Goal: Task Accomplishment & Management: Complete application form

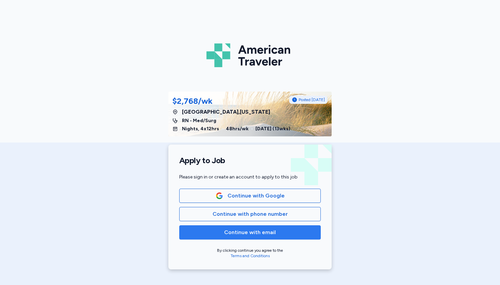
click at [243, 230] on span "Continue with email" at bounding box center [250, 233] width 52 height 8
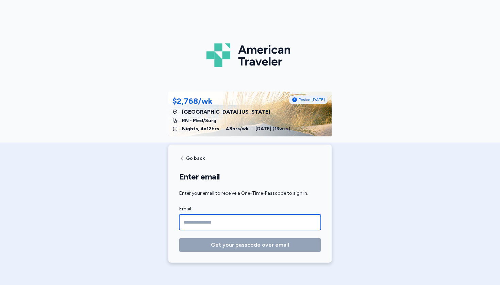
type input "**********"
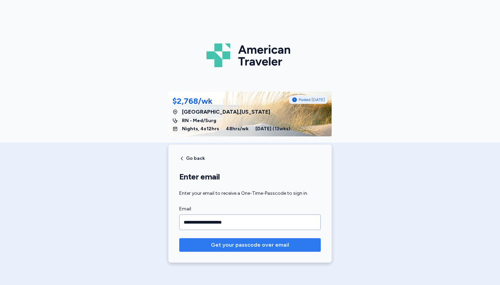
click at [246, 244] on span "Get your passcode over email" at bounding box center [250, 245] width 78 height 8
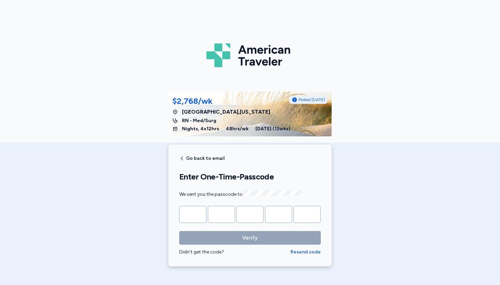
type input "*"
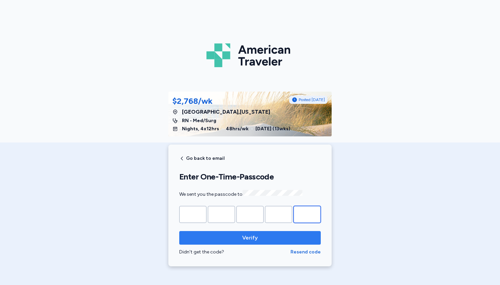
type input "*"
click at [246, 234] on span "Verify" at bounding box center [250, 238] width 16 height 8
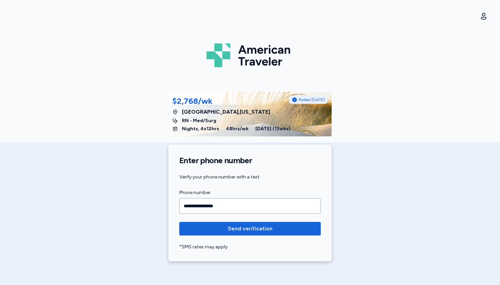
type input "**********"
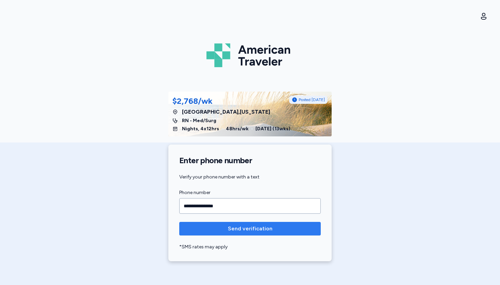
click at [249, 228] on span "Send verification" at bounding box center [250, 229] width 45 height 8
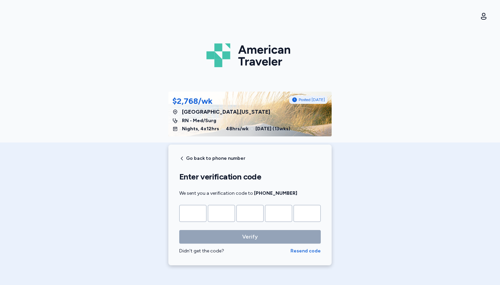
type input "*"
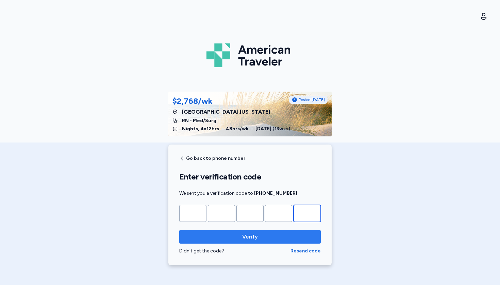
type input "*"
click at [239, 233] on span "Verify" at bounding box center [250, 237] width 130 height 8
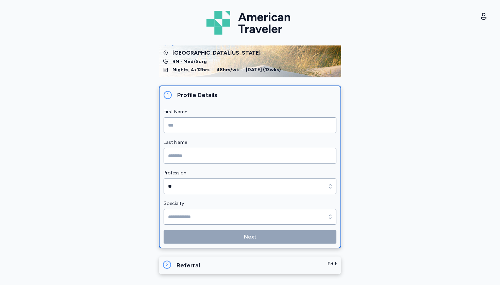
scroll to position [38, 0]
click at [231, 120] on input "First Name" at bounding box center [249, 126] width 173 height 16
type input "*******"
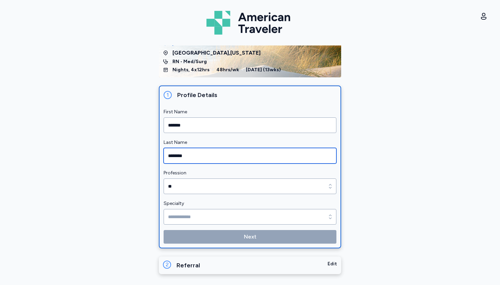
type input "********"
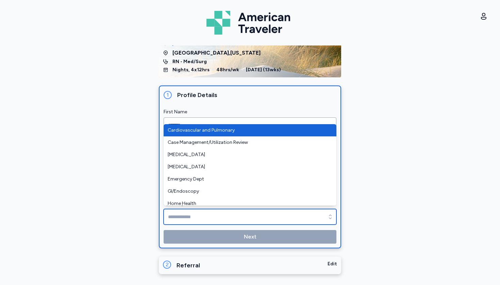
click at [212, 210] on input "Specialty" at bounding box center [249, 217] width 173 height 16
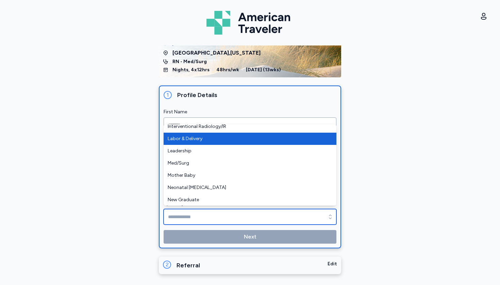
scroll to position [103, 0]
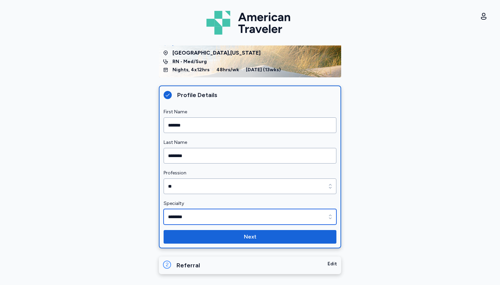
click at [209, 218] on input "********" at bounding box center [249, 217] width 173 height 16
click at [234, 216] on input "********" at bounding box center [249, 217] width 173 height 16
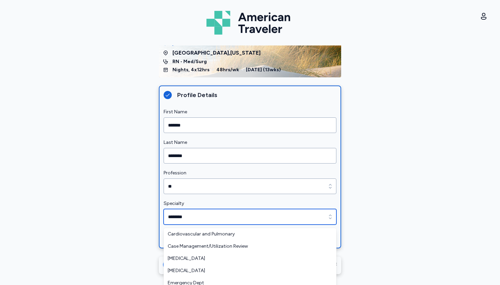
scroll to position [24, 0]
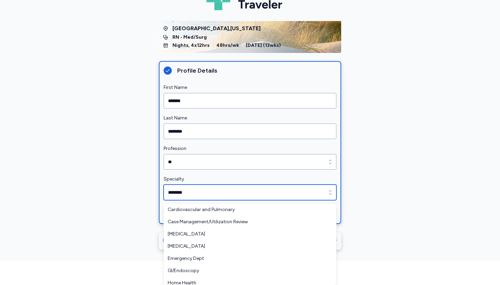
click at [329, 216] on body "American Traveler Open user menu Set up my account $2,768/wk Posted 2 days ago …" at bounding box center [250, 118] width 500 height 285
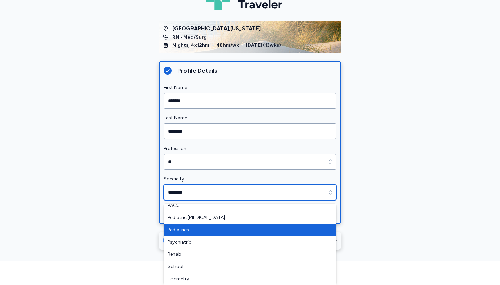
scroll to position [212, 0]
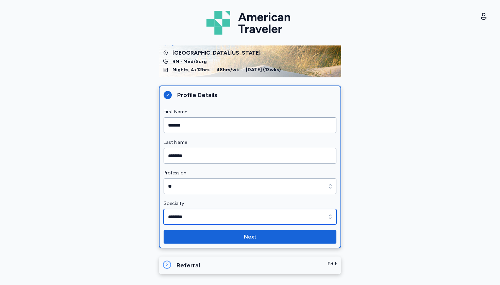
type input "*********"
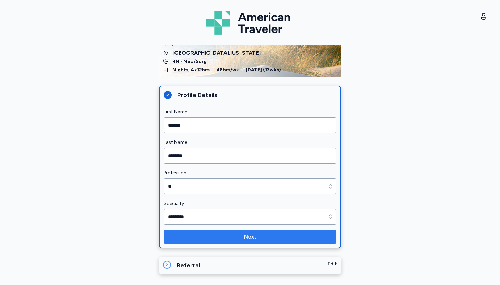
click at [249, 232] on button "Next" at bounding box center [249, 237] width 173 height 14
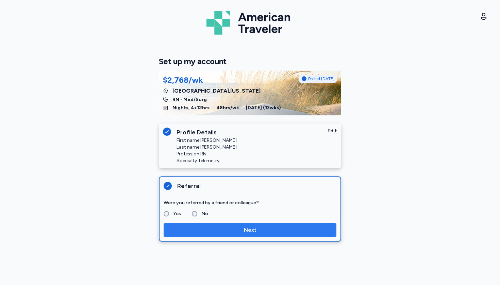
click at [193, 231] on span "Next" at bounding box center [250, 230] width 162 height 8
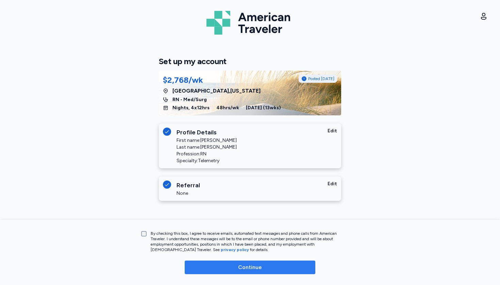
click at [194, 264] on span "Continue" at bounding box center [250, 268] width 120 height 8
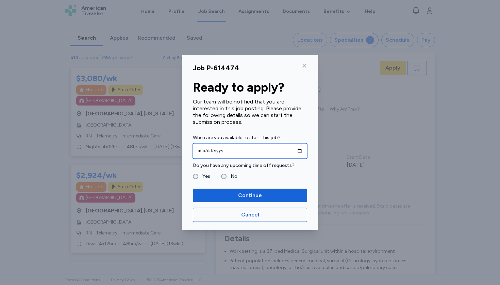
click at [202, 151] on input "date" at bounding box center [250, 151] width 114 height 16
type input "**********"
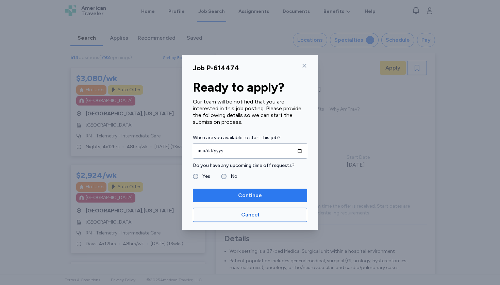
click at [260, 192] on span "Continue" at bounding box center [250, 196] width 24 height 8
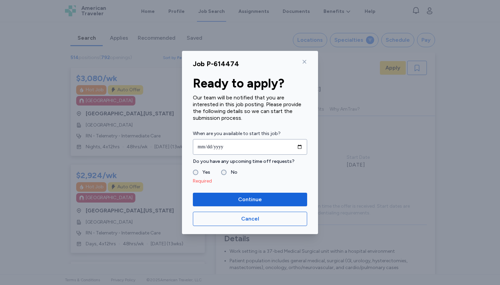
click at [202, 173] on label "Yes" at bounding box center [204, 173] width 12 height 8
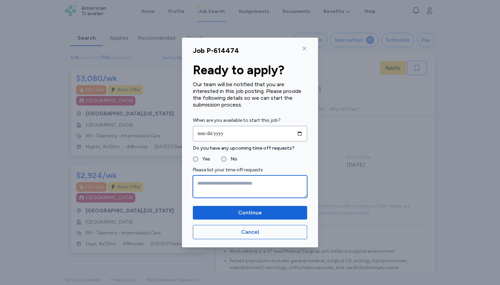
click at [210, 191] on textarea at bounding box center [250, 187] width 114 height 22
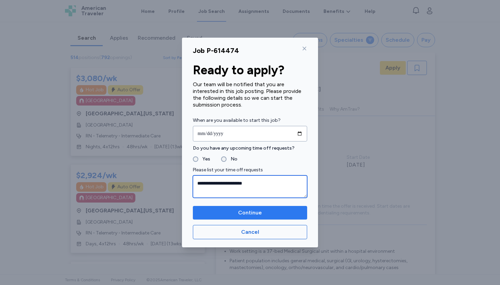
type textarea "**********"
click at [227, 210] on span "Continue" at bounding box center [249, 213] width 103 height 8
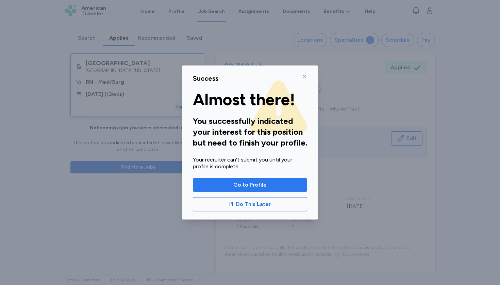
click at [250, 188] on span "Go to Profile" at bounding box center [249, 185] width 33 height 8
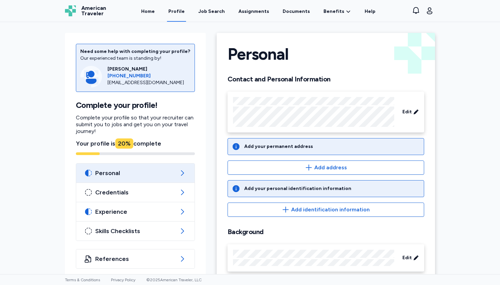
click at [291, 150] on div "Add your permanent address" at bounding box center [325, 146] width 196 height 17
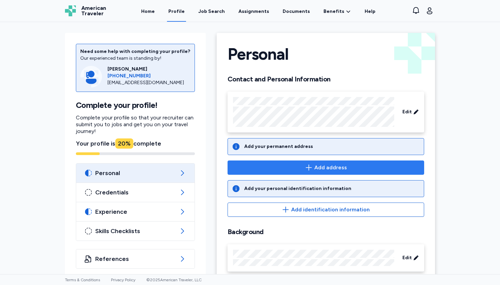
click at [297, 164] on span "Add address" at bounding box center [325, 168] width 185 height 8
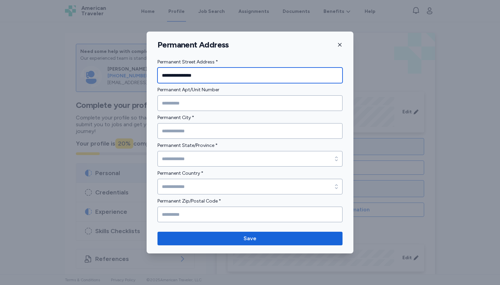
type input "**********"
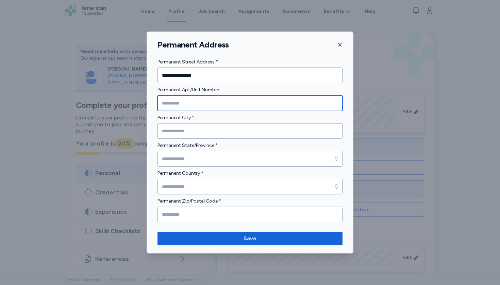
click at [261, 102] on input "Permanent Apt/Unit Number" at bounding box center [249, 103] width 185 height 16
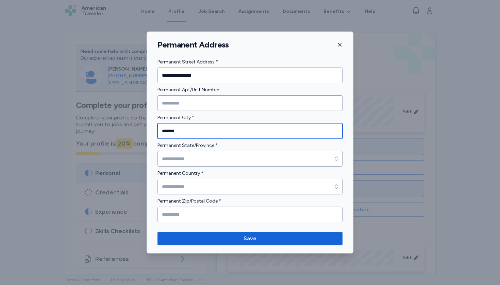
type input "*******"
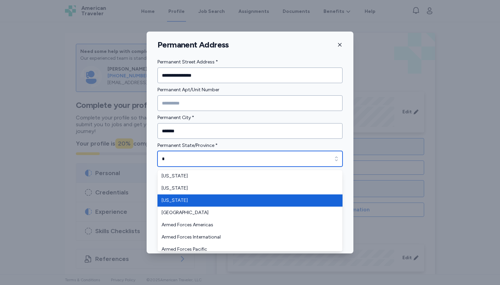
type input "*******"
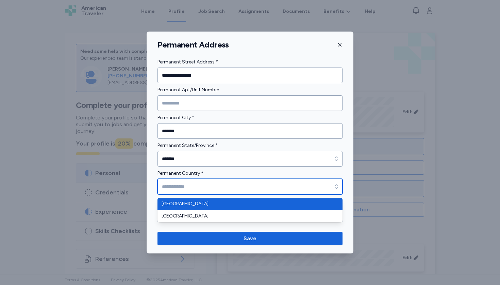
click at [215, 189] on input "Permanent Country *" at bounding box center [249, 187] width 185 height 16
type input "*"
type input "**********"
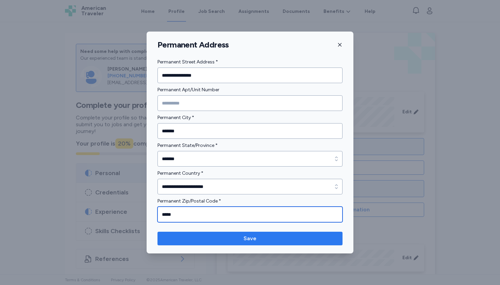
type input "*****"
click at [255, 237] on span "Save" at bounding box center [249, 239] width 13 height 8
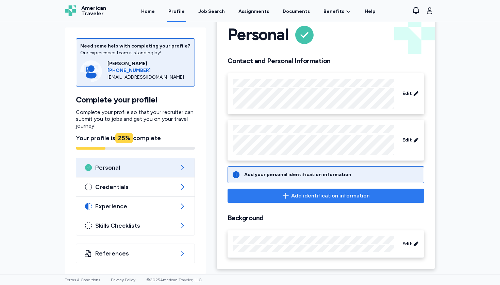
scroll to position [20, 0]
click at [279, 193] on span "Add identification information" at bounding box center [325, 196] width 185 height 8
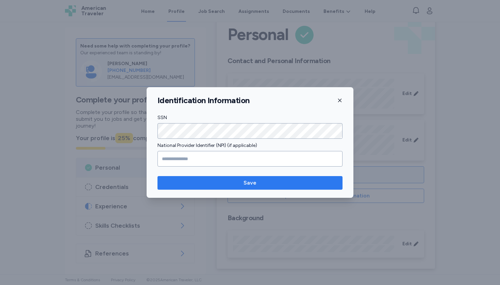
click at [176, 179] on span "Save" at bounding box center [250, 183] width 174 height 8
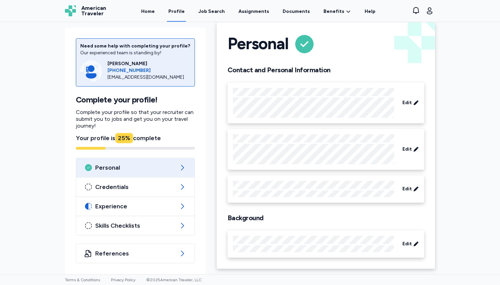
scroll to position [0, 0]
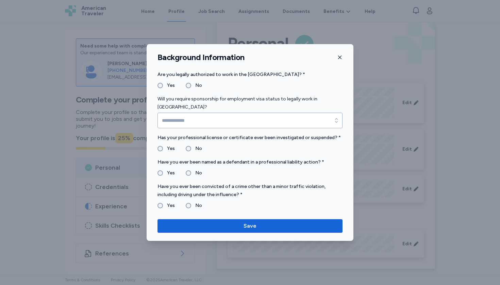
click at [164, 84] on label "Yes" at bounding box center [169, 86] width 12 height 8
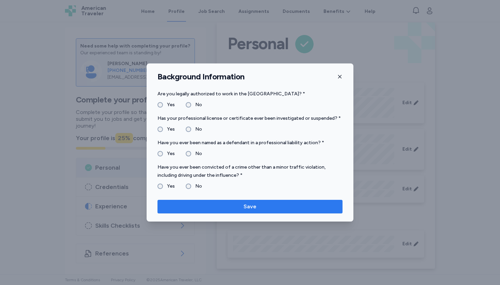
click at [183, 206] on span "Save" at bounding box center [250, 207] width 174 height 8
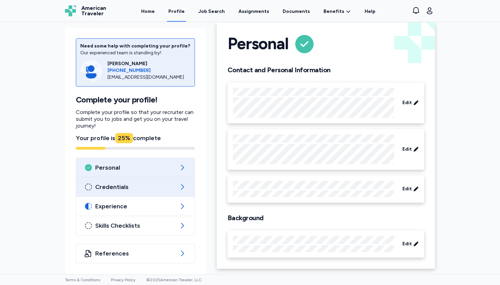
click at [179, 187] on icon at bounding box center [182, 187] width 8 height 8
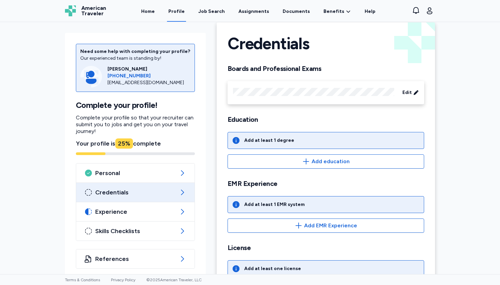
click at [270, 99] on div "Edit" at bounding box center [327, 93] width 188 height 12
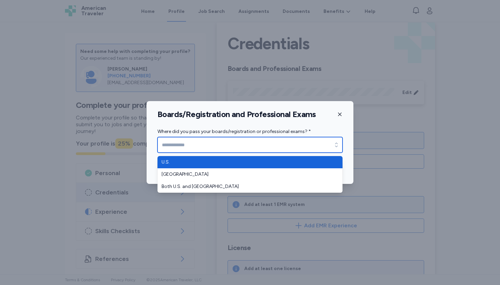
click at [259, 143] on input "Where did you pass your boards/registration or professional exams? *" at bounding box center [249, 145] width 185 height 16
type input "****"
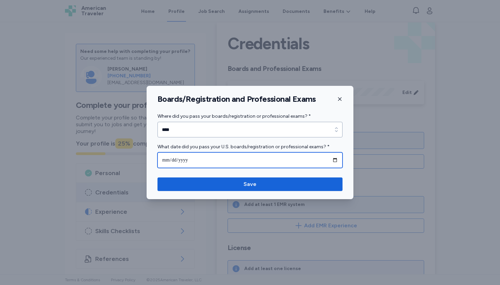
click at [166, 163] on input "date" at bounding box center [249, 161] width 185 height 16
type input "**********"
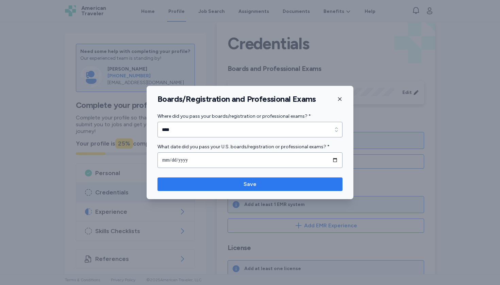
click at [226, 185] on span "Save" at bounding box center [250, 184] width 174 height 8
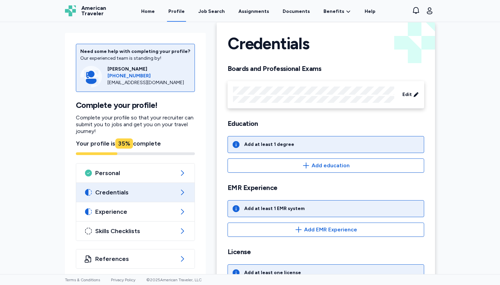
click at [245, 144] on div "Add at least 1 degree" at bounding box center [269, 144] width 50 height 7
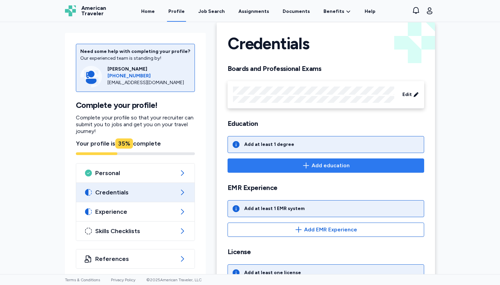
click at [294, 164] on span "Add education" at bounding box center [325, 166] width 185 height 8
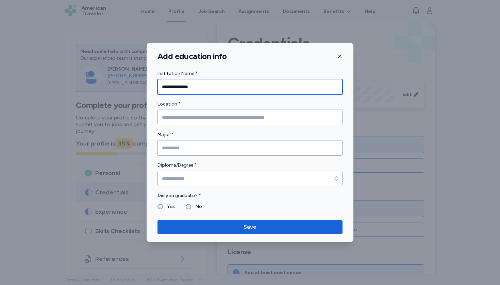
type input "**********"
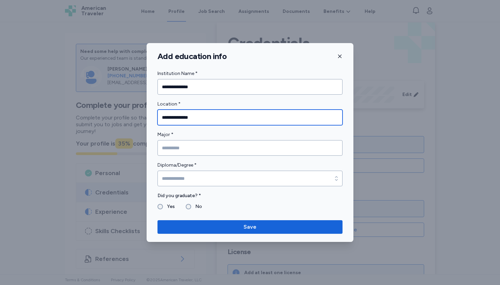
type input "**********"
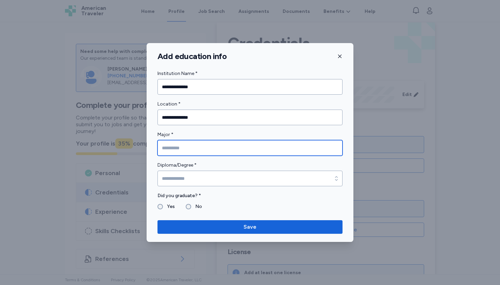
click at [228, 146] on input "Major *" at bounding box center [249, 148] width 185 height 16
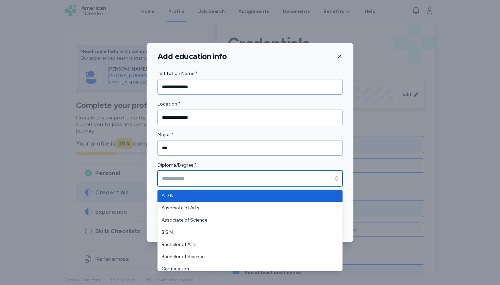
click at [228, 175] on input "Diploma/Degree *" at bounding box center [249, 179] width 185 height 16
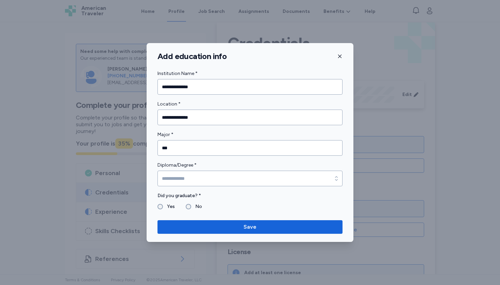
click at [198, 164] on div "Diploma/Degree *" at bounding box center [249, 173] width 185 height 25
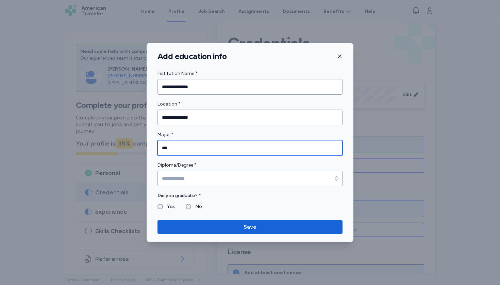
drag, startPoint x: 198, startPoint y: 152, endPoint x: 141, endPoint y: 146, distance: 57.3
click at [141, 147] on div "**********" at bounding box center [250, 142] width 500 height 285
type input "*******"
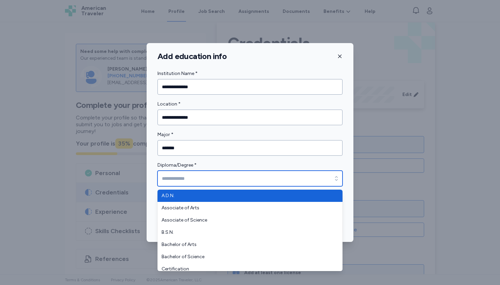
click at [171, 180] on input "Diploma/Degree *" at bounding box center [249, 179] width 185 height 16
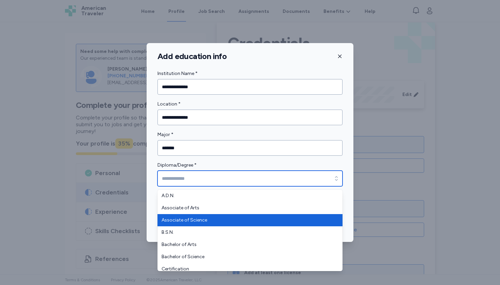
type input "**********"
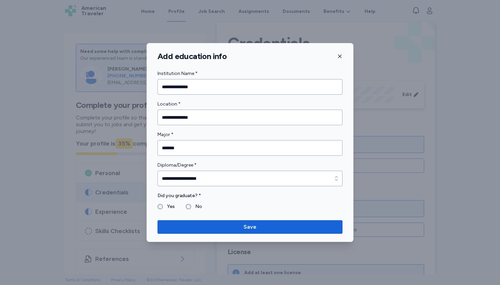
click at [163, 206] on label "Yes" at bounding box center [169, 207] width 12 height 8
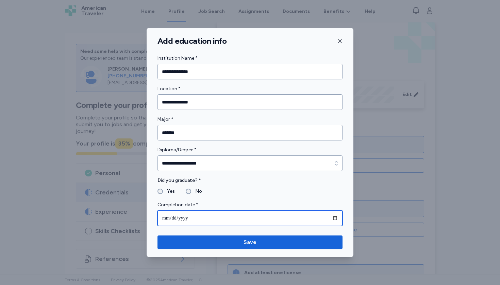
click at [166, 216] on input "date" at bounding box center [249, 219] width 185 height 16
type input "**********"
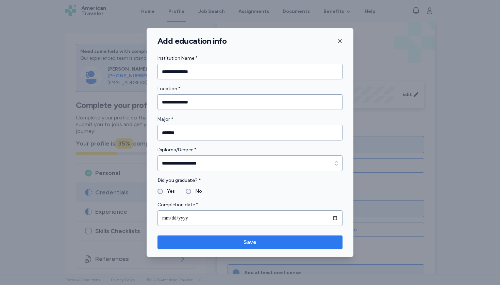
click at [244, 245] on span "Save" at bounding box center [249, 243] width 13 height 8
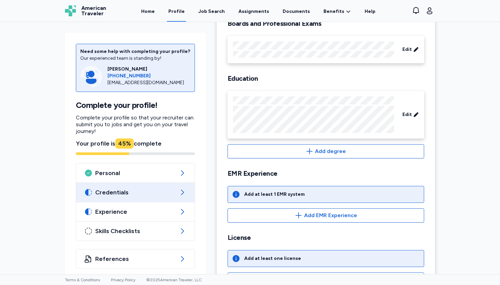
scroll to position [60, 0]
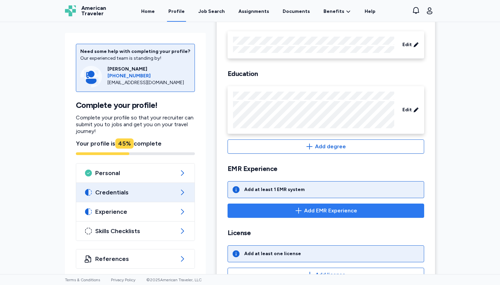
click at [252, 209] on span "Add EMR Experience" at bounding box center [325, 211] width 185 height 8
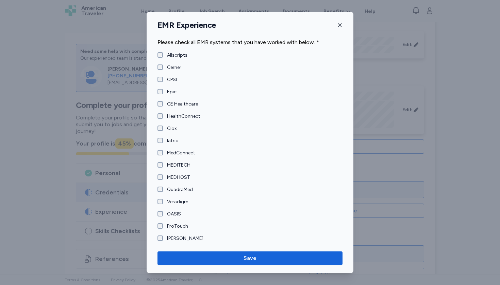
click at [163, 92] on label "Epic" at bounding box center [170, 92] width 14 height 7
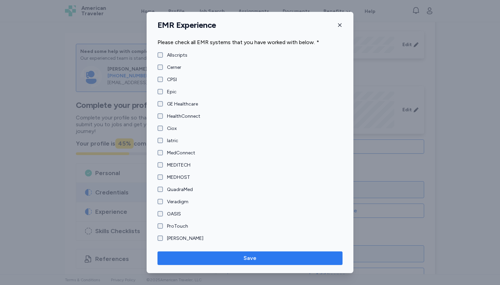
click at [176, 253] on button "Save" at bounding box center [249, 259] width 185 height 14
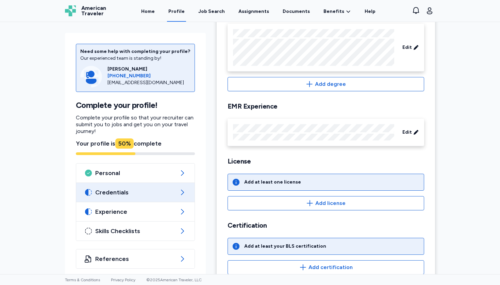
scroll to position [133, 0]
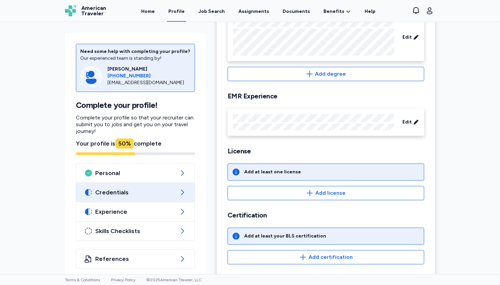
click at [262, 176] on div "Add at least one license" at bounding box center [325, 172] width 196 height 17
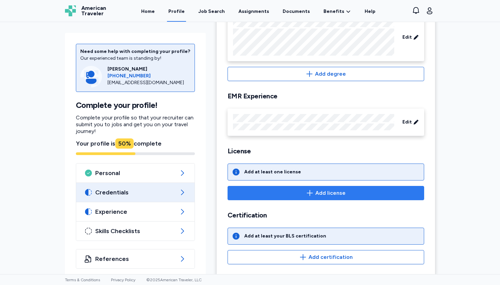
click at [264, 198] on button "Add license" at bounding box center [325, 193] width 196 height 14
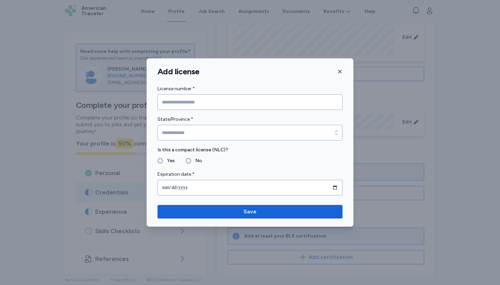
click at [183, 94] on div "License number *" at bounding box center [249, 97] width 185 height 25
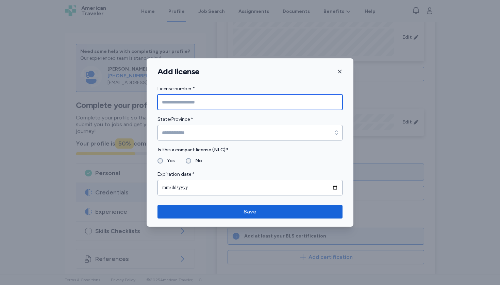
click at [183, 103] on input "License number *" at bounding box center [249, 102] width 185 height 16
type input "*********"
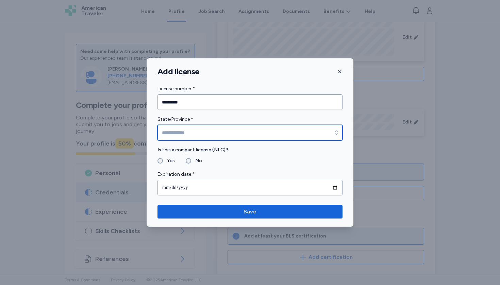
click at [190, 137] on input "State/Province *" at bounding box center [249, 133] width 185 height 16
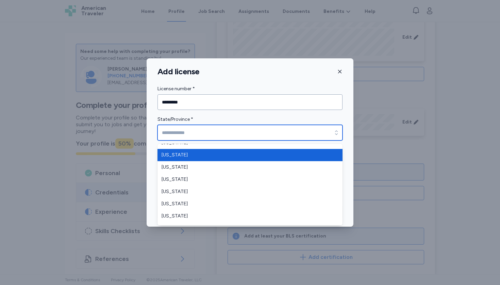
scroll to position [47, 0]
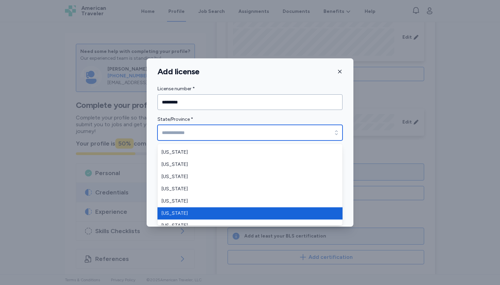
type input "*******"
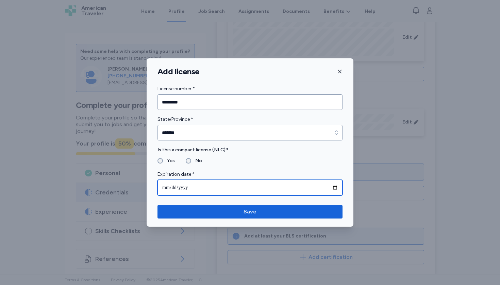
click at [165, 186] on input "date" at bounding box center [249, 188] width 185 height 16
type input "**********"
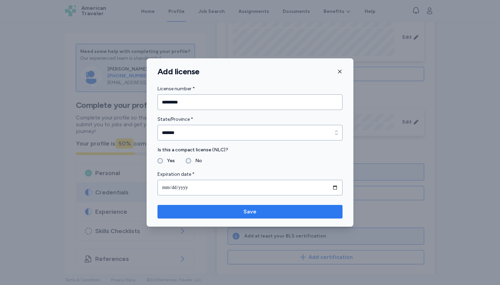
click at [262, 213] on span "Save" at bounding box center [250, 212] width 174 height 8
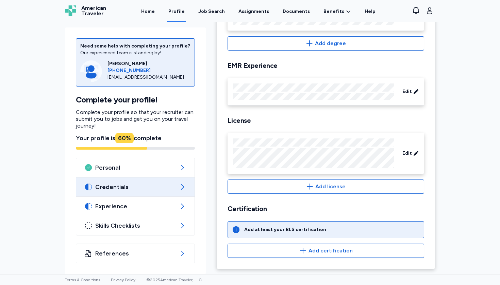
scroll to position [164, 0]
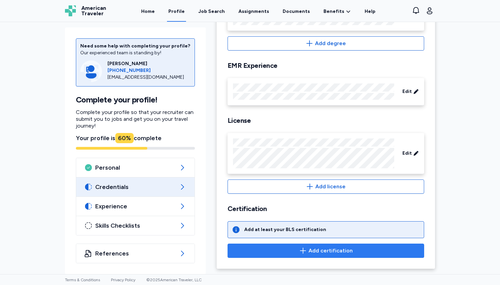
click at [266, 252] on span "Add certification" at bounding box center [325, 251] width 185 height 8
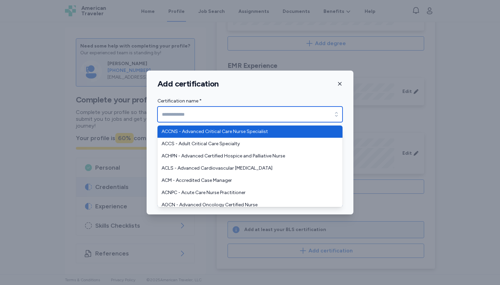
click at [251, 113] on input "Certification name *" at bounding box center [249, 115] width 185 height 16
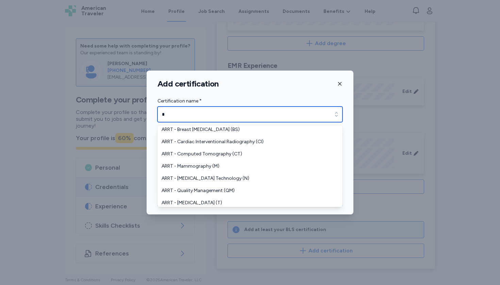
scroll to position [0, 0]
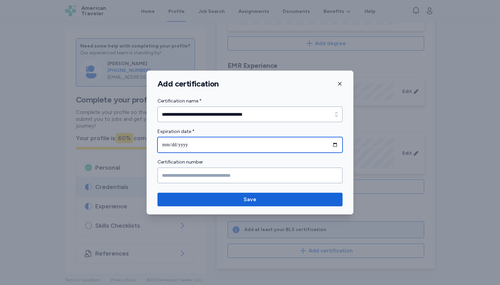
click at [163, 144] on input "date" at bounding box center [249, 145] width 185 height 16
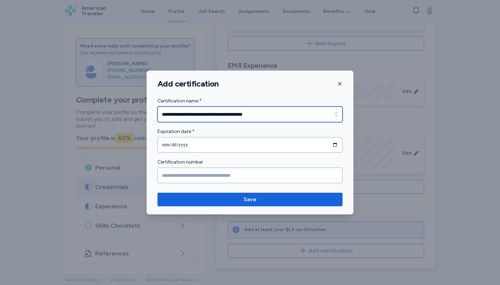
click at [206, 108] on input "**********" at bounding box center [249, 115] width 185 height 16
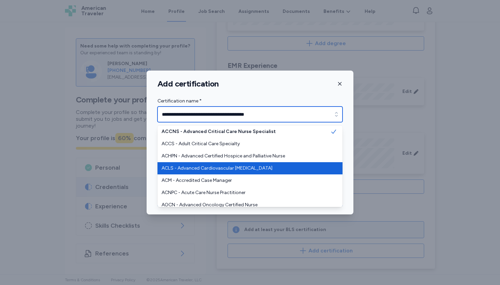
type input "**********"
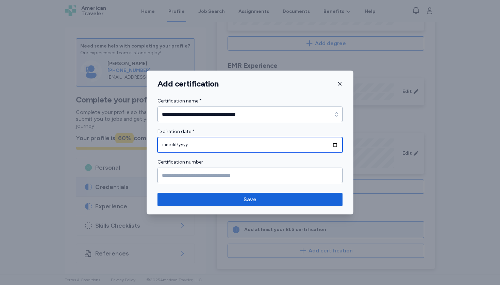
click at [166, 145] on input "date" at bounding box center [249, 145] width 185 height 16
type input "**********"
click at [233, 159] on label "Certification number" at bounding box center [249, 162] width 185 height 8
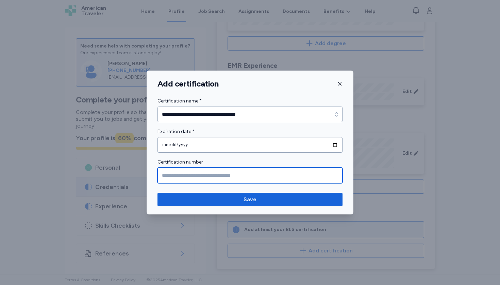
click at [212, 179] on input "Certification number" at bounding box center [249, 176] width 185 height 16
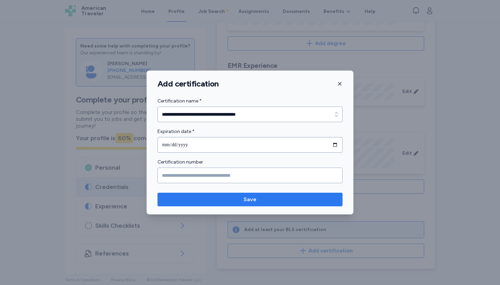
click at [216, 202] on span "Save" at bounding box center [250, 200] width 174 height 8
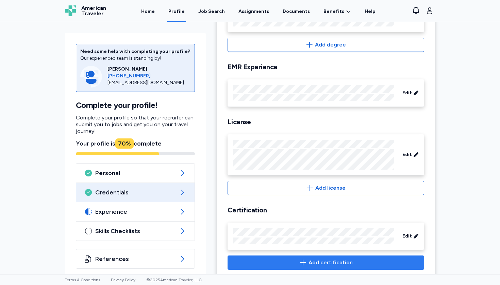
click at [297, 259] on span "Add certification" at bounding box center [325, 263] width 185 height 8
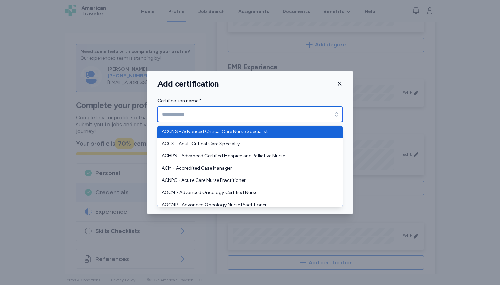
click at [219, 116] on input "Certification name *" at bounding box center [249, 115] width 185 height 16
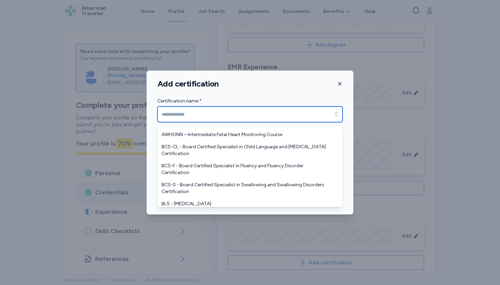
scroll to position [328, 0]
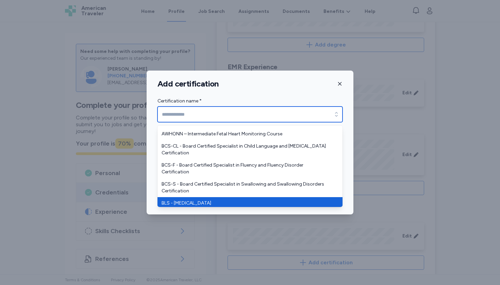
type input "**********"
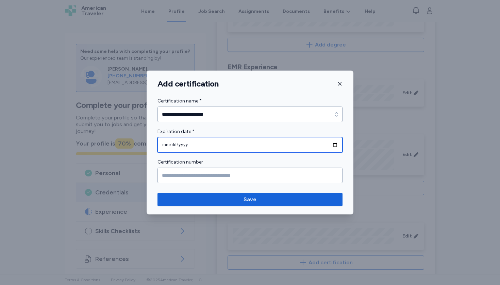
click at [158, 143] on input "date" at bounding box center [249, 145] width 185 height 16
click at [176, 145] on input "date" at bounding box center [249, 145] width 185 height 16
click at [186, 147] on input "date" at bounding box center [249, 145] width 185 height 16
type input "**********"
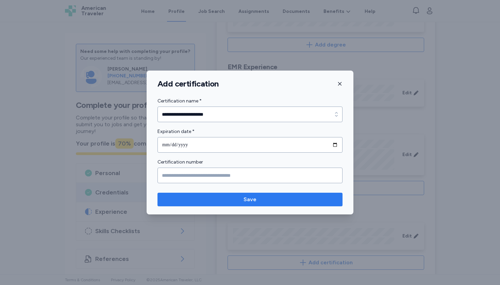
click at [260, 196] on span "Save" at bounding box center [250, 200] width 174 height 8
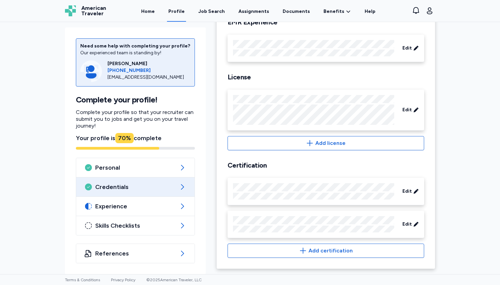
scroll to position [209, 0]
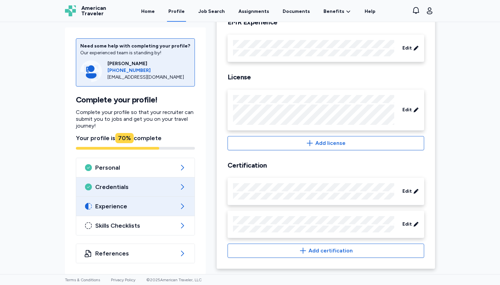
click at [153, 201] on div "Experience" at bounding box center [135, 206] width 118 height 19
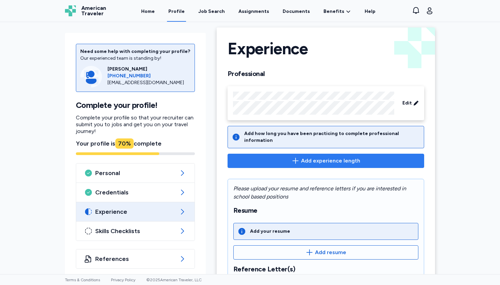
click at [278, 157] on span "Add experience length" at bounding box center [325, 161] width 185 height 8
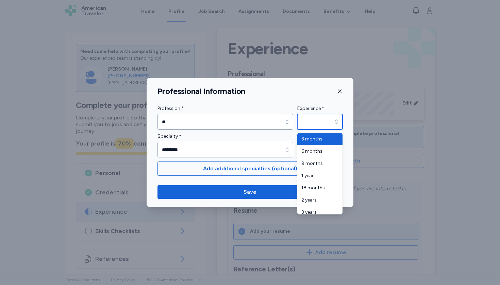
click at [304, 122] on input "Experience *" at bounding box center [319, 122] width 45 height 16
type input "******"
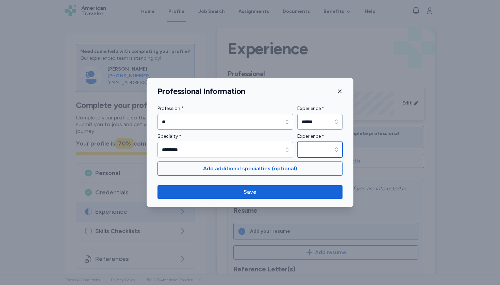
click at [307, 153] on input "Experience *" at bounding box center [319, 150] width 45 height 16
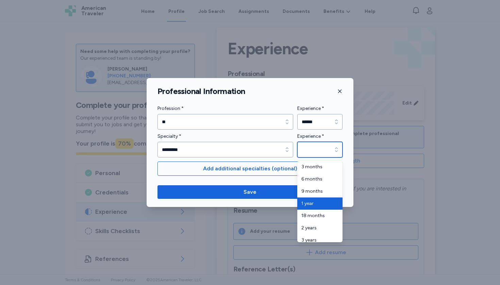
type input "******"
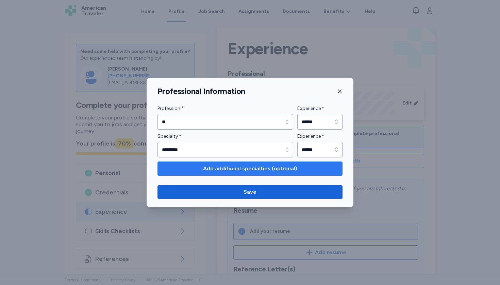
click at [293, 171] on span "Add additional specialties (optional)" at bounding box center [250, 169] width 94 height 8
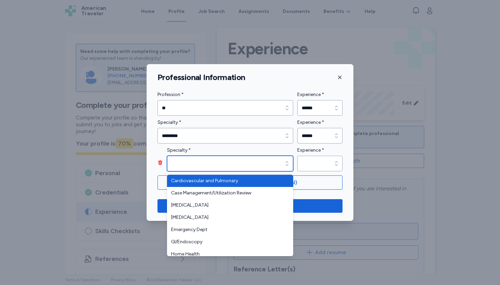
click at [234, 158] on input "Specialty *" at bounding box center [230, 164] width 126 height 16
type input "*"
type input "*****"
click at [158, 163] on div "Specialty * Specialty *" at bounding box center [225, 158] width 136 height 25
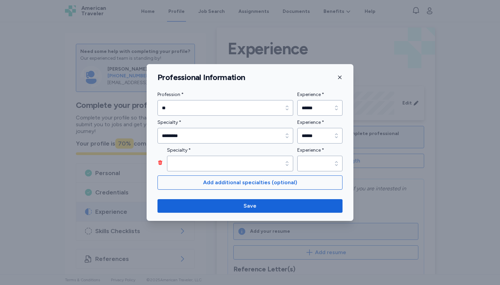
click at [158, 163] on icon "button" at bounding box center [159, 162] width 5 height 5
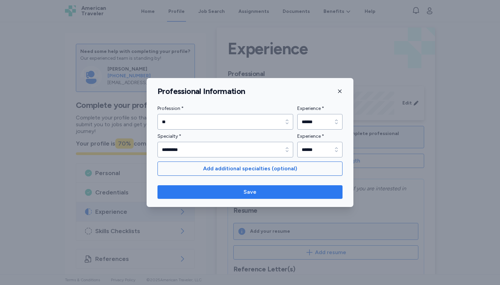
click at [179, 196] on span "Save" at bounding box center [250, 192] width 174 height 8
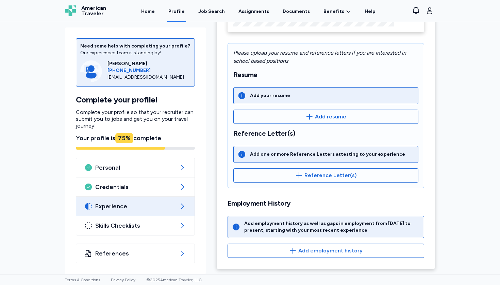
scroll to position [94, 0]
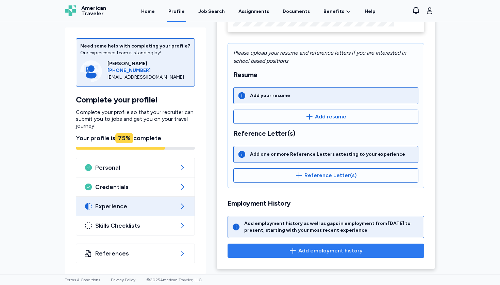
click at [262, 247] on button "Add employment history" at bounding box center [325, 251] width 196 height 14
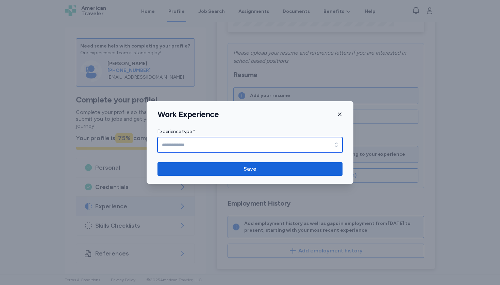
click at [233, 144] on input "Experience type *" at bounding box center [249, 145] width 185 height 16
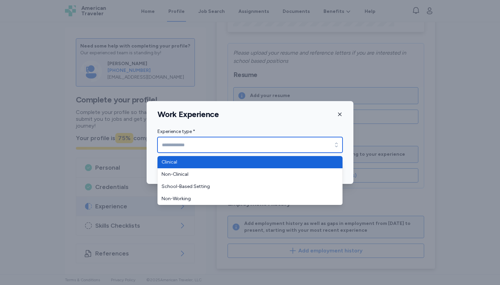
type input "********"
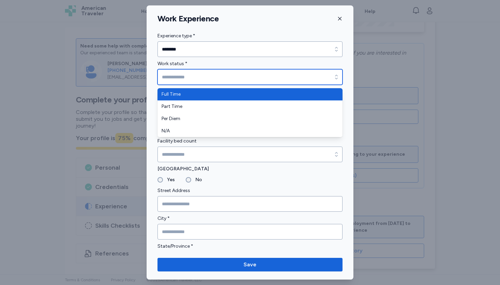
click at [209, 76] on input "Work status *" at bounding box center [249, 77] width 185 height 16
type input "*********"
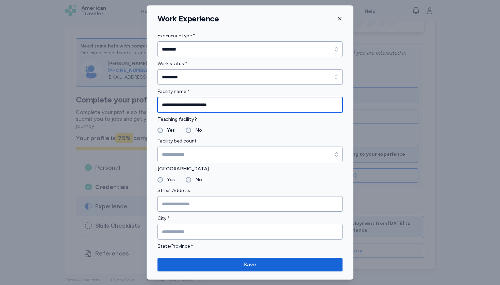
type input "**********"
click at [163, 131] on label "Yes" at bounding box center [169, 130] width 12 height 8
click at [163, 180] on label "Yes" at bounding box center [169, 180] width 12 height 8
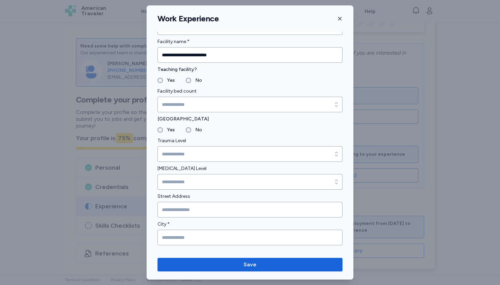
scroll to position [66, 0]
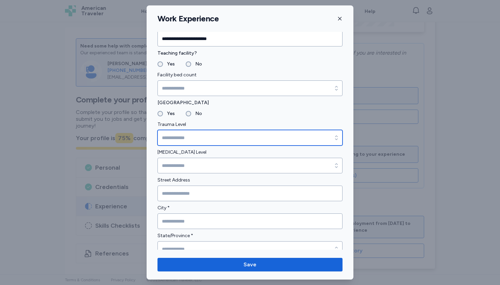
click at [168, 138] on input "Trauma Level" at bounding box center [249, 138] width 185 height 16
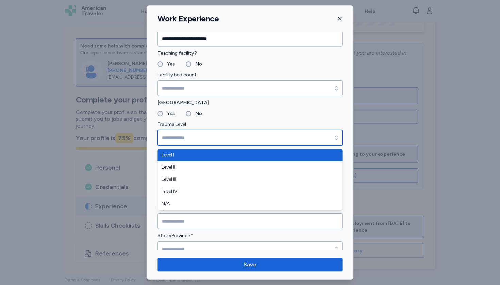
type input "*******"
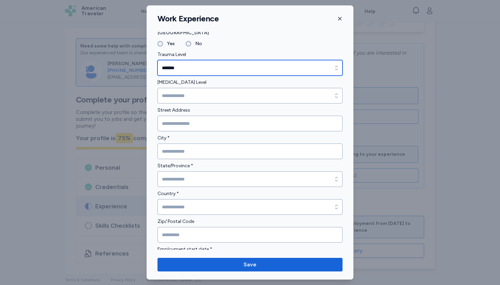
scroll to position [142, 0]
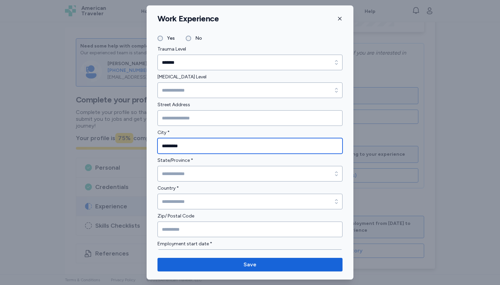
type input "*********"
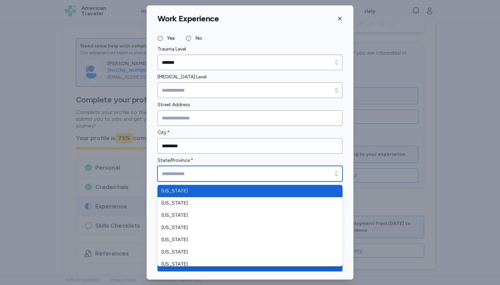
click at [177, 175] on input "State/Province *" at bounding box center [249, 174] width 185 height 16
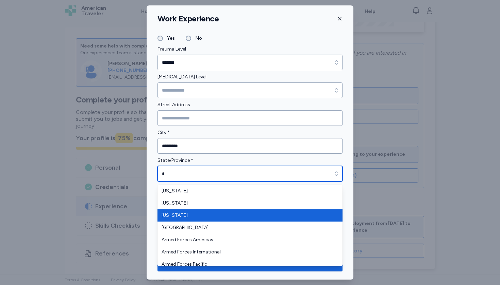
type input "*******"
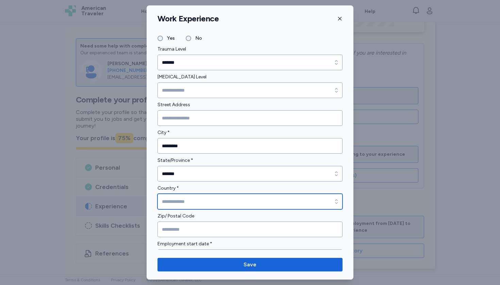
click at [175, 205] on input "Country *" at bounding box center [249, 202] width 185 height 16
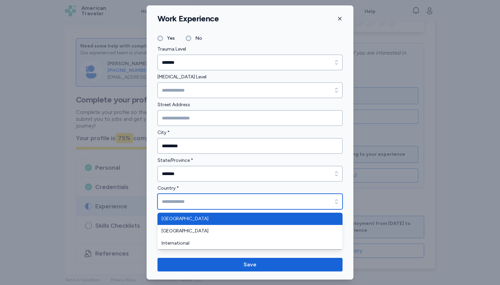
type input "**********"
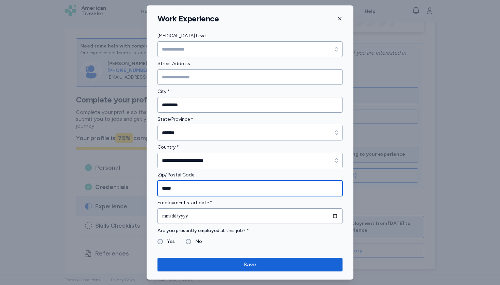
scroll to position [224, 0]
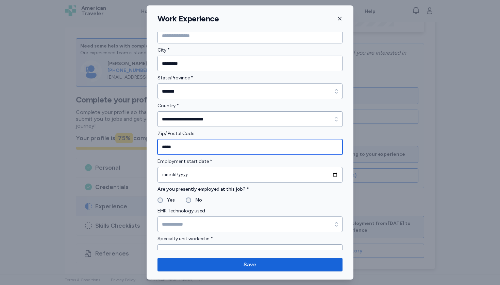
type input "*****"
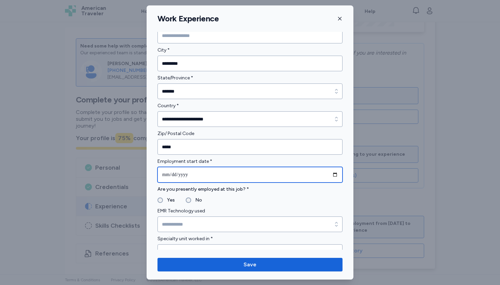
click at [167, 174] on input "date" at bounding box center [249, 175] width 185 height 16
type input "**********"
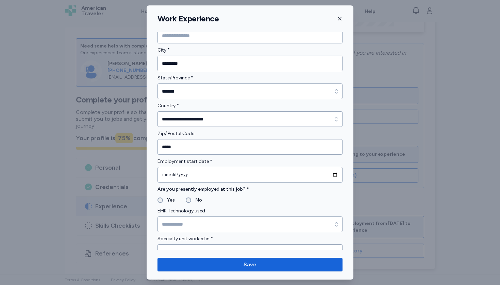
click at [239, 195] on div "Are you presently employed at this job? * Yes No" at bounding box center [249, 195] width 185 height 19
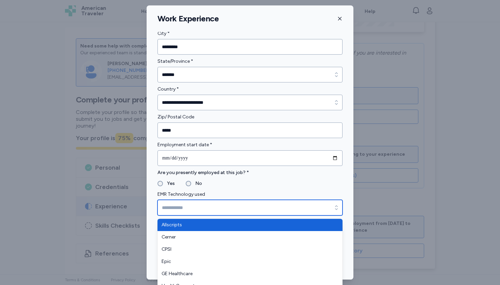
click at [167, 207] on input "EMR Technology used" at bounding box center [249, 208] width 185 height 16
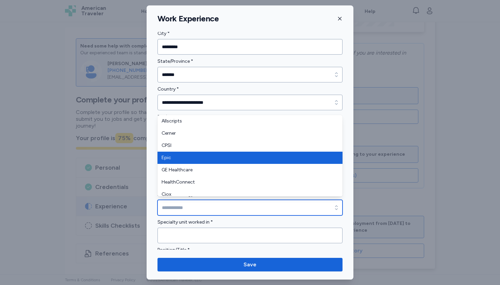
type input "****"
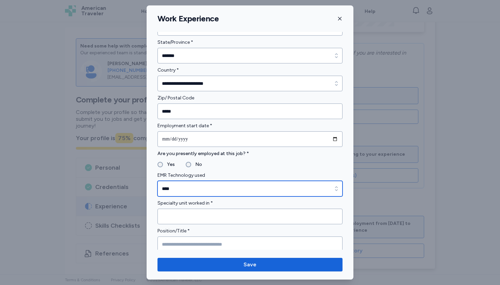
scroll to position [292, 0]
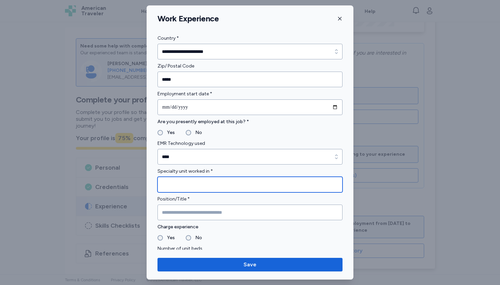
click at [170, 184] on input "Specialty unit worked in *" at bounding box center [249, 185] width 185 height 16
type input "**********"
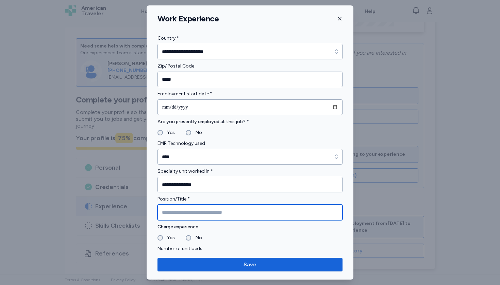
click at [172, 214] on input "Position/Title *" at bounding box center [249, 213] width 185 height 16
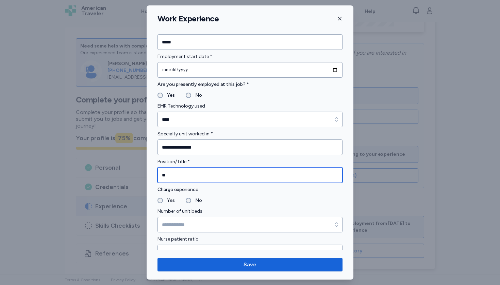
scroll to position [330, 0]
type input "**"
click at [205, 212] on label "Number of unit beds" at bounding box center [249, 211] width 185 height 8
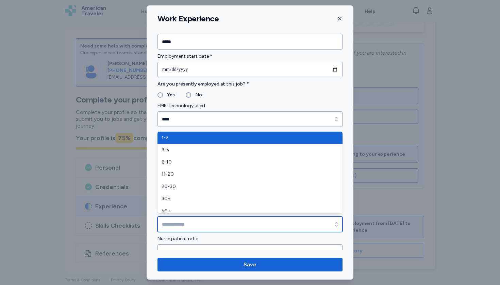
click at [205, 222] on input "Number of unit beds" at bounding box center [249, 225] width 185 height 16
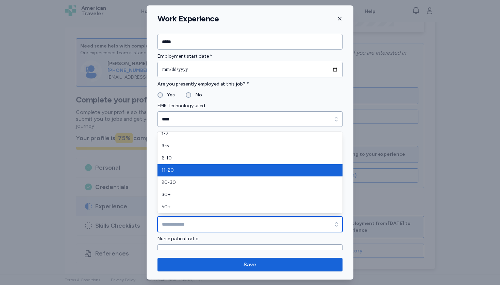
scroll to position [4, 0]
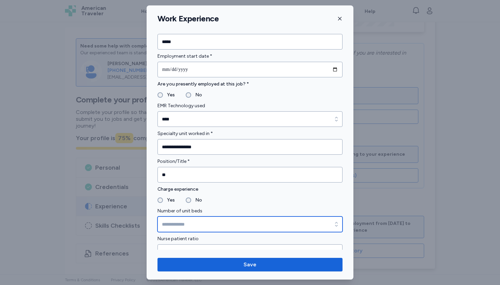
type input "***"
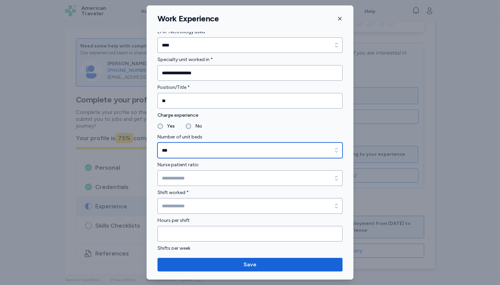
scroll to position [410, 0]
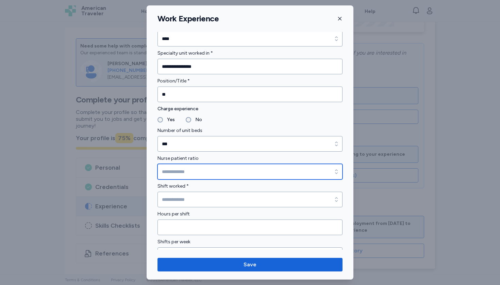
click at [198, 172] on input "Nurse patient ratio" at bounding box center [249, 172] width 185 height 16
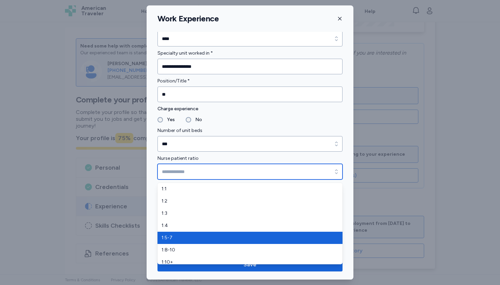
type input "*****"
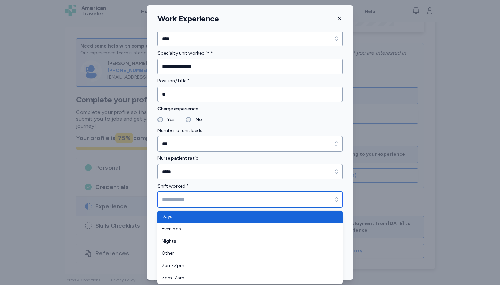
click at [181, 204] on input "Shift worked *" at bounding box center [249, 200] width 185 height 16
type input "****"
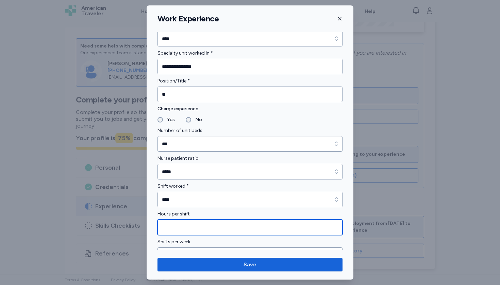
click at [177, 228] on input "Hours per shift" at bounding box center [249, 228] width 185 height 16
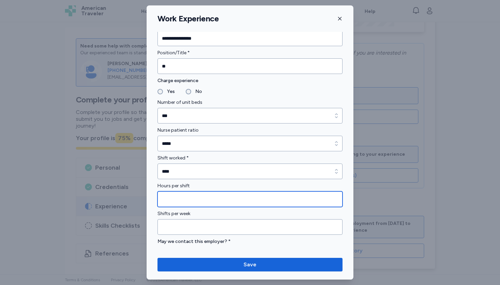
type input "**"
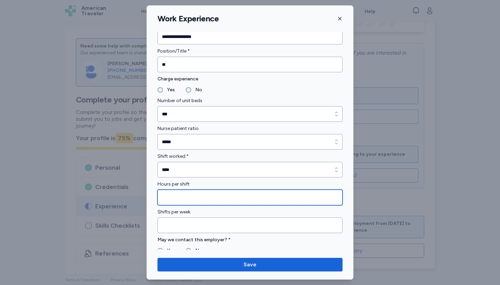
type input "**"
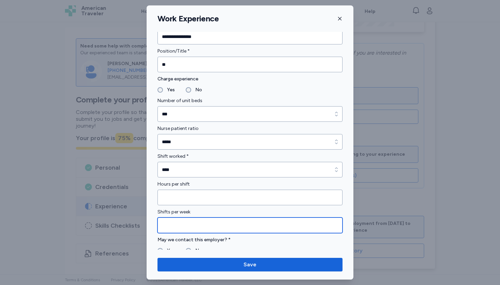
click at [178, 228] on input "Shifts per week" at bounding box center [249, 226] width 185 height 16
type input "*"
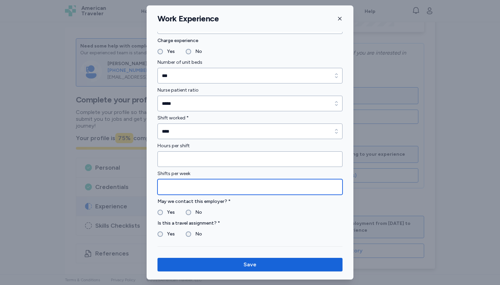
type input "***"
click at [163, 213] on label "Yes" at bounding box center [169, 212] width 12 height 8
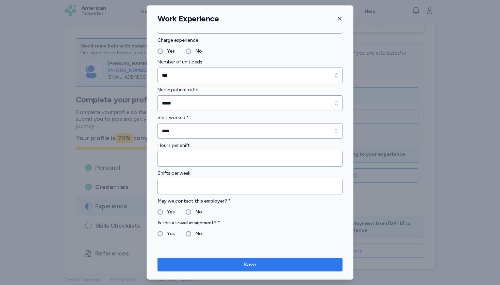
click at [189, 261] on span "Save" at bounding box center [250, 265] width 174 height 8
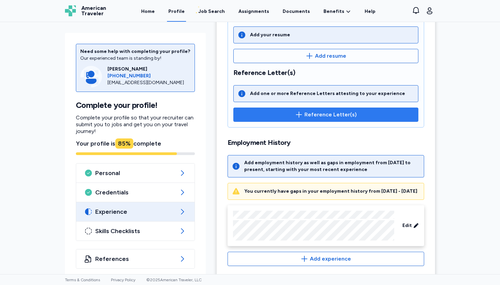
scroll to position [164, 0]
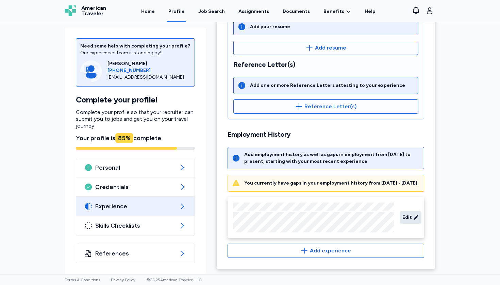
click at [414, 218] on icon at bounding box center [415, 217] width 5 height 7
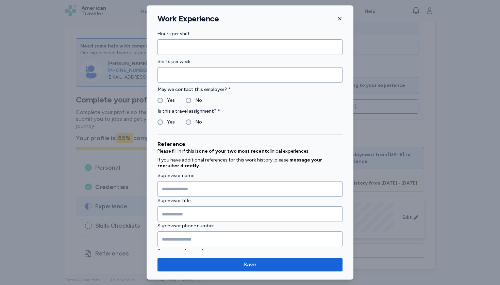
scroll to position [590, 0]
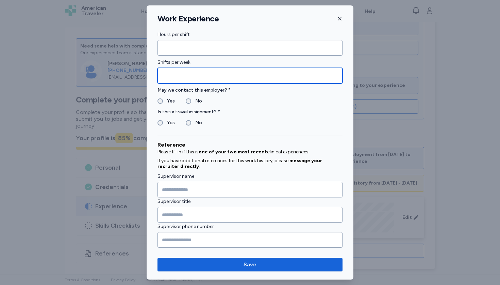
click at [166, 76] on input "***" at bounding box center [249, 76] width 185 height 16
type input "**"
click at [177, 78] on input "Shifts per week" at bounding box center [249, 76] width 185 height 16
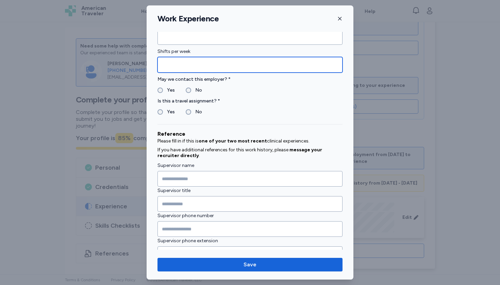
type input "***"
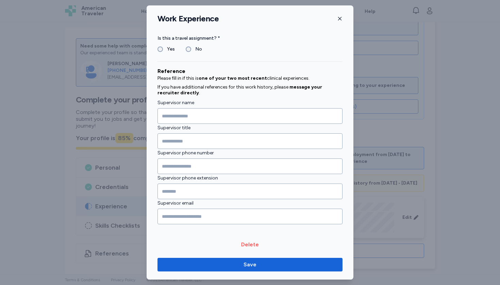
scroll to position [663, 0]
click at [202, 259] on button "Save" at bounding box center [249, 265] width 185 height 14
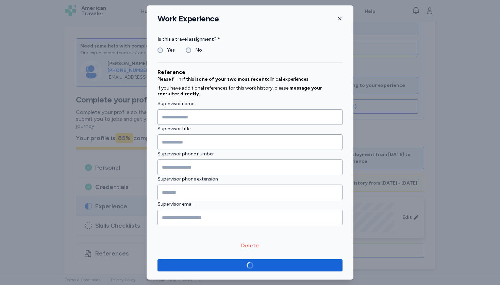
scroll to position [662, 0]
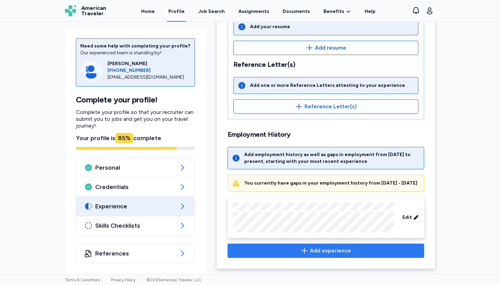
click at [346, 253] on span "Add experience" at bounding box center [330, 251] width 41 height 8
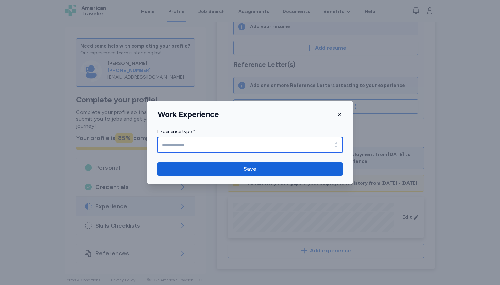
click at [300, 146] on input "Experience type *" at bounding box center [249, 145] width 185 height 16
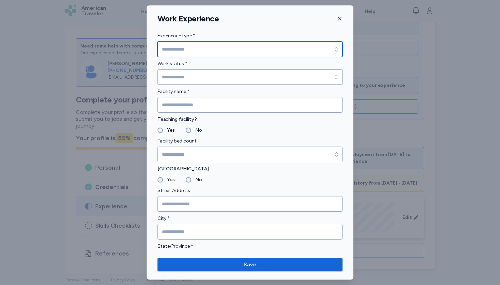
type input "********"
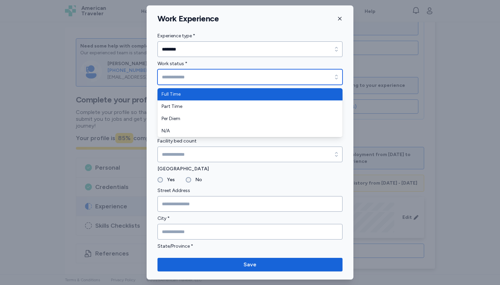
click at [242, 79] on input "Work status *" at bounding box center [249, 77] width 185 height 16
type input "*********"
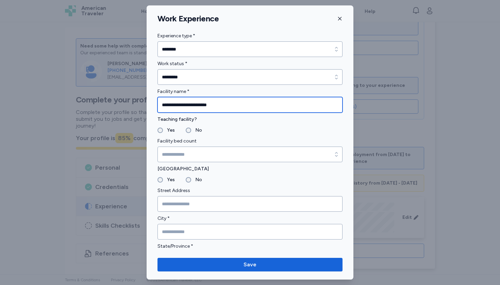
type input "**********"
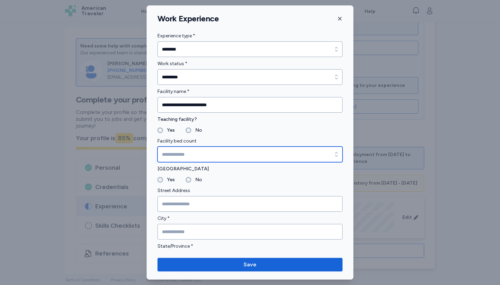
click at [166, 154] on input "Facility bed count" at bounding box center [249, 155] width 185 height 16
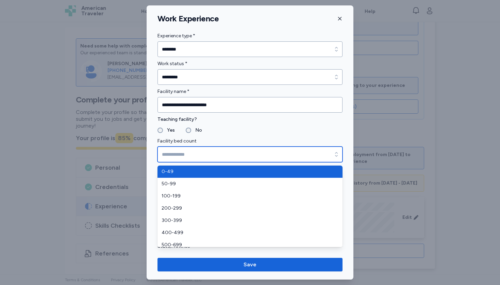
click at [166, 154] on input "Facility bed count" at bounding box center [249, 155] width 185 height 16
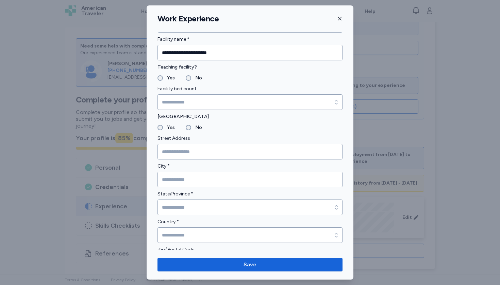
scroll to position [106, 0]
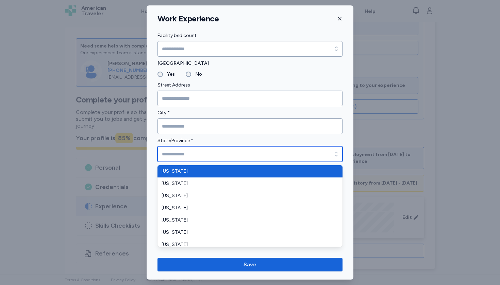
click at [172, 158] on input "State/Province *" at bounding box center [249, 154] width 185 height 16
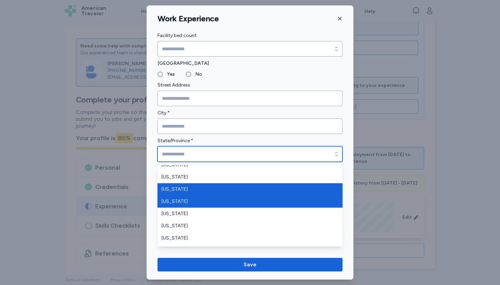
scroll to position [105, 0]
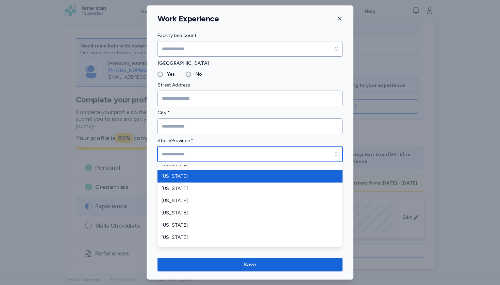
type input "*******"
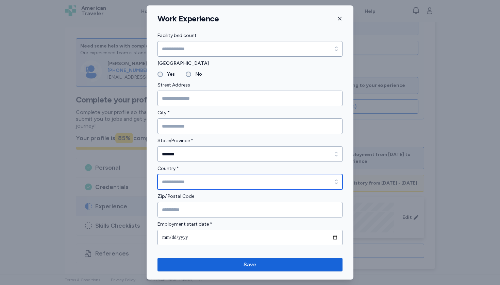
click at [169, 185] on input "Country *" at bounding box center [249, 182] width 185 height 16
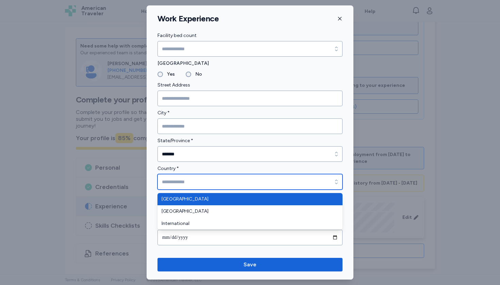
type input "**********"
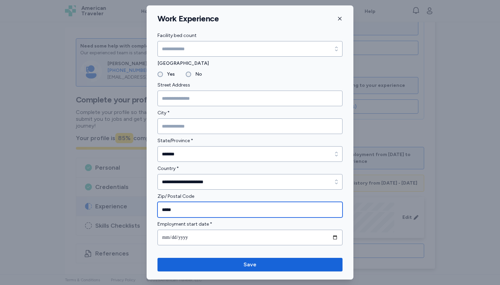
type input "*****"
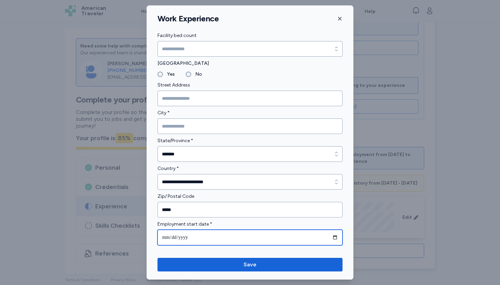
click at [167, 236] on input "date" at bounding box center [249, 238] width 185 height 16
click at [173, 237] on input "date" at bounding box center [249, 238] width 185 height 16
click at [185, 239] on input "date" at bounding box center [249, 238] width 185 height 16
type input "**********"
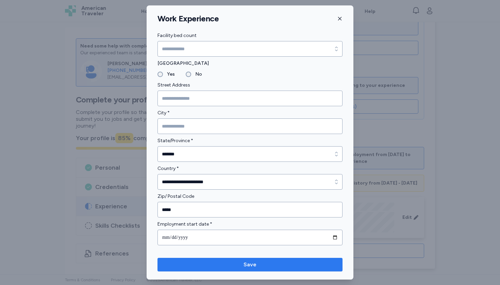
click at [219, 268] on span "Save" at bounding box center [250, 265] width 174 height 8
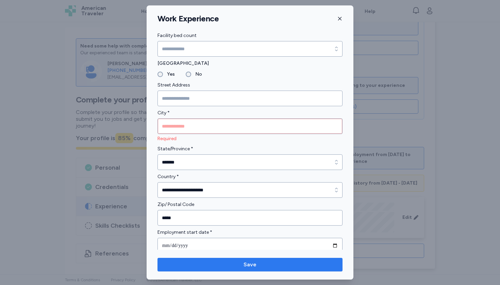
click at [219, 268] on span "Save" at bounding box center [250, 265] width 174 height 8
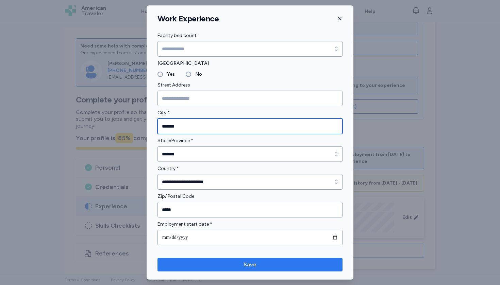
type input "*******"
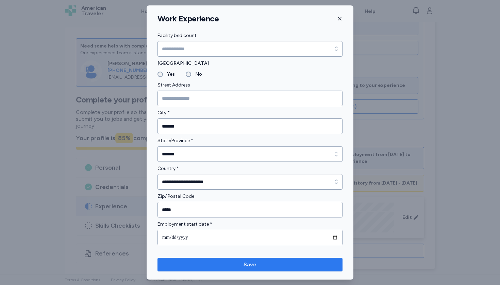
click at [197, 261] on button "Save" at bounding box center [249, 265] width 185 height 14
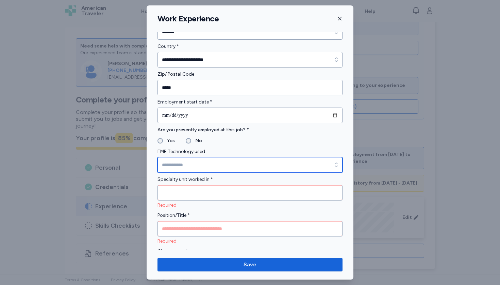
click at [170, 166] on input "EMR Technology used" at bounding box center [249, 165] width 185 height 16
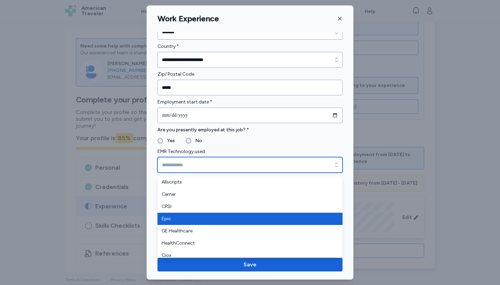
type input "****"
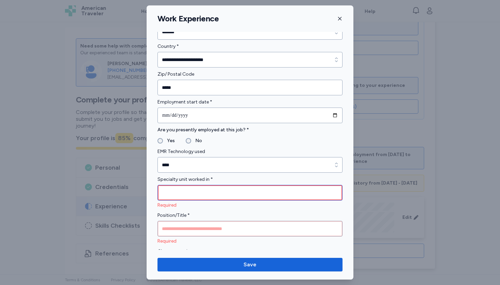
click at [172, 198] on input "Specialty unit worked in *" at bounding box center [249, 193] width 185 height 16
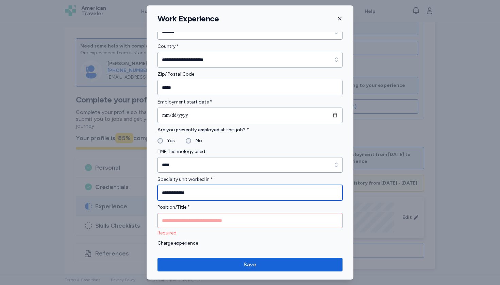
type input "**********"
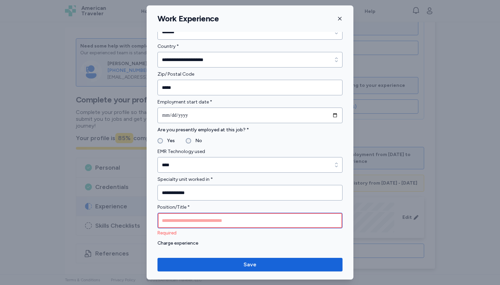
click at [176, 224] on input "Position/Title *" at bounding box center [249, 221] width 185 height 16
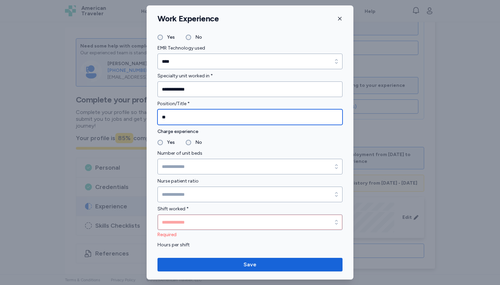
scroll to position [362, 0]
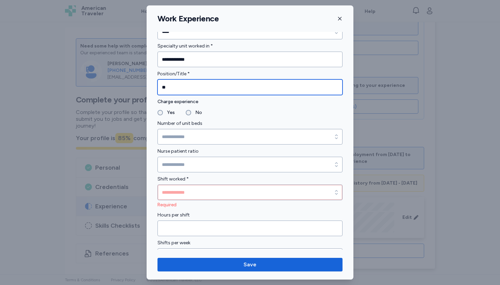
type input "**"
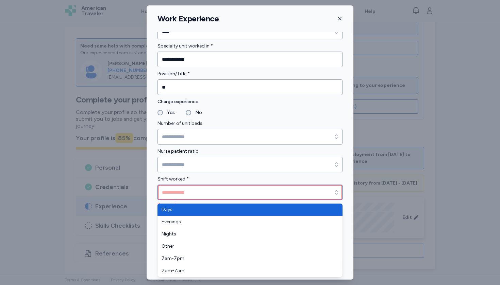
click at [176, 196] on input "Shift worked *" at bounding box center [249, 193] width 185 height 16
type input "****"
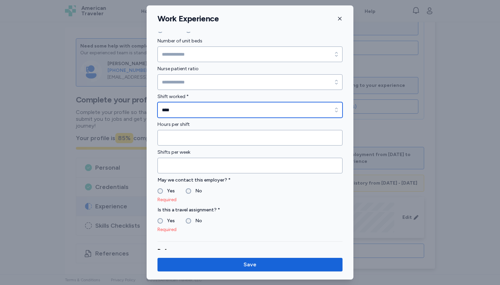
scroll to position [475, 0]
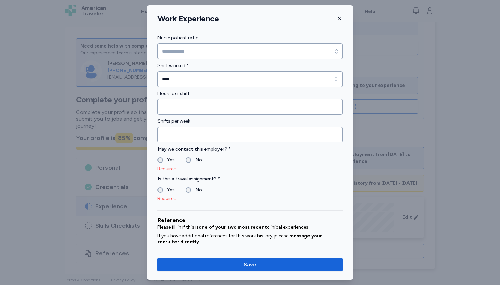
click at [161, 155] on div "May we contact this employer? * Yes No Required" at bounding box center [249, 158] width 185 height 27
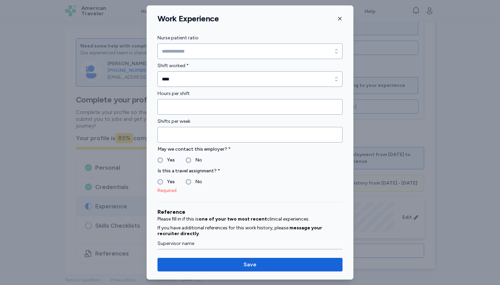
click at [188, 190] on div "Required" at bounding box center [249, 191] width 185 height 7
click at [188, 187] on div "Is this a travel assignment? * Yes No Required" at bounding box center [249, 180] width 185 height 27
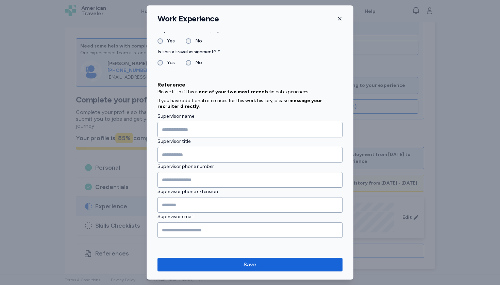
scroll to position [594, 0]
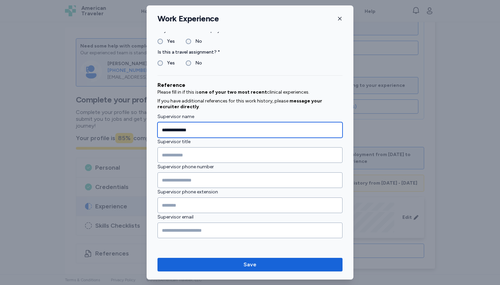
type input "**********"
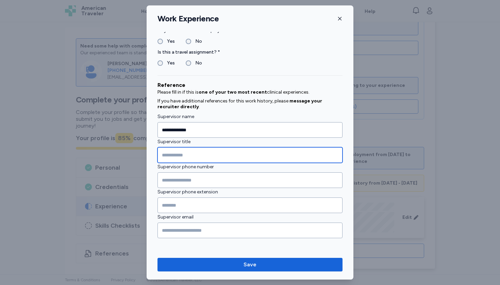
click at [174, 154] on input "Supervisor title" at bounding box center [249, 155] width 185 height 16
type input "**********"
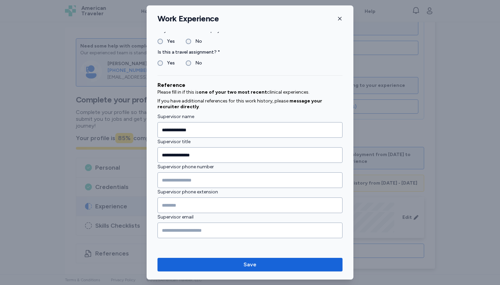
click at [168, 258] on div "**********" at bounding box center [249, 142] width 207 height 275
click at [168, 264] on span "Save" at bounding box center [250, 265] width 174 height 8
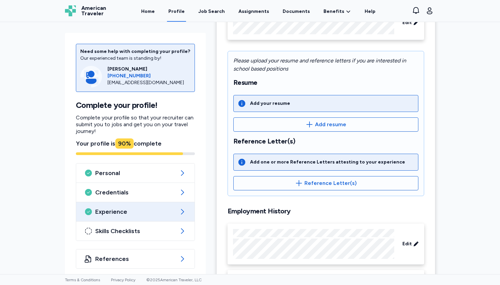
scroll to position [85, 0]
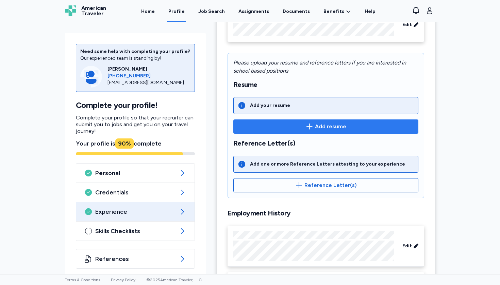
click at [276, 122] on button "Add resume" at bounding box center [325, 127] width 185 height 14
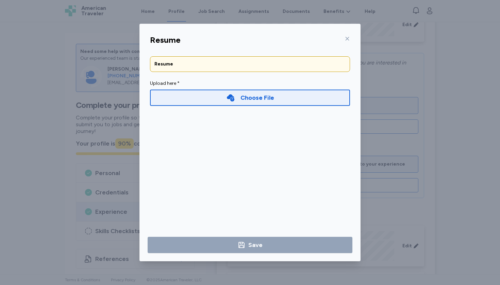
click at [220, 97] on div "Choose File" at bounding box center [250, 98] width 200 height 16
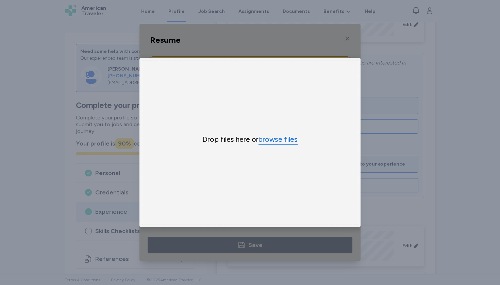
click at [272, 139] on button "browse files" at bounding box center [277, 140] width 39 height 10
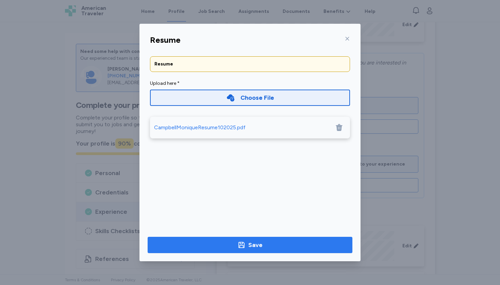
click at [252, 247] on div "Save" at bounding box center [255, 246] width 14 height 10
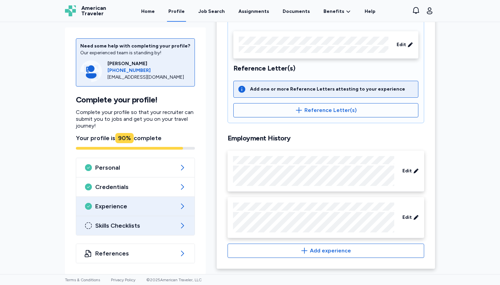
click at [179, 222] on icon at bounding box center [182, 226] width 8 height 8
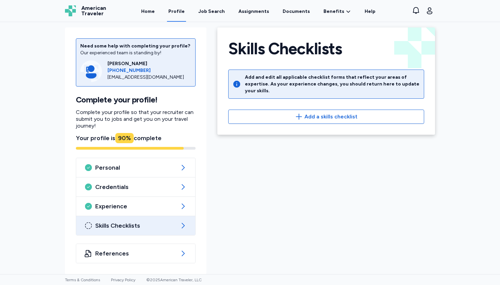
scroll to position [5, 0]
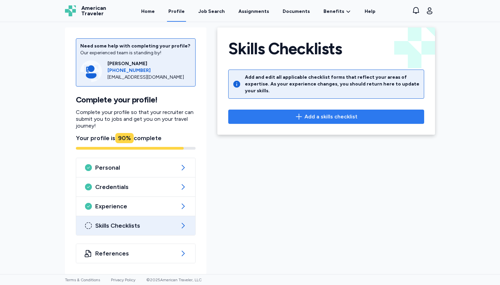
click at [278, 113] on span "Add a skills checklist" at bounding box center [326, 117] width 184 height 8
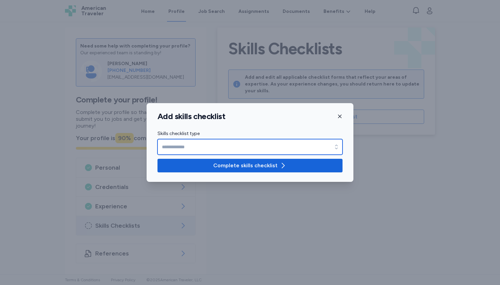
click at [248, 144] on input "Skills checklist type" at bounding box center [249, 147] width 185 height 16
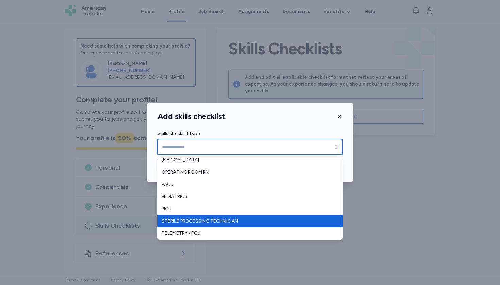
scroll to position [151, 0]
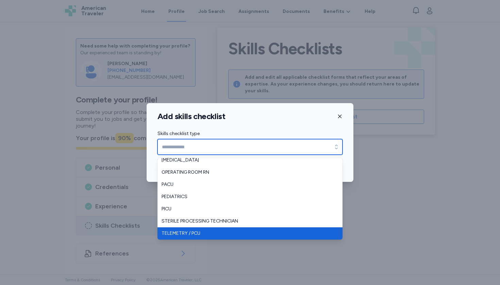
type input "**********"
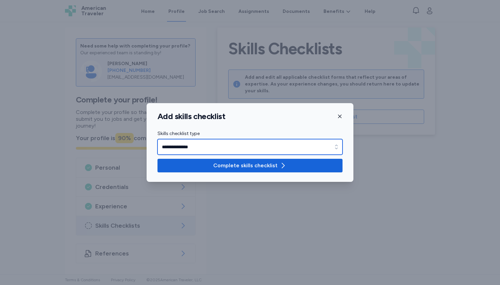
click at [208, 150] on input "**********" at bounding box center [249, 147] width 185 height 16
click at [299, 149] on input "**********" at bounding box center [249, 147] width 185 height 16
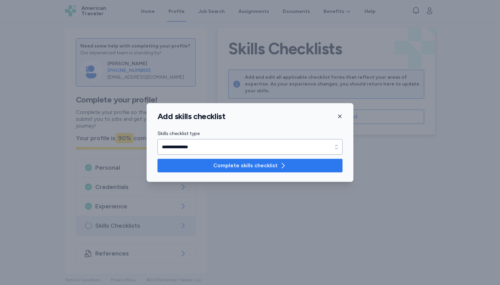
click at [253, 166] on span "Complete skills checklist" at bounding box center [245, 166] width 64 height 8
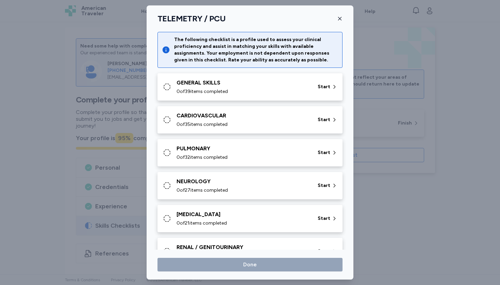
click at [227, 92] on span "0 of 39 items completed" at bounding box center [201, 91] width 51 height 7
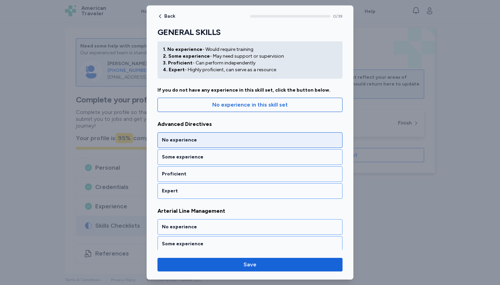
scroll to position [26, 0]
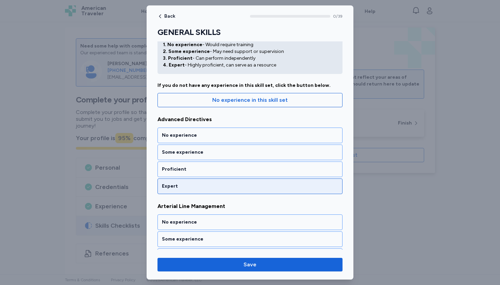
click at [195, 186] on div "Expert" at bounding box center [250, 186] width 176 height 7
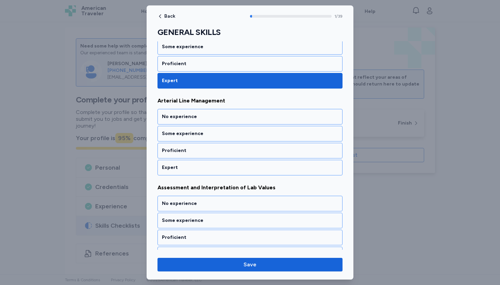
scroll to position [132, 0]
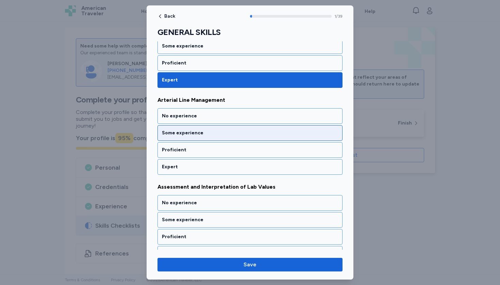
click at [193, 128] on div "Some experience" at bounding box center [249, 133] width 185 height 16
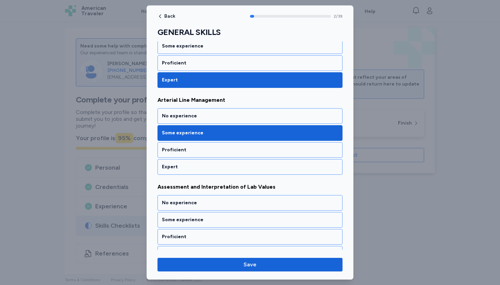
scroll to position [209, 0]
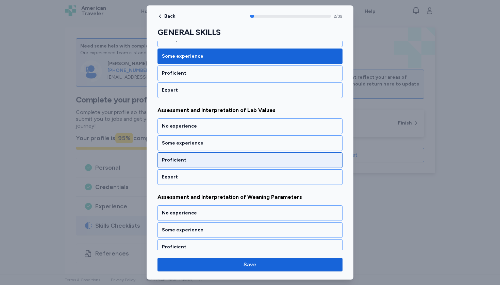
click at [186, 167] on div "Proficient" at bounding box center [249, 161] width 185 height 16
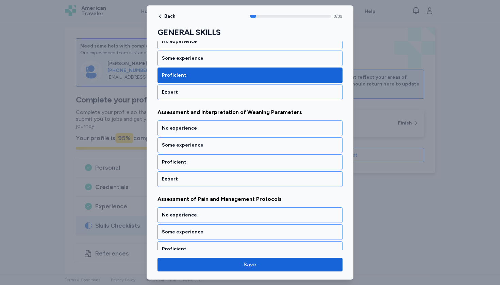
scroll to position [296, 0]
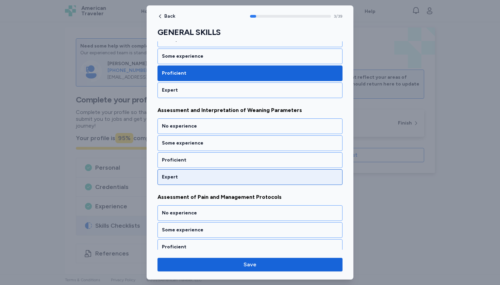
click at [185, 173] on div "Expert" at bounding box center [249, 178] width 185 height 16
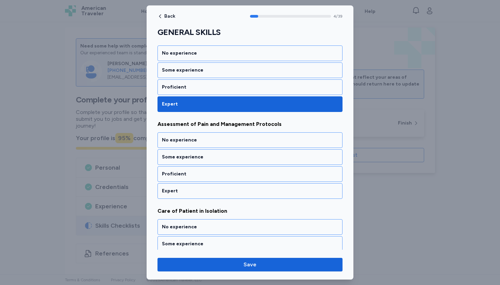
scroll to position [383, 0]
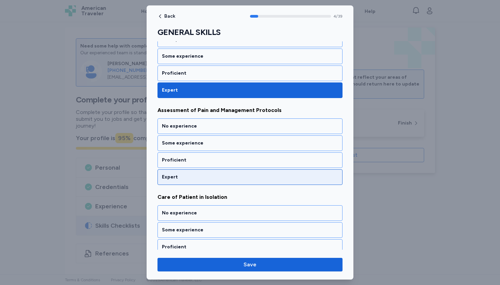
click at [185, 173] on div "Expert" at bounding box center [249, 178] width 185 height 16
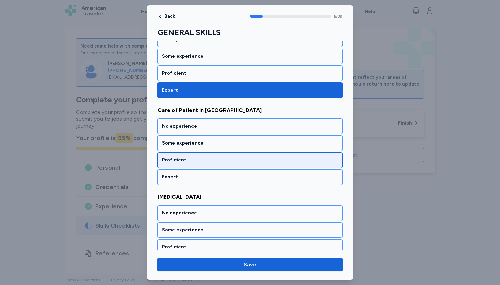
click at [184, 164] on div "Proficient" at bounding box center [249, 161] width 185 height 16
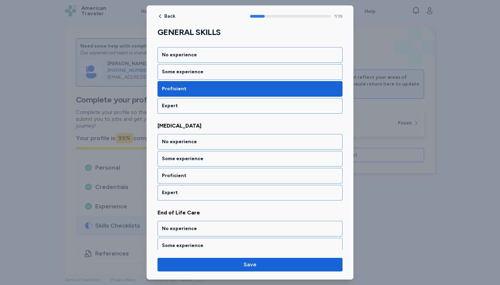
scroll to position [644, 0]
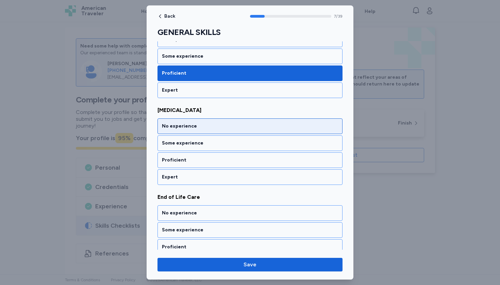
click at [184, 130] on div "No experience" at bounding box center [249, 127] width 185 height 16
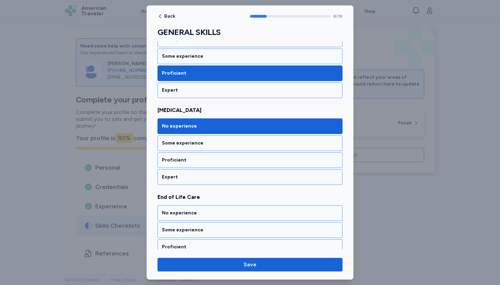
scroll to position [731, 0]
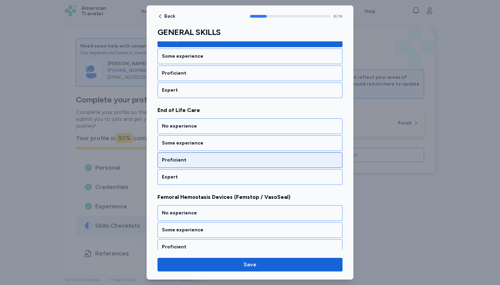
click at [183, 163] on div "Proficient" at bounding box center [250, 160] width 176 height 7
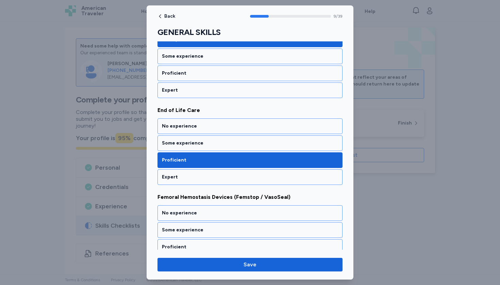
scroll to position [818, 0]
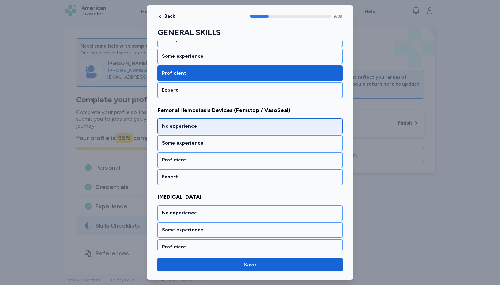
click at [183, 126] on div "No experience" at bounding box center [250, 126] width 176 height 7
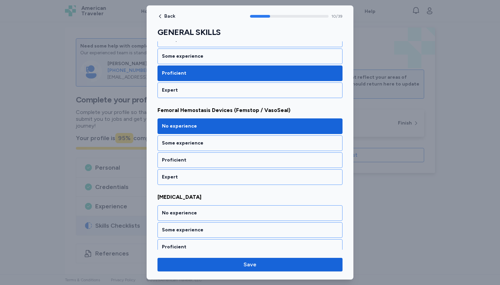
scroll to position [905, 0]
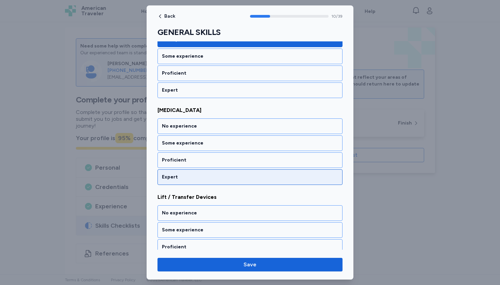
click at [178, 174] on div "Expert" at bounding box center [250, 177] width 176 height 7
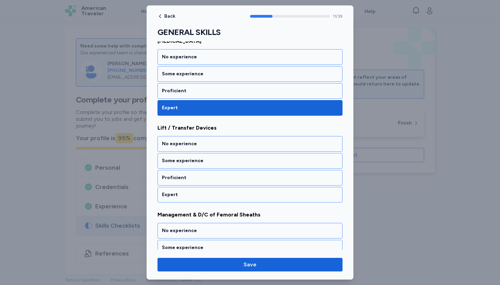
scroll to position [992, 0]
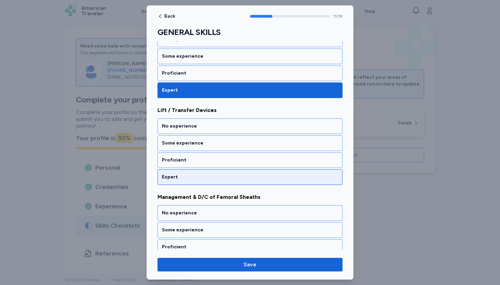
click at [178, 175] on div "Expert" at bounding box center [250, 177] width 176 height 7
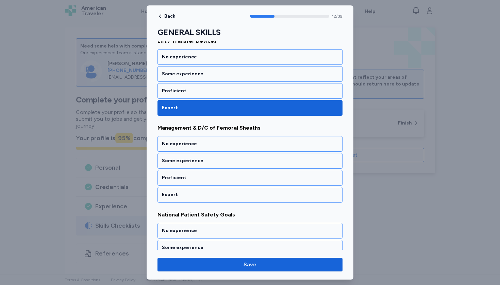
scroll to position [1079, 0]
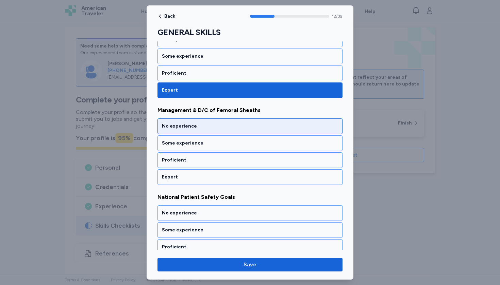
click at [182, 130] on div "No experience" at bounding box center [249, 127] width 185 height 16
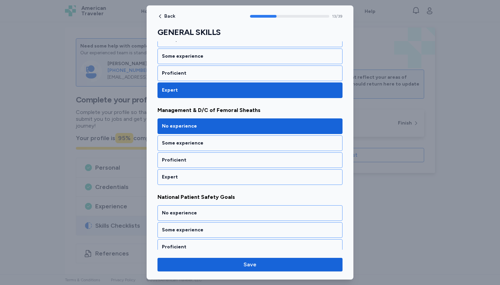
scroll to position [1166, 0]
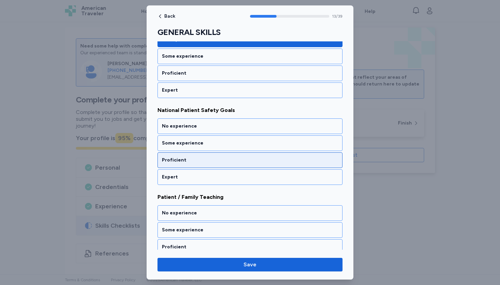
click at [176, 162] on div "Proficient" at bounding box center [250, 160] width 176 height 7
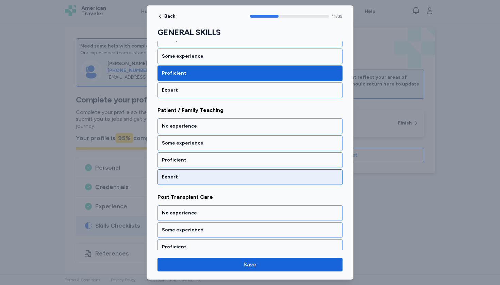
click at [175, 173] on div "Expert" at bounding box center [249, 178] width 185 height 16
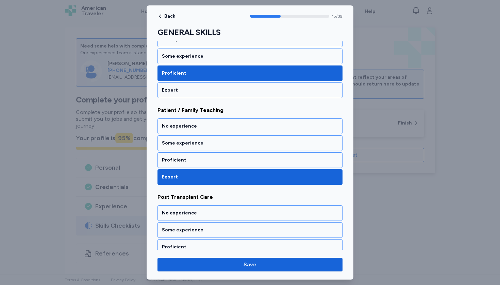
scroll to position [1340, 0]
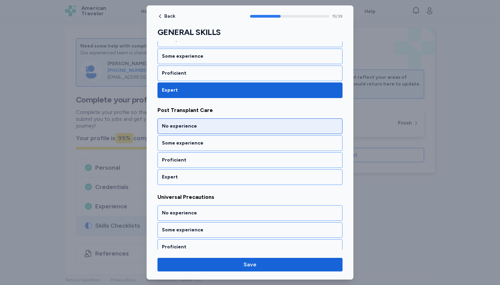
click at [175, 129] on div "No experience" at bounding box center [250, 126] width 176 height 7
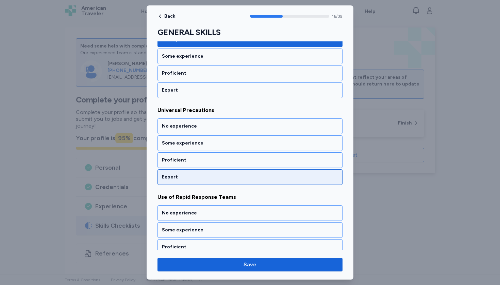
click at [173, 173] on div "Expert" at bounding box center [249, 178] width 185 height 16
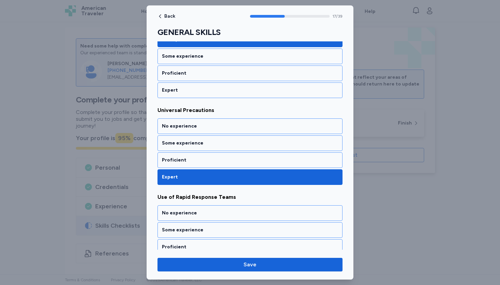
scroll to position [1514, 0]
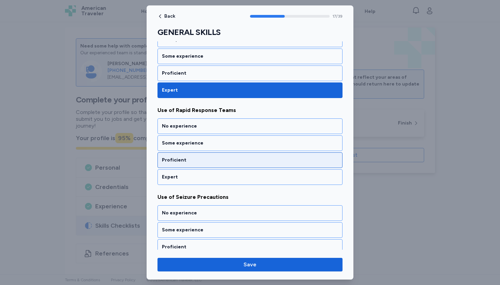
click at [173, 165] on div "Proficient" at bounding box center [249, 161] width 185 height 16
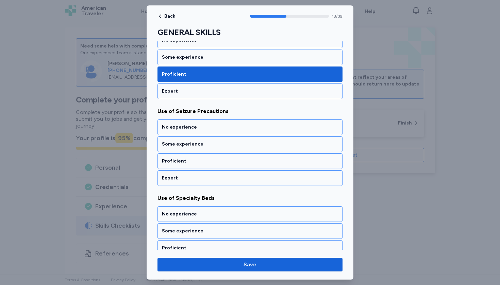
scroll to position [1601, 0]
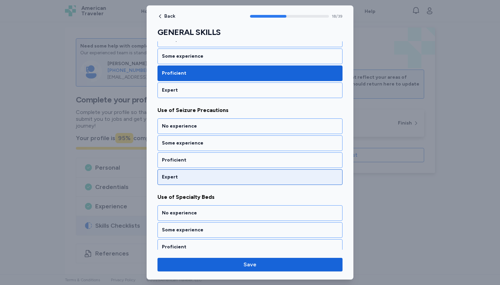
click at [173, 173] on div "Expert" at bounding box center [249, 178] width 185 height 16
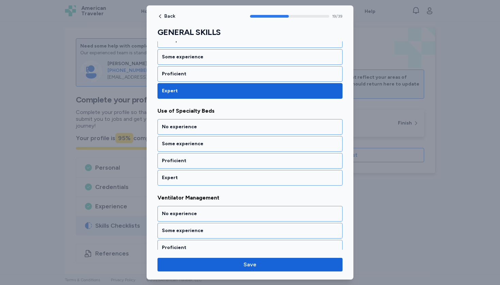
scroll to position [1688, 0]
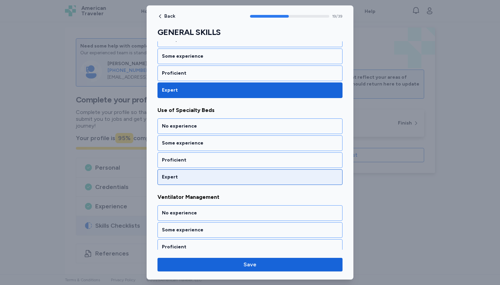
click at [173, 173] on div "Expert" at bounding box center [249, 178] width 185 height 16
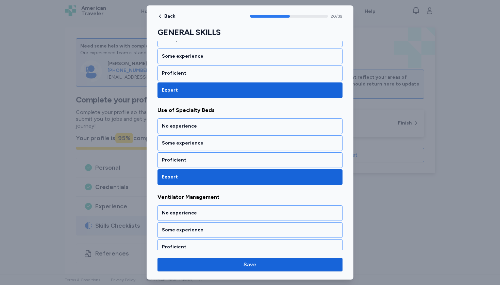
scroll to position [1775, 0]
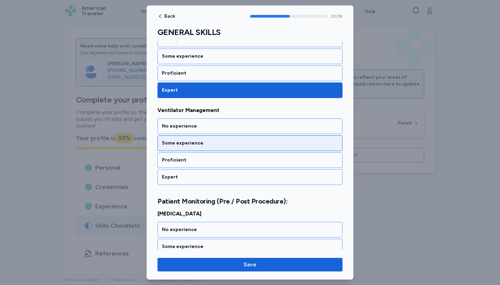
click at [179, 143] on div "Some experience" at bounding box center [250, 143] width 176 height 7
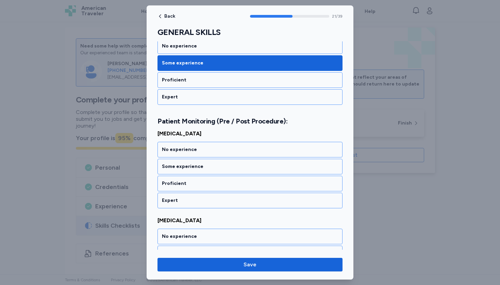
scroll to position [1870, 0]
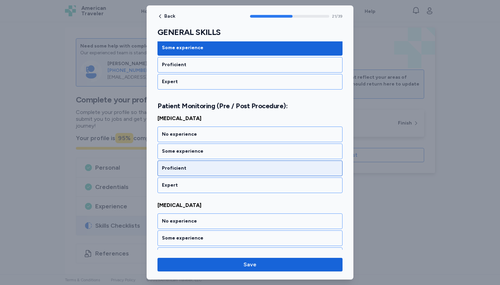
click at [178, 167] on div "Proficient" at bounding box center [250, 168] width 176 height 7
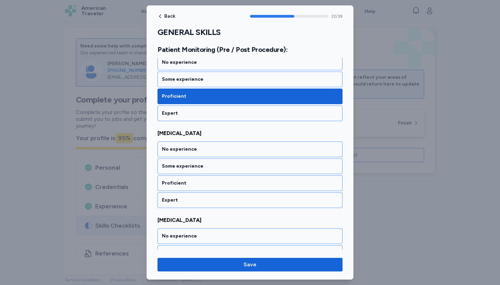
scroll to position [1957, 0]
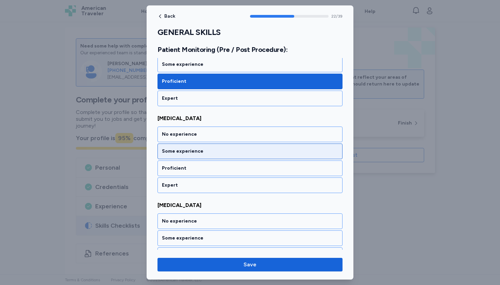
click at [180, 157] on div "Some experience" at bounding box center [249, 152] width 185 height 16
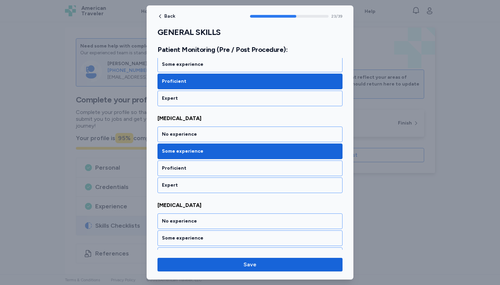
scroll to position [2044, 0]
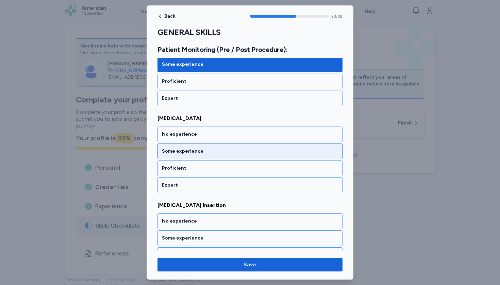
click at [180, 158] on div "Some experience" at bounding box center [249, 152] width 185 height 16
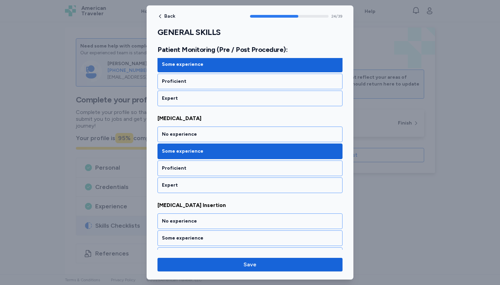
scroll to position [2131, 0]
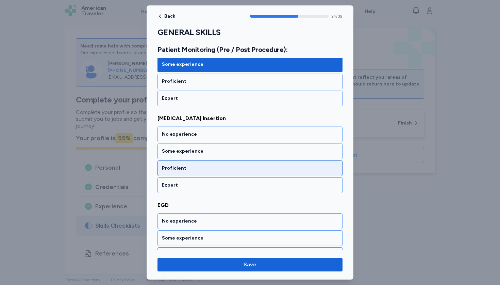
click at [180, 164] on div "Proficient" at bounding box center [249, 169] width 185 height 16
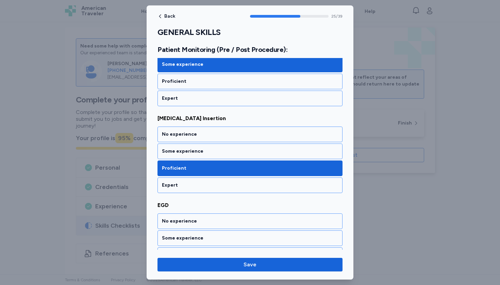
scroll to position [2218, 0]
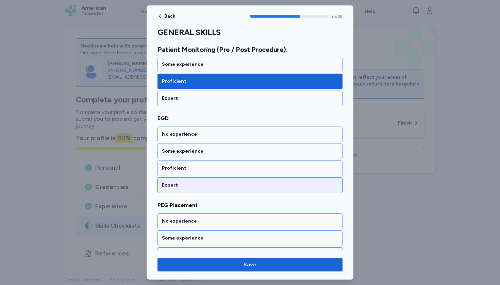
click at [176, 184] on div "Expert" at bounding box center [250, 185] width 176 height 7
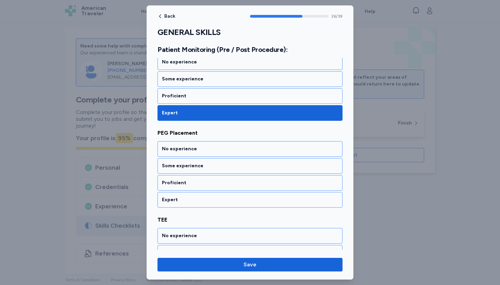
scroll to position [2305, 0]
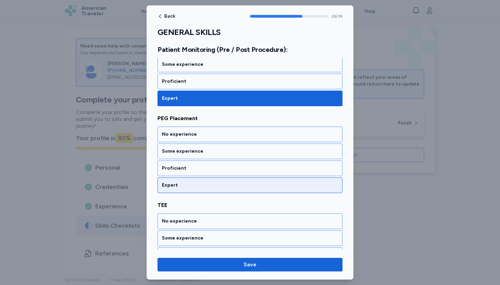
click at [176, 184] on div "Expert" at bounding box center [250, 185] width 176 height 7
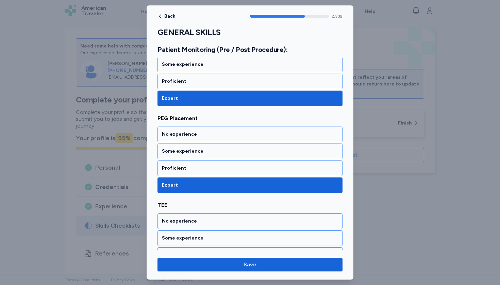
scroll to position [2392, 0]
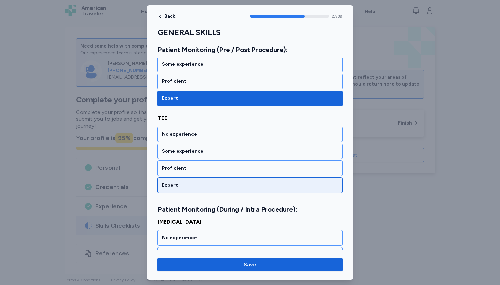
click at [176, 184] on div "Expert" at bounding box center [250, 185] width 176 height 7
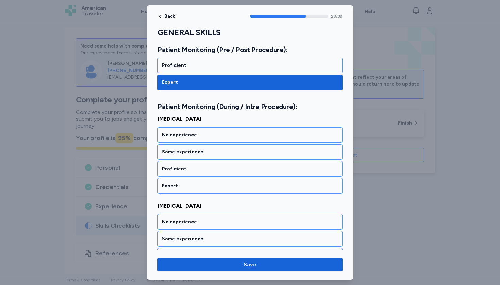
scroll to position [2496, 0]
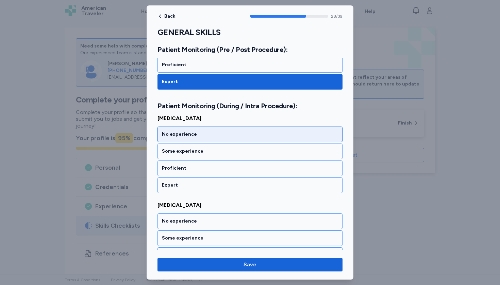
click at [182, 141] on div "No experience" at bounding box center [249, 135] width 185 height 16
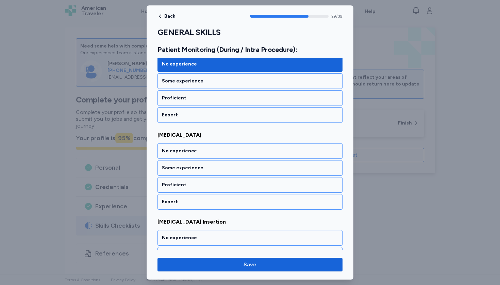
scroll to position [2583, 0]
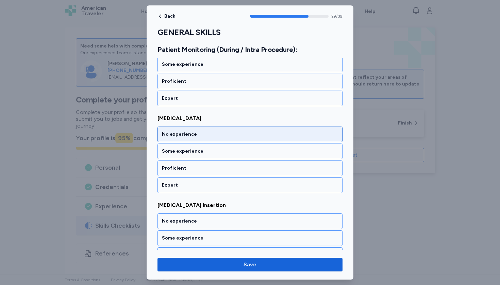
click at [181, 140] on div "No experience" at bounding box center [249, 135] width 185 height 16
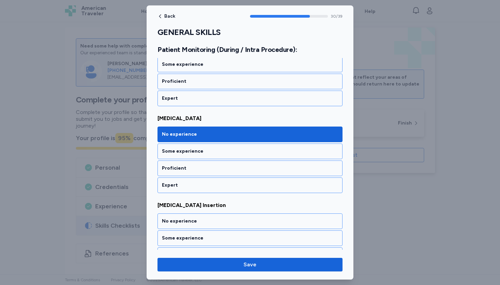
scroll to position [2670, 0]
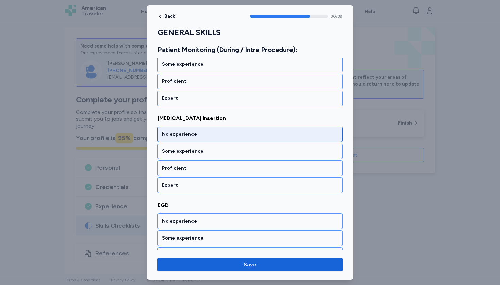
click at [181, 139] on div "No experience" at bounding box center [249, 135] width 185 height 16
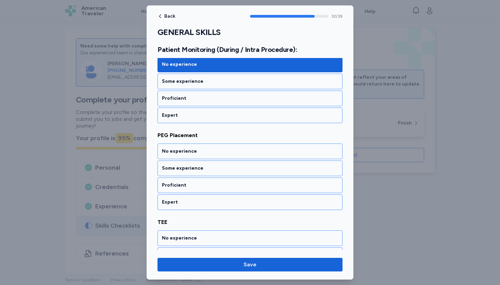
scroll to position [2844, 0]
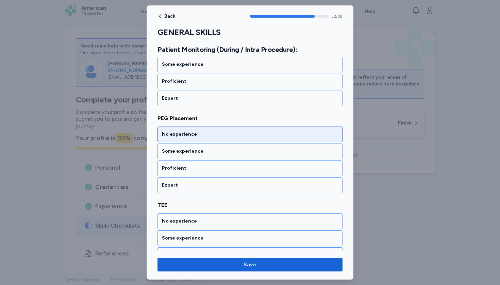
click at [181, 138] on div "No experience" at bounding box center [249, 135] width 185 height 16
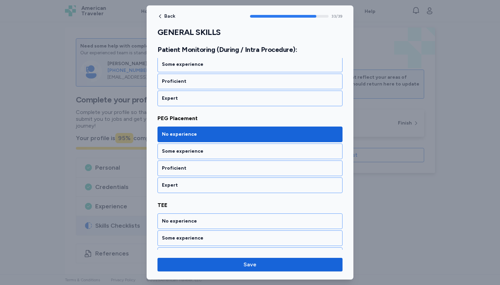
scroll to position [2931, 0]
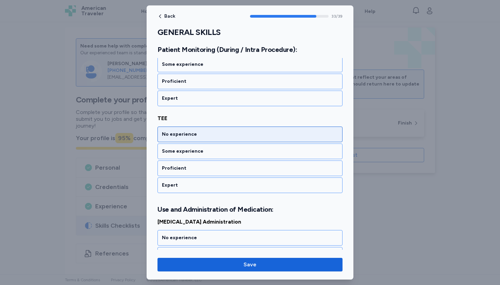
click at [181, 138] on div "No experience" at bounding box center [249, 135] width 185 height 16
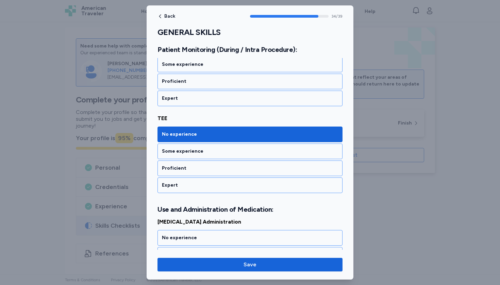
scroll to position [3035, 0]
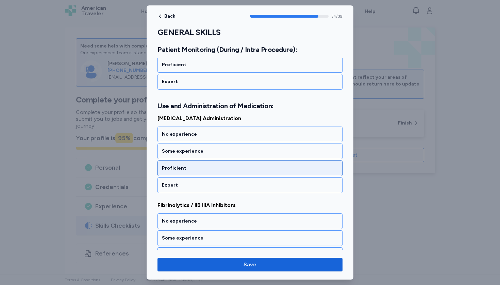
click at [176, 171] on div "Proficient" at bounding box center [250, 168] width 176 height 7
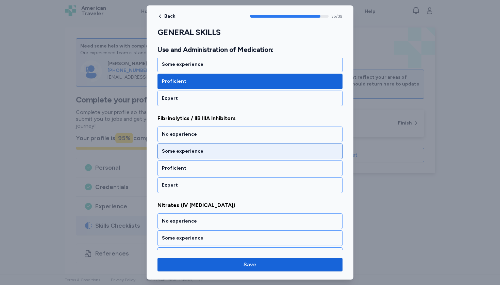
click at [177, 154] on div "Some experience" at bounding box center [250, 151] width 176 height 7
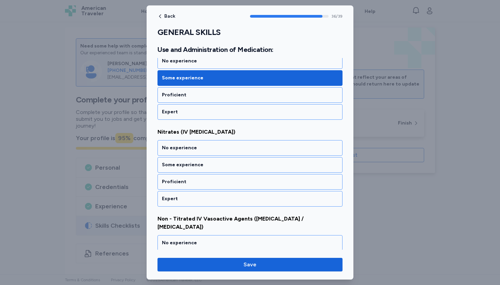
scroll to position [3209, 0]
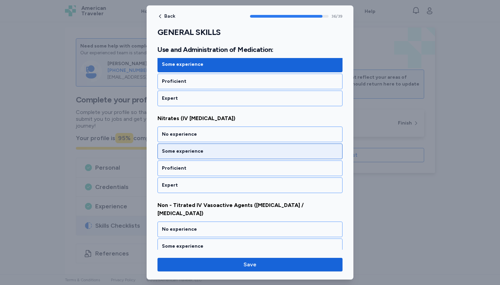
click at [177, 154] on div "Some experience" at bounding box center [250, 151] width 176 height 7
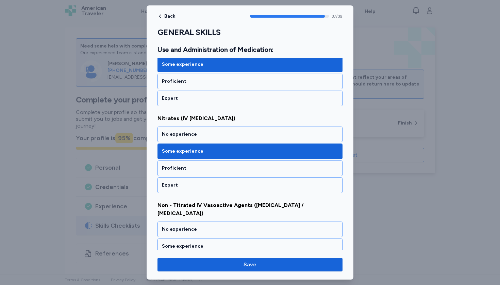
scroll to position [3295, 0]
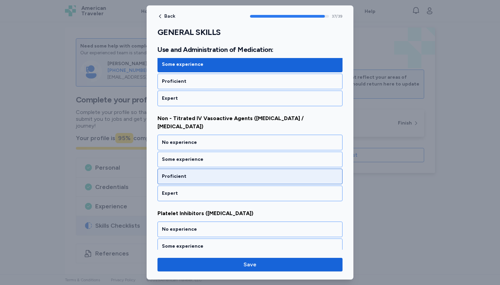
click at [175, 173] on div "Proficient" at bounding box center [250, 176] width 176 height 7
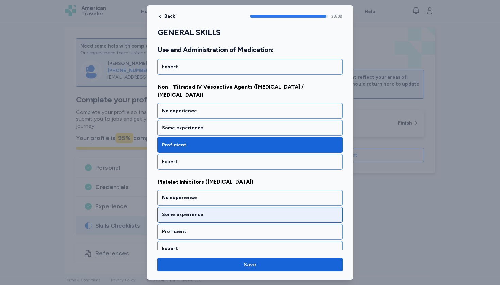
click at [175, 210] on div "Some experience" at bounding box center [249, 215] width 185 height 16
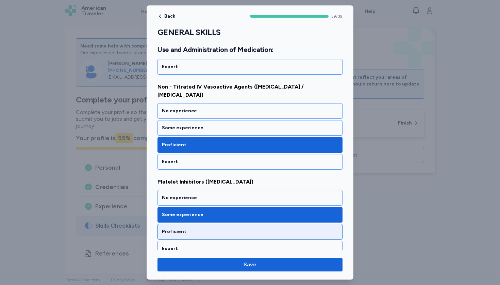
click at [174, 229] on div "Proficient" at bounding box center [250, 232] width 176 height 7
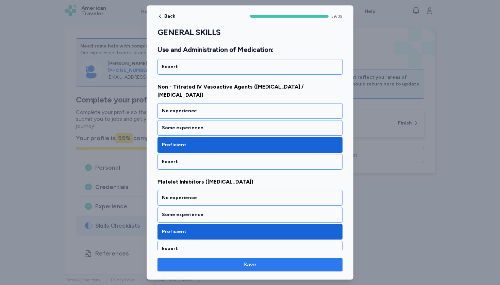
click at [174, 269] on button "Save" at bounding box center [249, 265] width 185 height 14
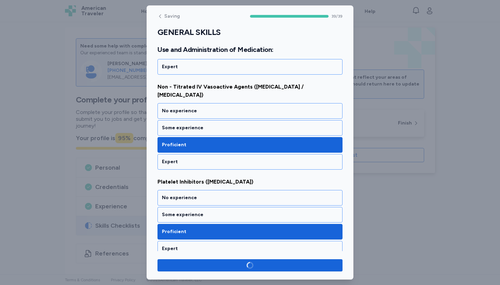
scroll to position [3326, 0]
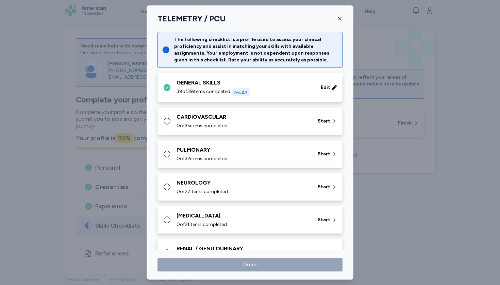
click at [207, 127] on span "0 of 35 items completed" at bounding box center [201, 126] width 51 height 7
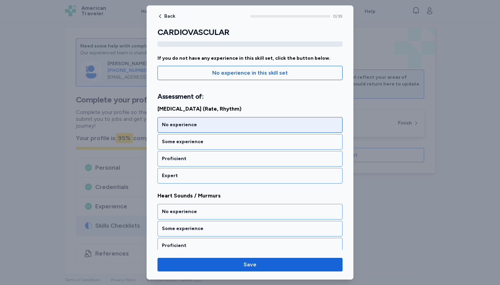
scroll to position [54, 0]
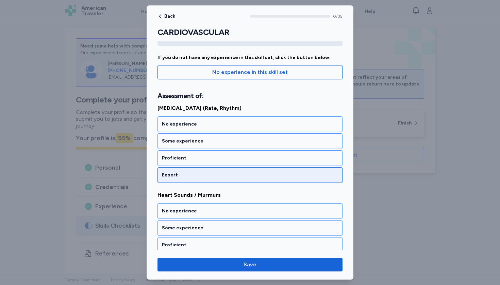
click at [196, 176] on div "Expert" at bounding box center [250, 175] width 176 height 7
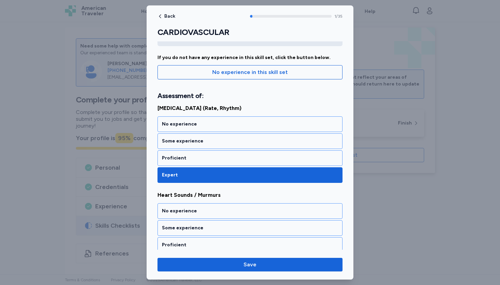
scroll to position [130, 0]
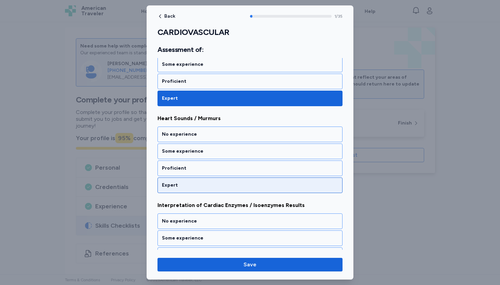
click at [196, 182] on div "Expert" at bounding box center [249, 186] width 185 height 16
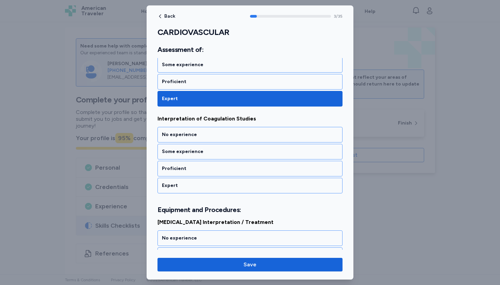
scroll to position [304, 0]
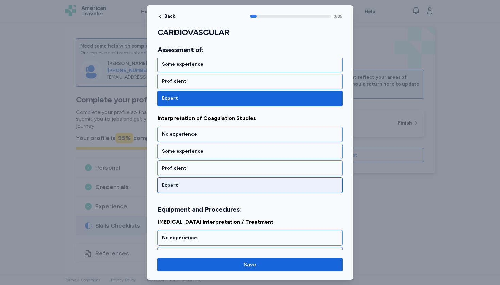
click at [196, 182] on div "Expert" at bounding box center [249, 186] width 185 height 16
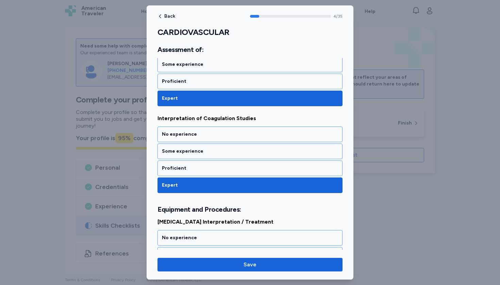
scroll to position [408, 0]
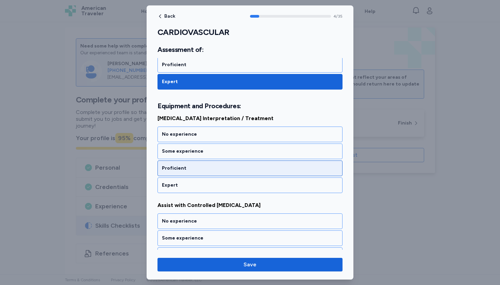
click at [195, 176] on div "Proficient" at bounding box center [249, 169] width 185 height 16
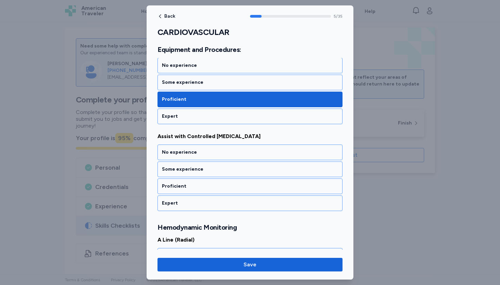
scroll to position [495, 0]
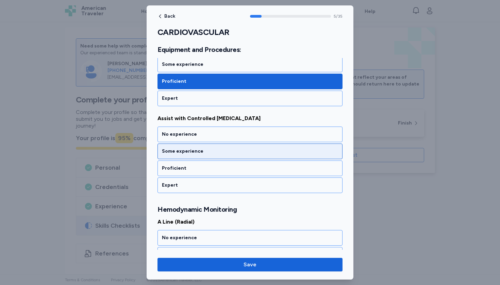
click at [196, 146] on div "Some experience" at bounding box center [249, 152] width 185 height 16
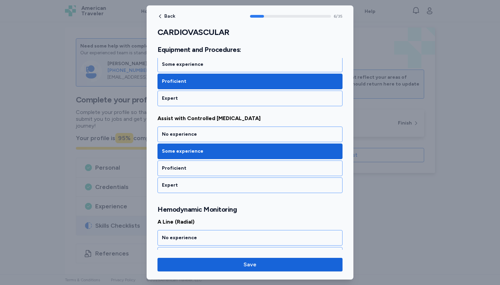
scroll to position [590, 0]
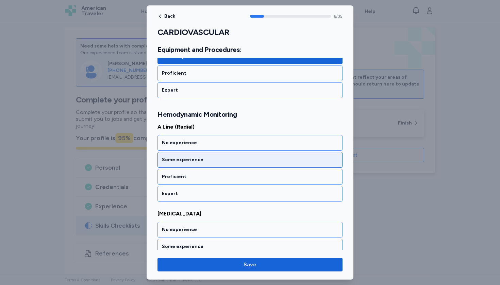
click at [195, 157] on div "Some experience" at bounding box center [250, 160] width 176 height 7
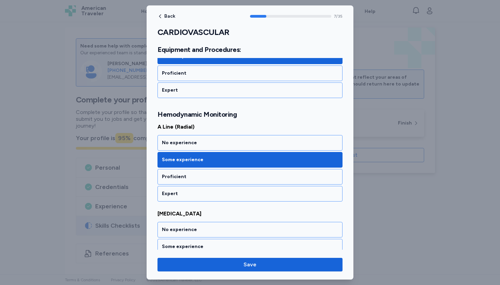
scroll to position [677, 0]
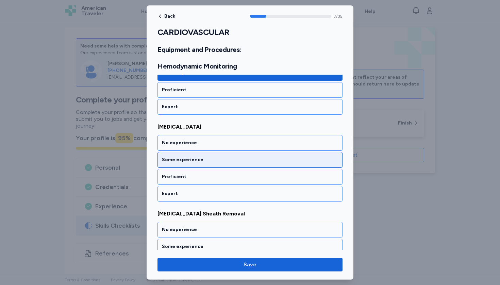
click at [195, 157] on div "Some experience" at bounding box center [250, 160] width 176 height 7
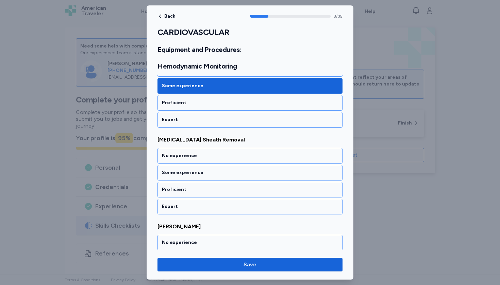
scroll to position [764, 0]
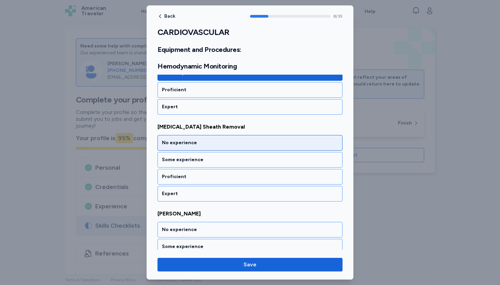
click at [192, 147] on div "No experience" at bounding box center [249, 143] width 185 height 16
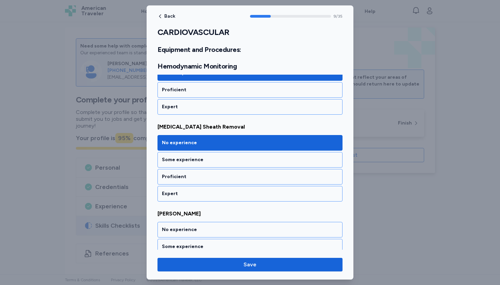
scroll to position [851, 0]
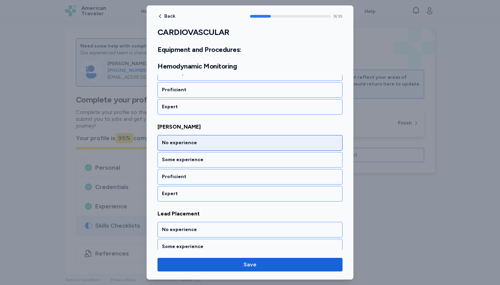
click at [191, 150] on div "No experience" at bounding box center [249, 143] width 185 height 16
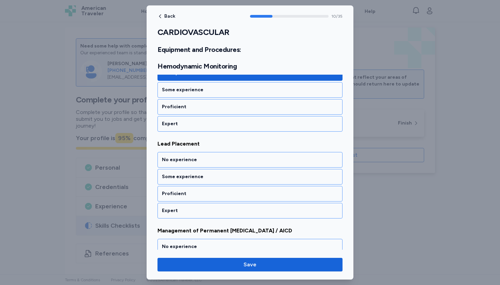
scroll to position [938, 0]
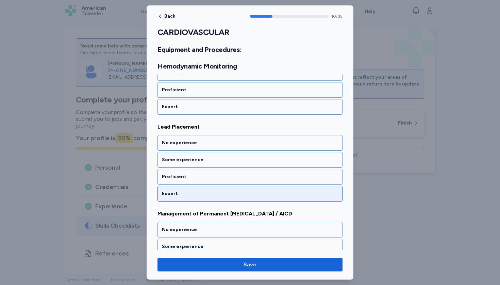
click at [187, 190] on div "Expert" at bounding box center [249, 194] width 185 height 16
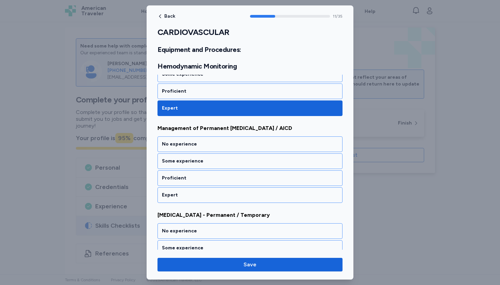
scroll to position [1025, 0]
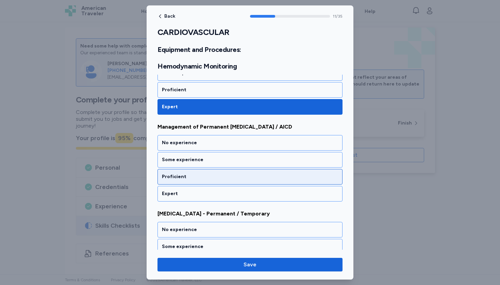
click at [186, 179] on div "Proficient" at bounding box center [250, 177] width 176 height 7
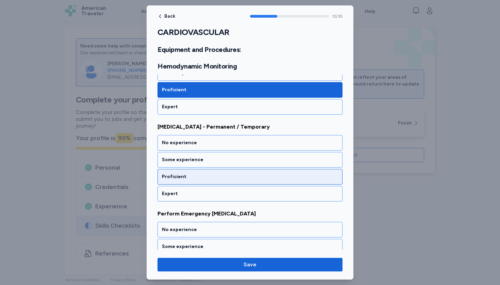
click at [186, 179] on div "Proficient" at bounding box center [250, 177] width 176 height 7
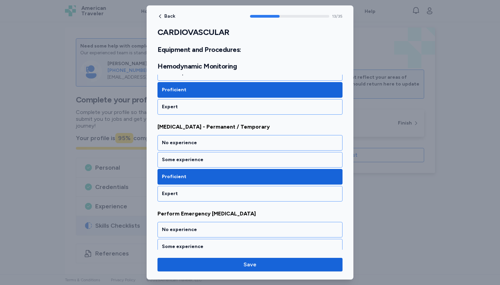
scroll to position [1199, 0]
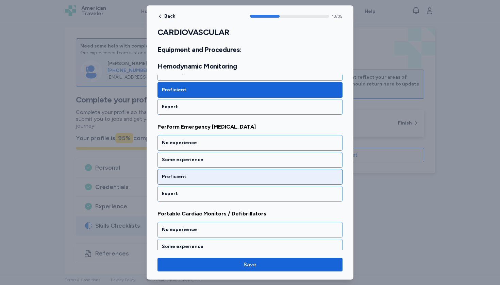
click at [186, 179] on div "Proficient" at bounding box center [250, 177] width 176 height 7
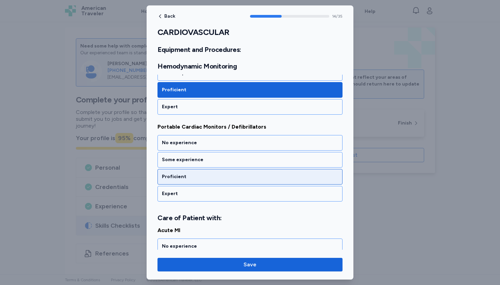
click at [186, 175] on div "Proficient" at bounding box center [250, 177] width 176 height 7
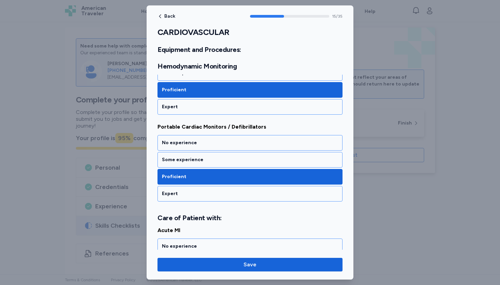
scroll to position [1390, 0]
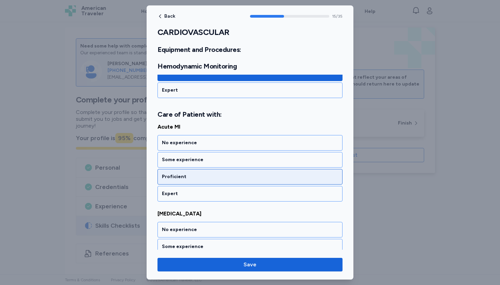
click at [186, 175] on div "Proficient" at bounding box center [250, 177] width 176 height 7
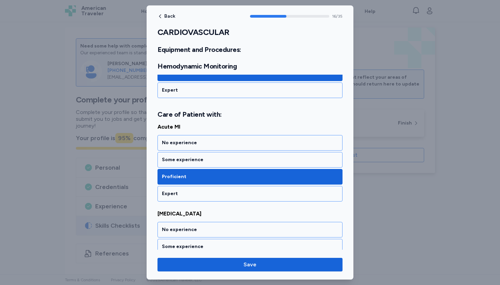
scroll to position [1477, 0]
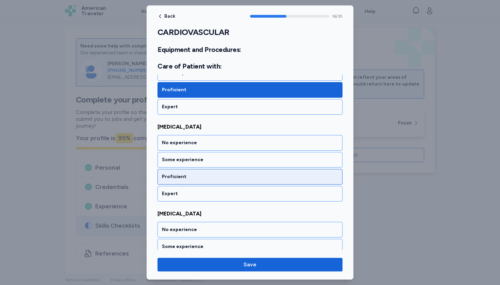
click at [186, 175] on div "Proficient" at bounding box center [250, 177] width 176 height 7
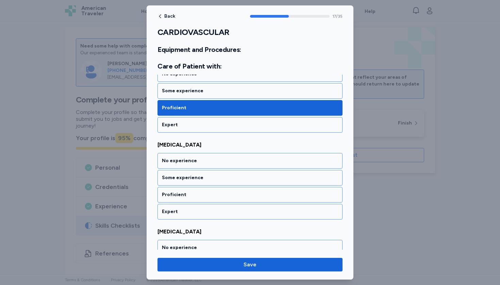
scroll to position [1564, 0]
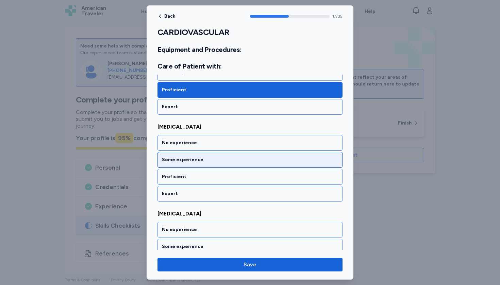
click at [187, 161] on div "Some experience" at bounding box center [250, 160] width 176 height 7
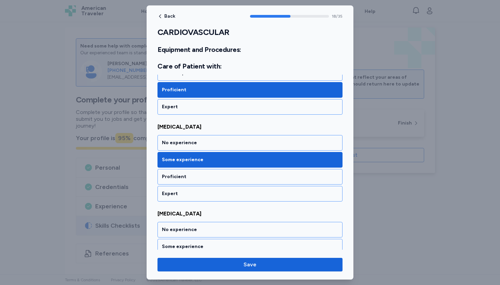
scroll to position [1651, 0]
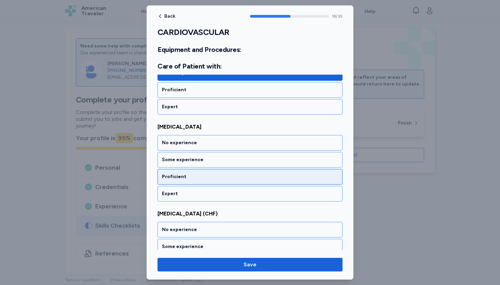
click at [185, 174] on div "Proficient" at bounding box center [250, 177] width 176 height 7
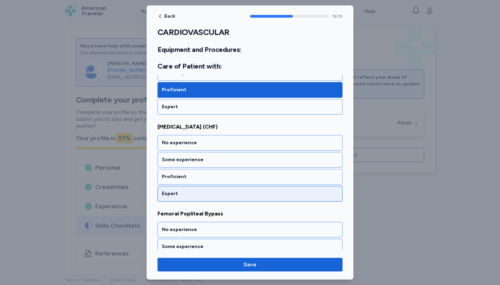
click at [182, 191] on div "Expert" at bounding box center [250, 194] width 176 height 7
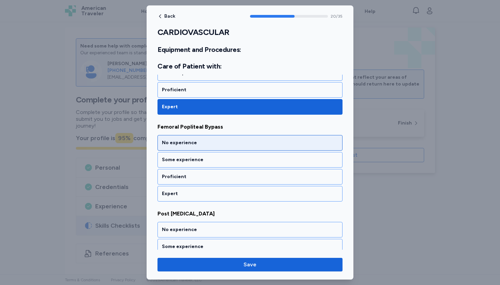
click at [181, 141] on div "No experience" at bounding box center [250, 143] width 176 height 7
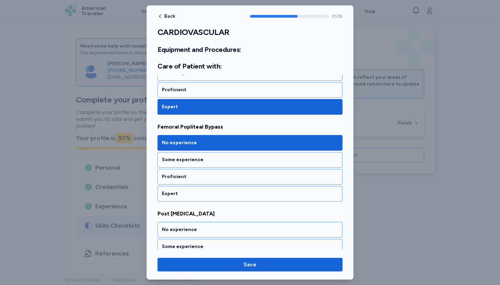
scroll to position [1912, 0]
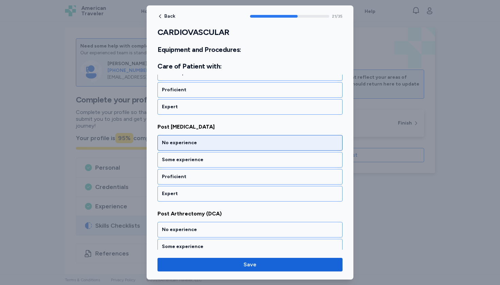
click at [181, 143] on div "No experience" at bounding box center [250, 143] width 176 height 7
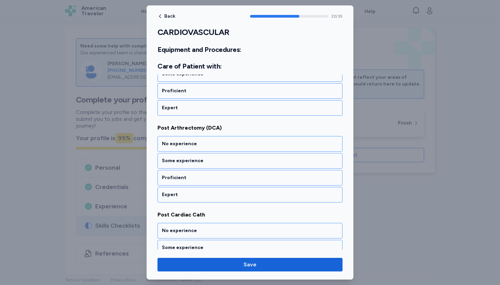
scroll to position [1999, 0]
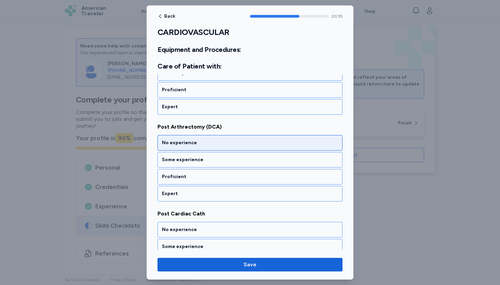
click at [181, 143] on div "No experience" at bounding box center [250, 143] width 176 height 7
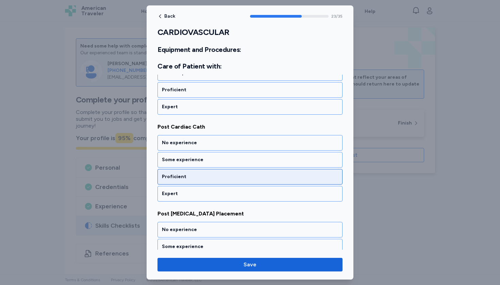
click at [178, 173] on div "Proficient" at bounding box center [249, 177] width 185 height 16
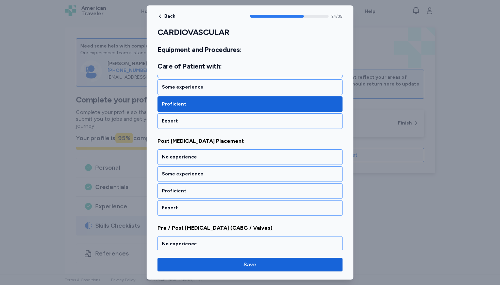
scroll to position [2173, 0]
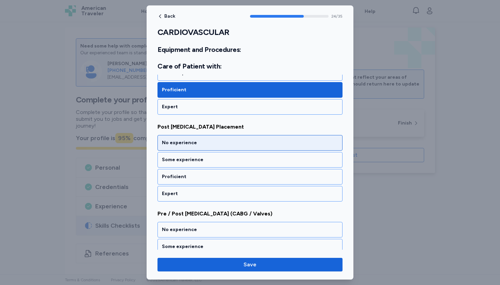
click at [180, 151] on div "No experience" at bounding box center [249, 143] width 185 height 16
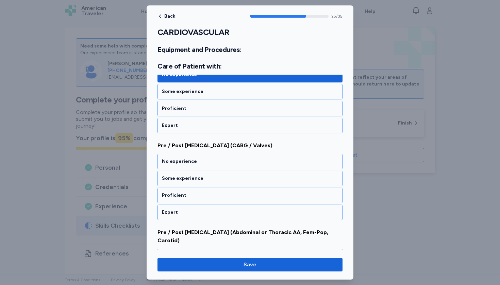
scroll to position [2260, 0]
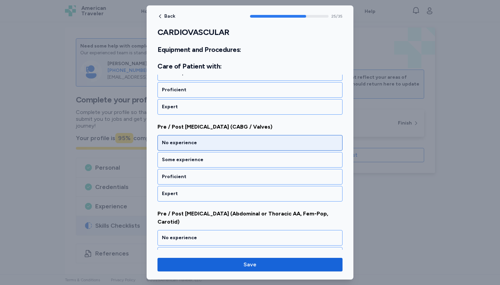
click at [180, 151] on div "No experience" at bounding box center [249, 143] width 185 height 16
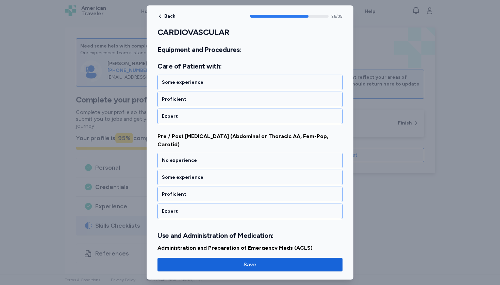
scroll to position [2351, 0]
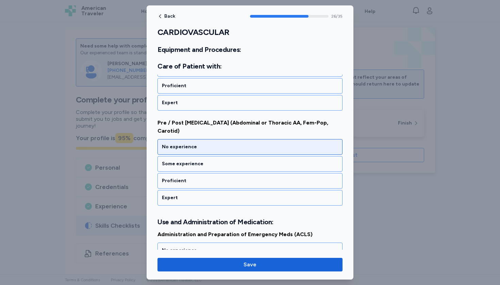
click at [180, 151] on div "No experience" at bounding box center [249, 147] width 185 height 16
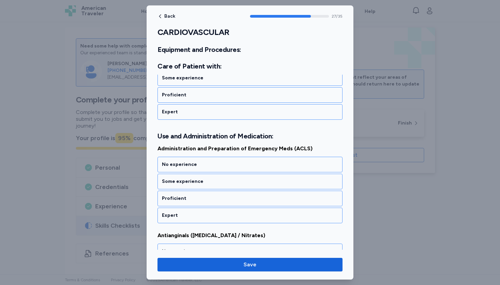
scroll to position [2459, 0]
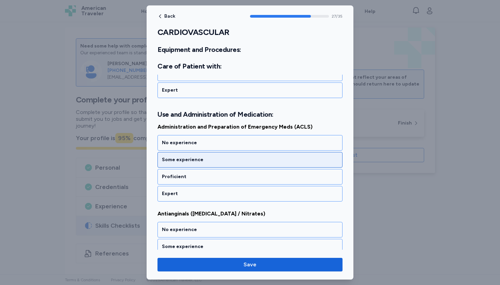
click at [177, 163] on div "Some experience" at bounding box center [250, 160] width 176 height 7
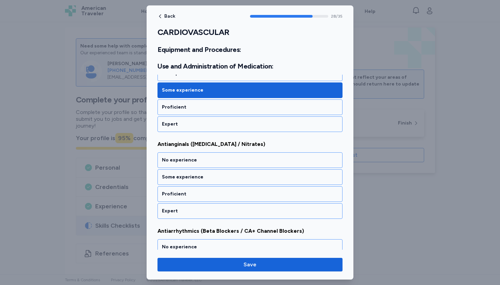
scroll to position [2546, 0]
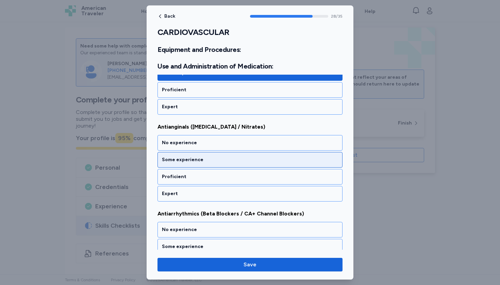
click at [175, 165] on div "Some experience" at bounding box center [249, 160] width 185 height 16
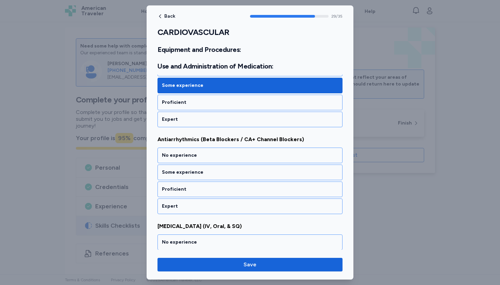
scroll to position [2633, 0]
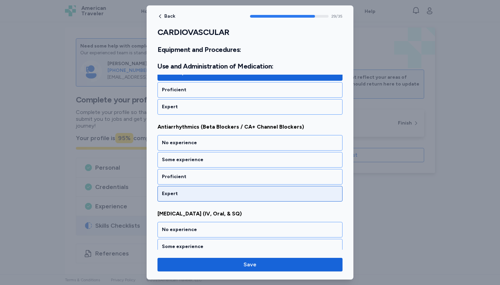
click at [174, 191] on div "Expert" at bounding box center [250, 194] width 176 height 7
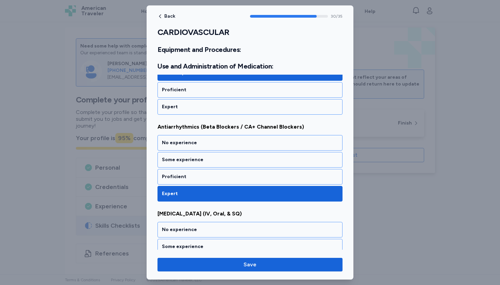
scroll to position [2720, 0]
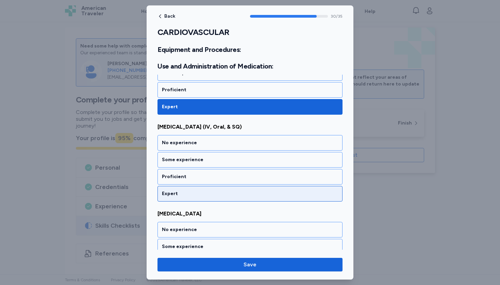
click at [174, 193] on div "Expert" at bounding box center [250, 194] width 176 height 7
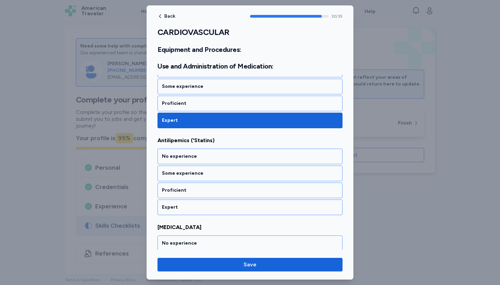
scroll to position [2893, 0]
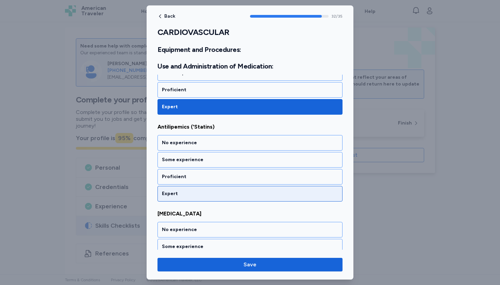
click at [174, 193] on div "Expert" at bounding box center [250, 194] width 176 height 7
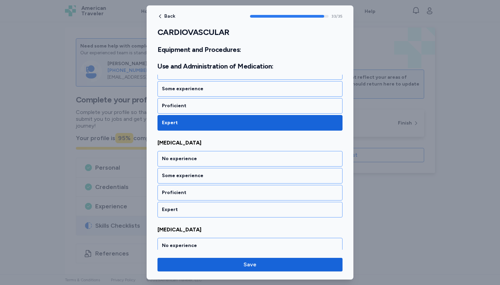
scroll to position [2980, 0]
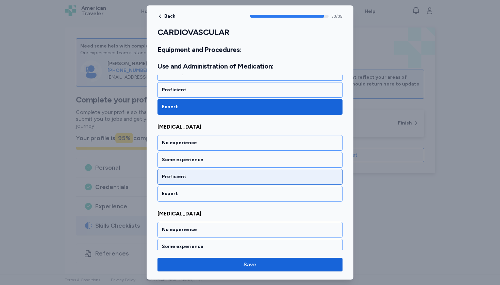
click at [174, 176] on div "Proficient" at bounding box center [250, 177] width 176 height 7
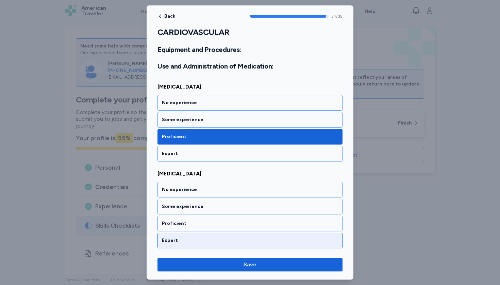
click at [167, 239] on div "Expert" at bounding box center [250, 241] width 176 height 7
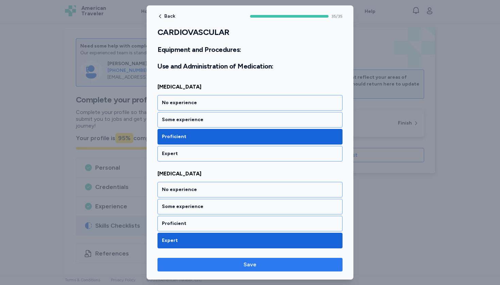
click at [176, 267] on span "Save" at bounding box center [250, 265] width 174 height 8
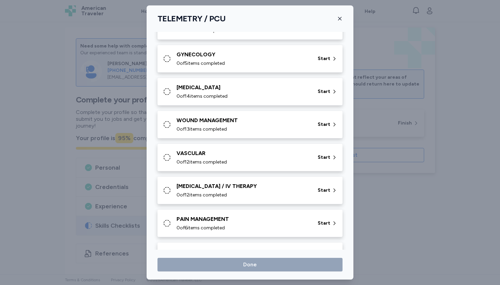
scroll to position [232, 0]
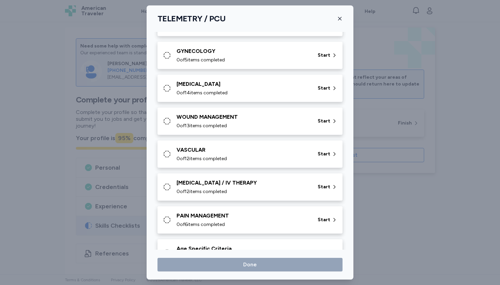
click at [199, 190] on span "0 of 12 items completed" at bounding box center [201, 192] width 50 height 7
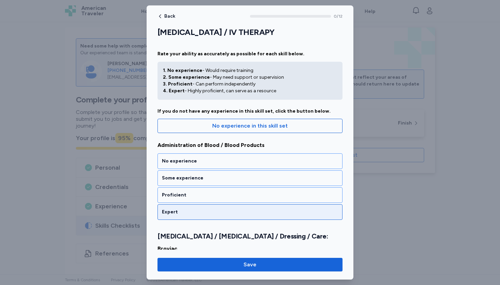
click at [183, 211] on div "Expert" at bounding box center [250, 212] width 176 height 7
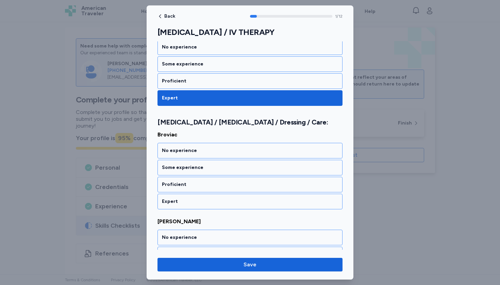
scroll to position [130, 0]
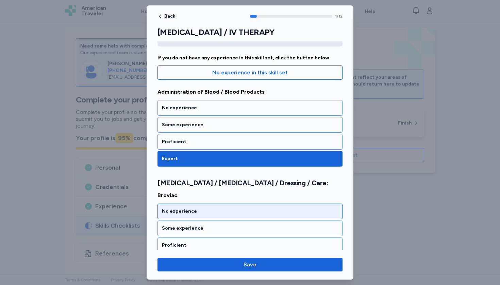
click at [171, 205] on div "No experience" at bounding box center [249, 212] width 185 height 16
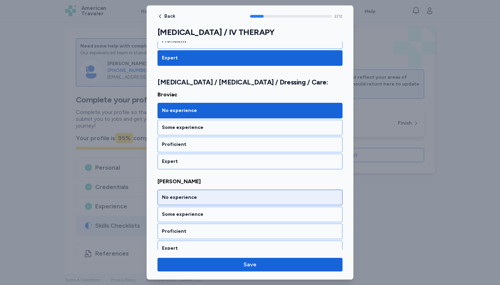
scroll to position [155, 0]
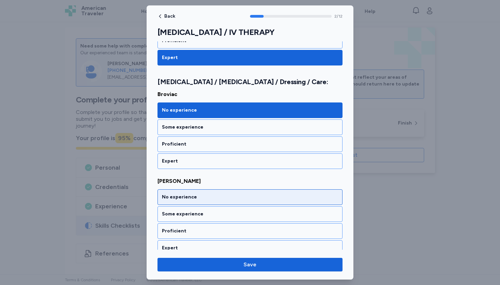
click at [171, 202] on div "No experience" at bounding box center [249, 198] width 185 height 16
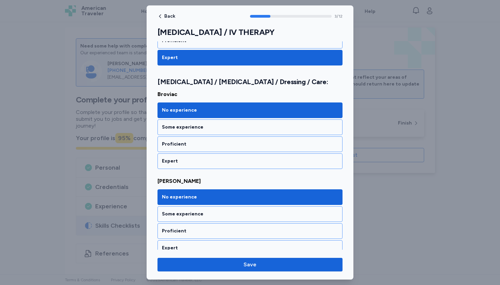
scroll to position [304, 0]
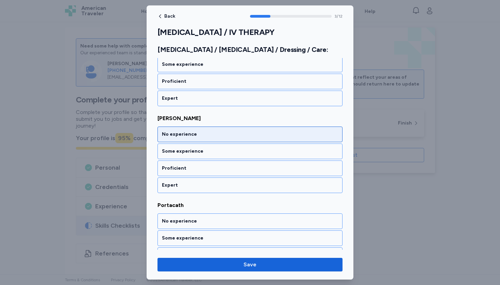
click at [179, 131] on div "No experience" at bounding box center [250, 134] width 176 height 7
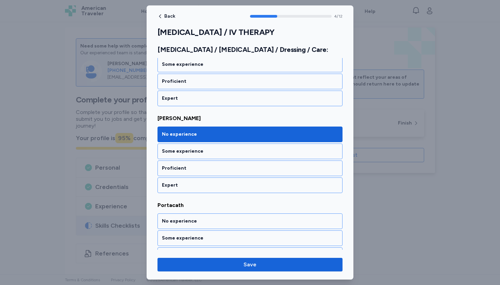
scroll to position [391, 0]
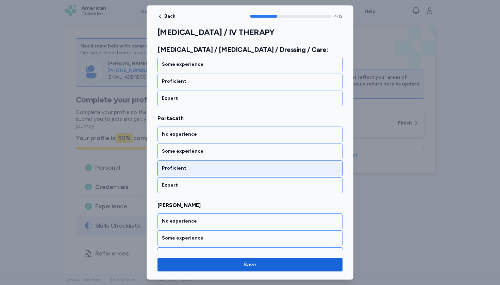
click at [177, 173] on div "Proficient" at bounding box center [249, 169] width 185 height 16
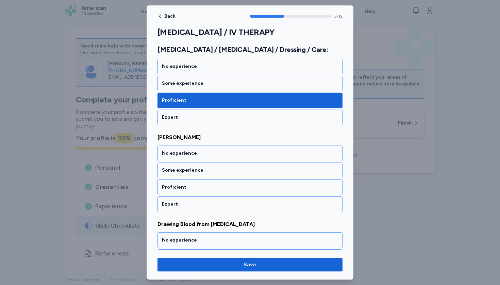
scroll to position [478, 0]
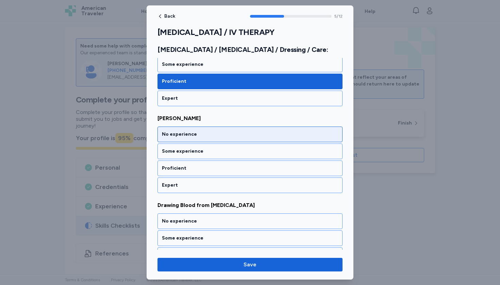
click at [176, 136] on div "No experience" at bounding box center [250, 134] width 176 height 7
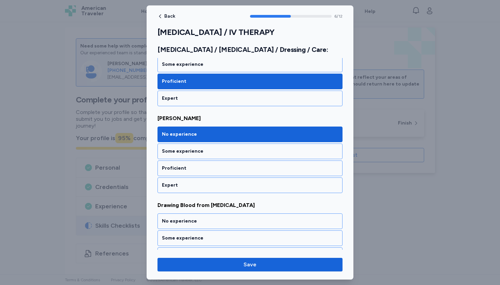
scroll to position [565, 0]
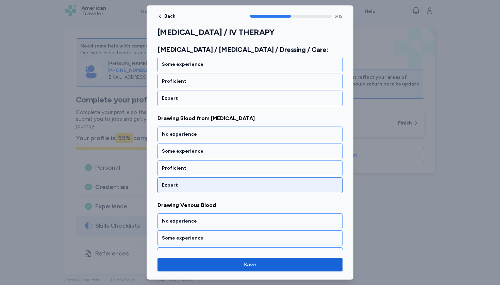
click at [173, 183] on div "Expert" at bounding box center [250, 185] width 176 height 7
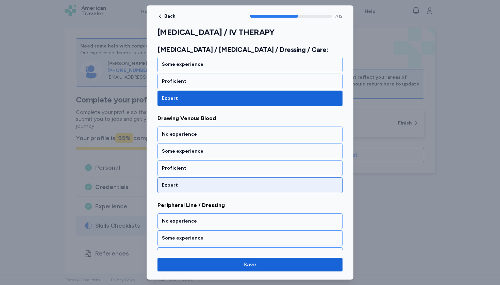
click at [173, 183] on div "Expert" at bounding box center [250, 185] width 176 height 7
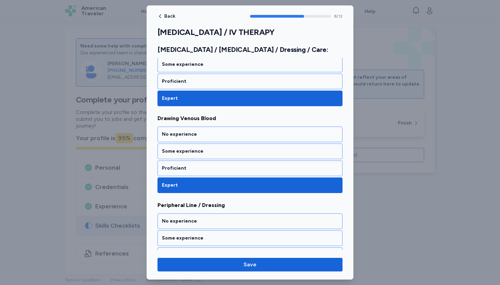
scroll to position [739, 0]
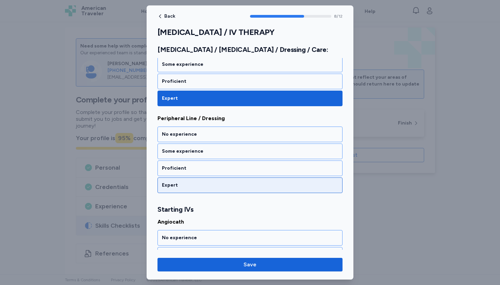
click at [173, 183] on div "Expert" at bounding box center [250, 185] width 176 height 7
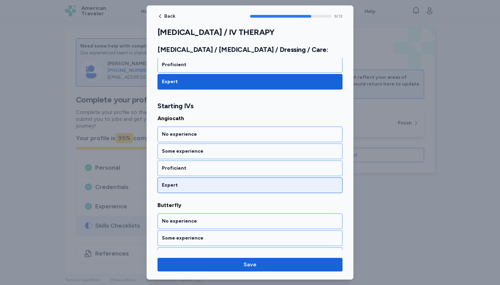
click at [173, 183] on div "Expert" at bounding box center [250, 185] width 176 height 7
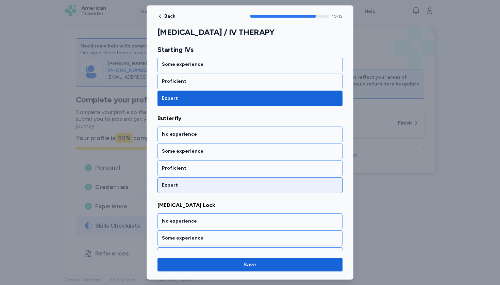
click at [173, 183] on div "Expert" at bounding box center [250, 185] width 176 height 7
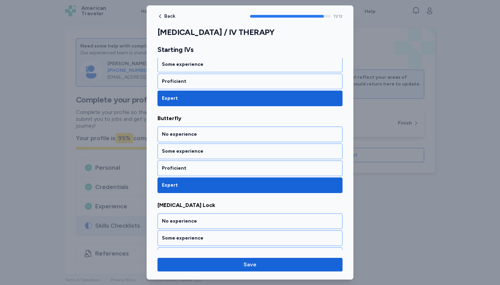
scroll to position [962, 0]
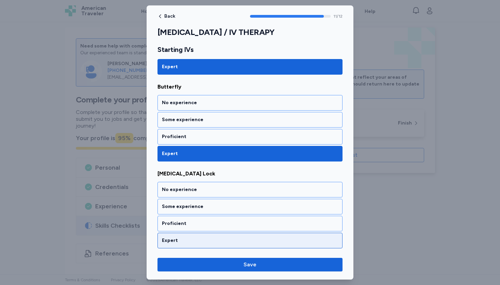
click at [167, 240] on div "Expert" at bounding box center [250, 241] width 176 height 7
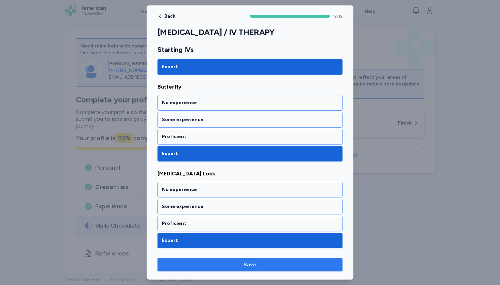
click at [168, 263] on span "Save" at bounding box center [250, 265] width 174 height 8
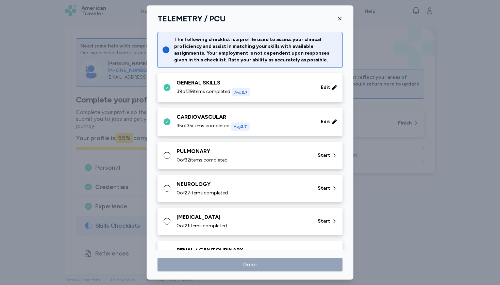
scroll to position [232, 0]
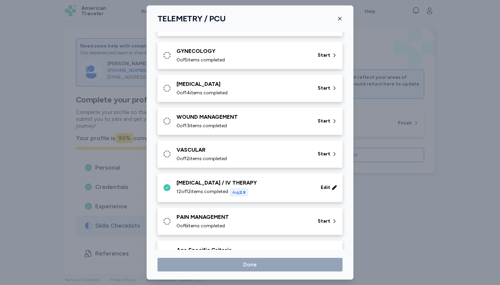
click at [174, 218] on div "PAIN MANAGEMENT 0 of 6 items completed Start" at bounding box center [251, 221] width 177 height 16
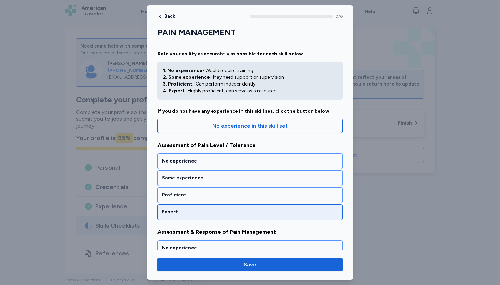
click at [170, 214] on div "Expert" at bounding box center [250, 212] width 176 height 7
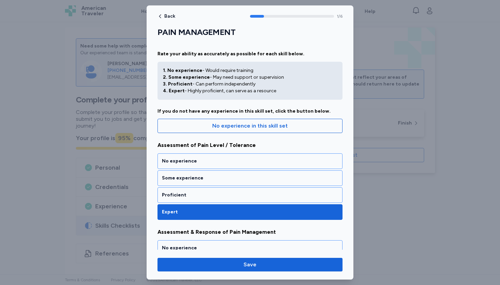
scroll to position [122, 0]
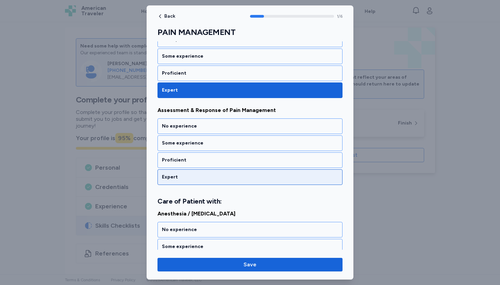
click at [168, 183] on div "Expert" at bounding box center [249, 178] width 185 height 16
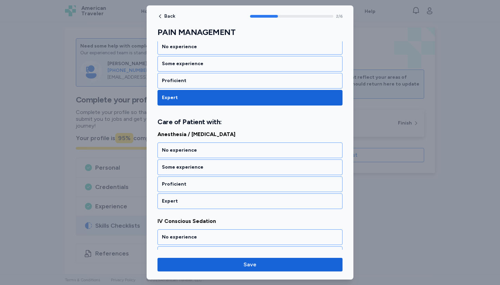
scroll to position [217, 0]
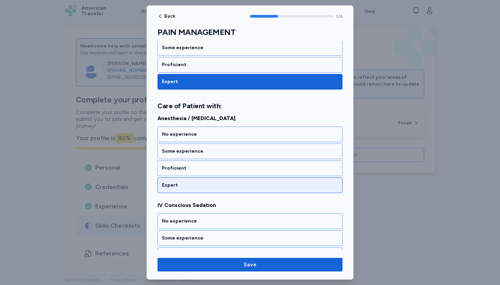
click at [168, 183] on div "Expert" at bounding box center [250, 185] width 176 height 7
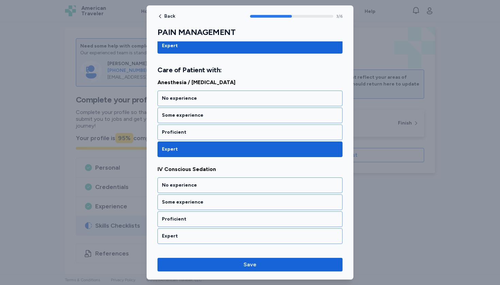
scroll to position [255, 0]
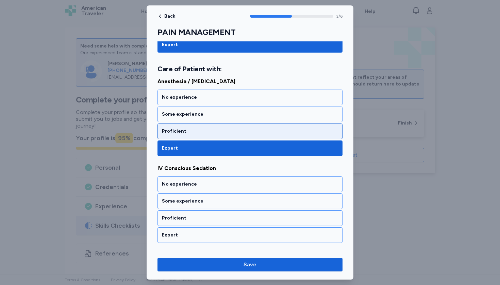
click at [170, 127] on div "Proficient" at bounding box center [249, 132] width 185 height 16
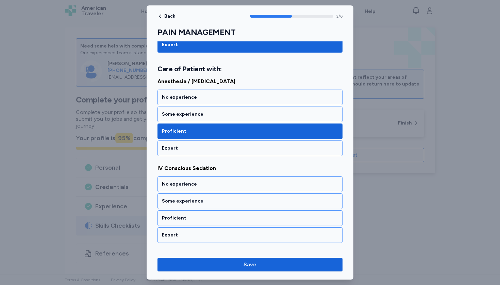
scroll to position [304, 0]
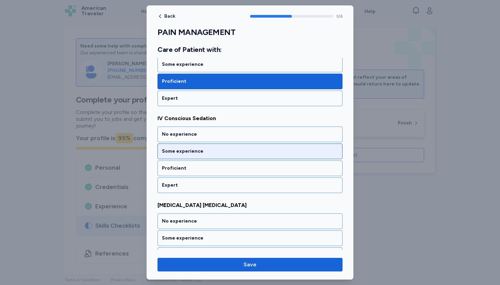
click at [166, 149] on div "Some experience" at bounding box center [250, 151] width 176 height 7
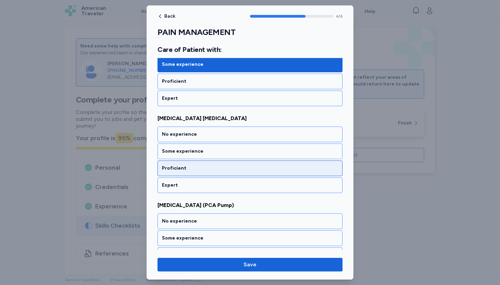
click at [169, 170] on div "Proficient" at bounding box center [250, 168] width 176 height 7
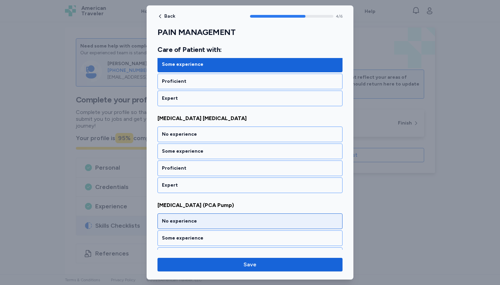
scroll to position [423, 0]
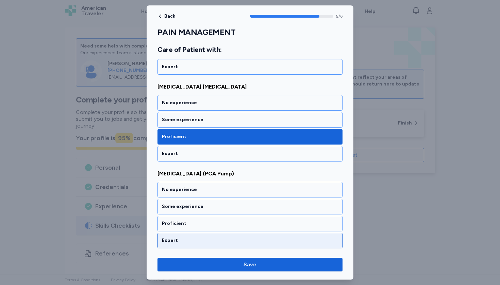
click at [171, 238] on div "Expert" at bounding box center [250, 241] width 176 height 7
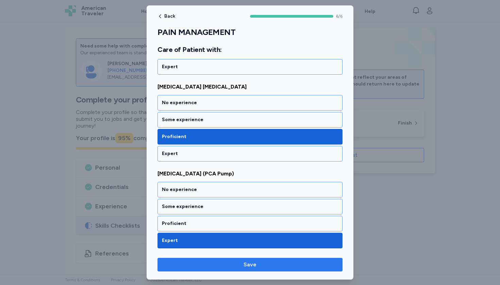
click at [175, 268] on span "Save" at bounding box center [250, 265] width 174 height 8
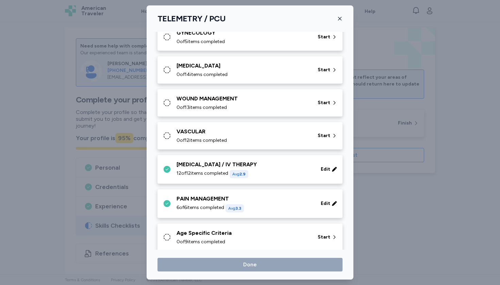
scroll to position [259, 0]
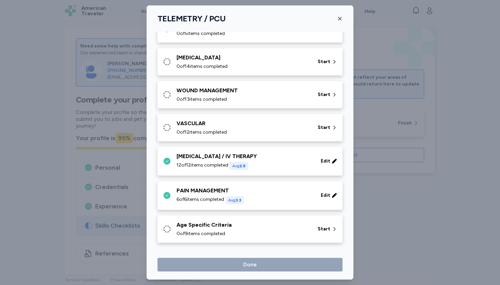
click at [180, 232] on span "0 of 9 items completed" at bounding box center [200, 234] width 49 height 7
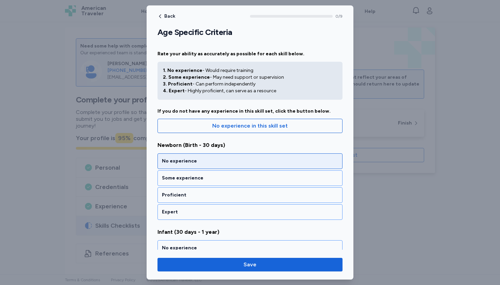
click at [179, 166] on div "No experience" at bounding box center [249, 162] width 185 height 16
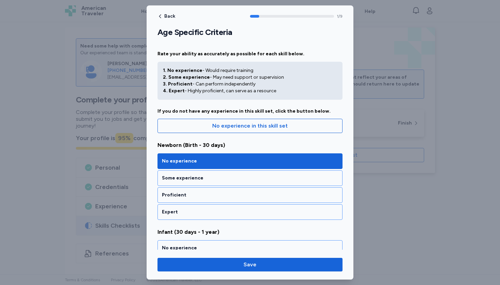
scroll to position [122, 0]
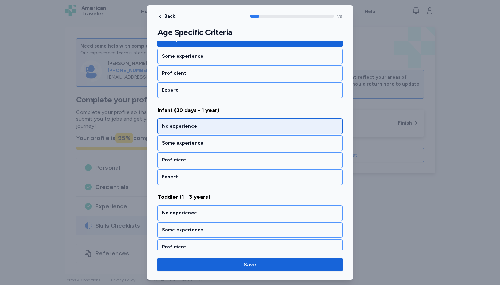
click at [174, 126] on div "No experience" at bounding box center [250, 126] width 176 height 7
click at [174, 127] on div "No experience" at bounding box center [250, 126] width 176 height 7
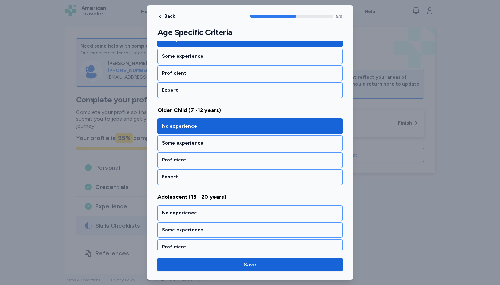
scroll to position [470, 0]
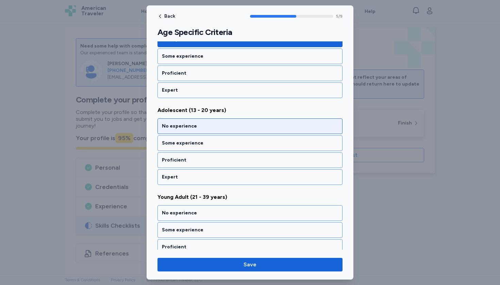
click at [174, 127] on div "No experience" at bounding box center [250, 126] width 176 height 7
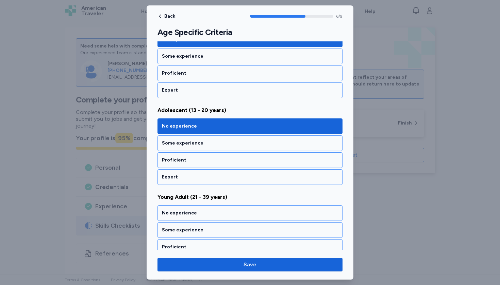
scroll to position [557, 0]
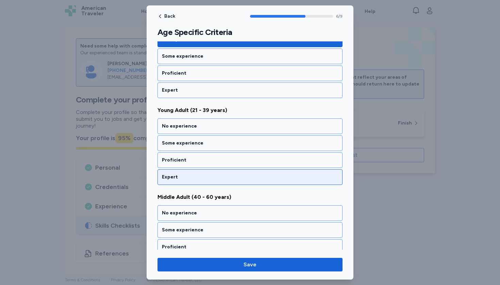
click at [170, 181] on div "Expert" at bounding box center [249, 178] width 185 height 16
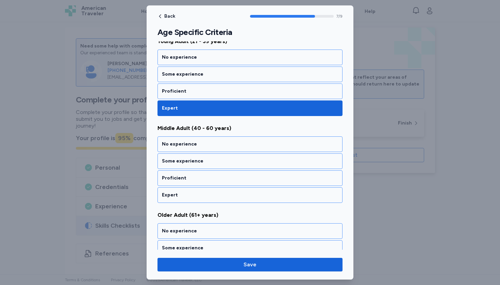
scroll to position [644, 0]
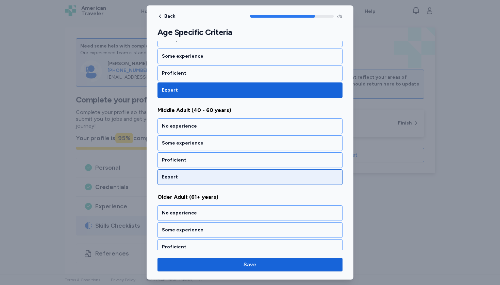
click at [168, 177] on div "Expert" at bounding box center [250, 177] width 176 height 7
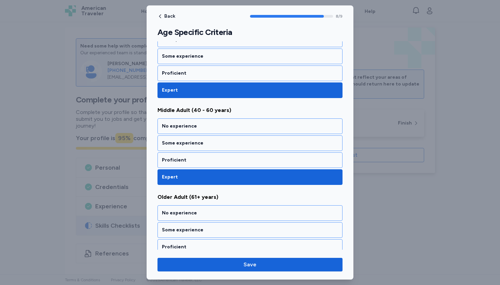
scroll to position [667, 0]
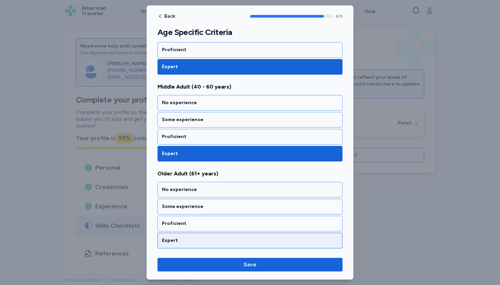
click at [168, 245] on div "Expert" at bounding box center [249, 241] width 185 height 16
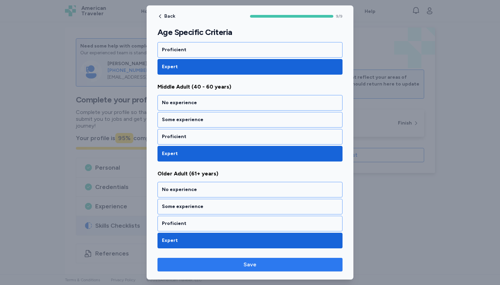
click at [172, 263] on span "Save" at bounding box center [250, 265] width 174 height 8
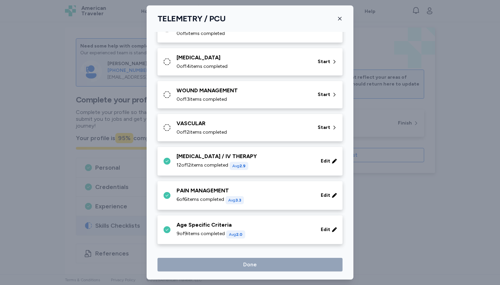
scroll to position [249, 0]
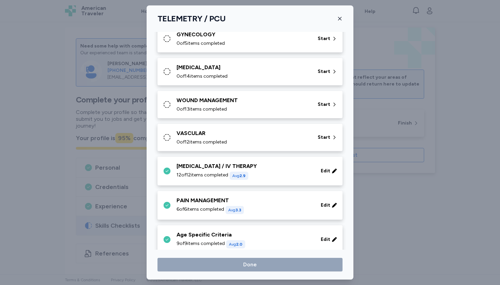
click at [199, 143] on span "0 of 12 items completed" at bounding box center [201, 142] width 50 height 7
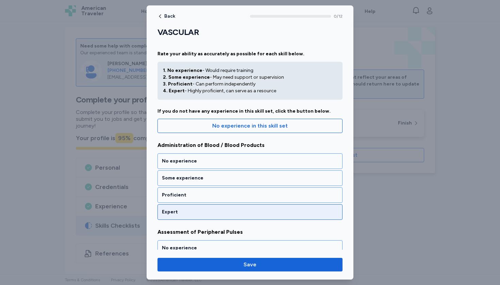
click at [183, 208] on div "Expert" at bounding box center [249, 213] width 185 height 16
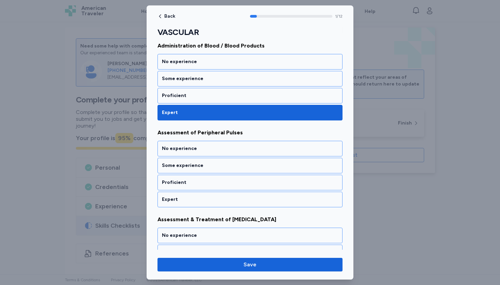
scroll to position [122, 0]
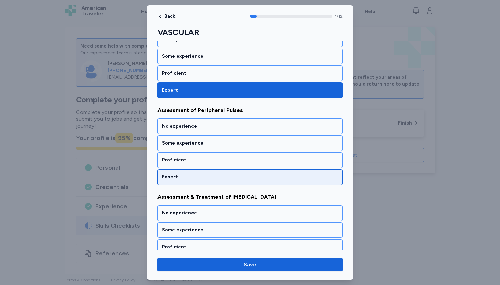
click at [182, 180] on div "Expert" at bounding box center [250, 177] width 176 height 7
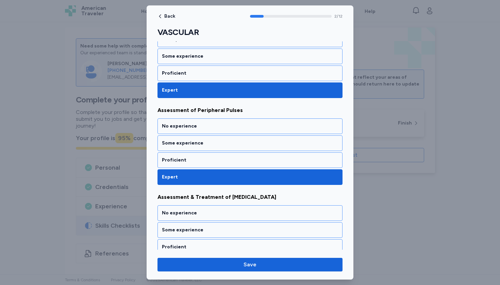
scroll to position [209, 0]
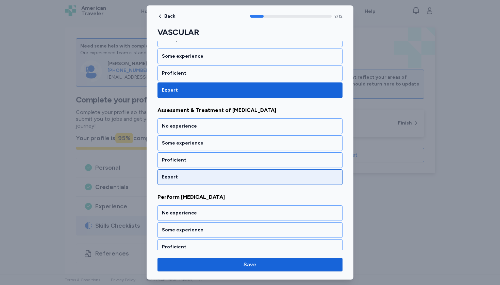
click at [182, 180] on div "Expert" at bounding box center [250, 177] width 176 height 7
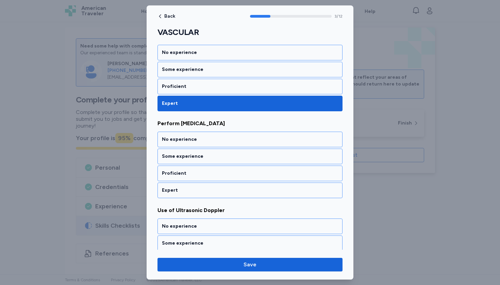
scroll to position [296, 0]
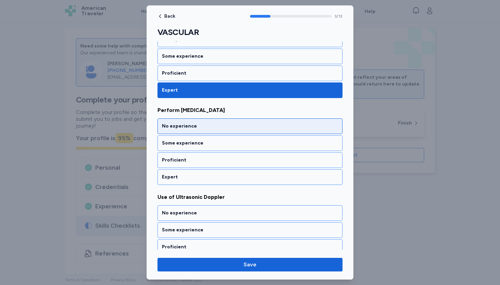
click at [183, 124] on div "No experience" at bounding box center [250, 126] width 176 height 7
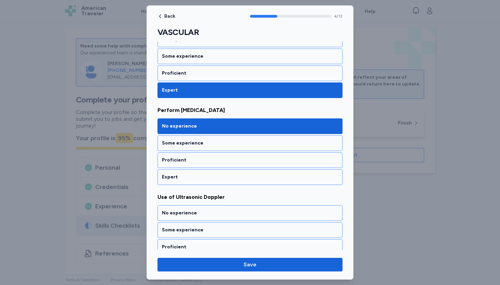
scroll to position [383, 0]
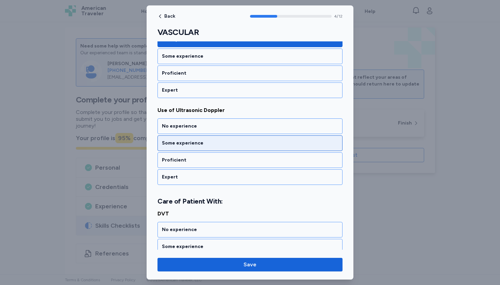
click at [182, 140] on div "Some experience" at bounding box center [250, 143] width 176 height 7
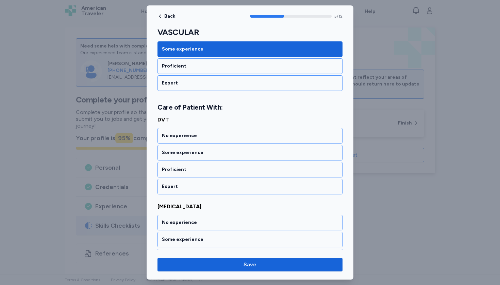
scroll to position [478, 0]
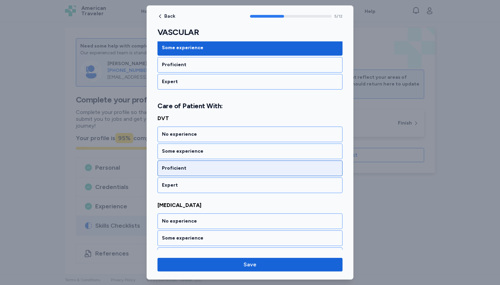
click at [177, 169] on div "Proficient" at bounding box center [250, 168] width 176 height 7
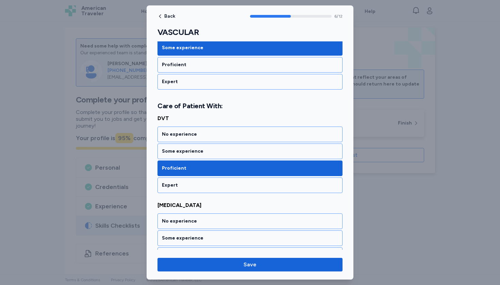
scroll to position [565, 0]
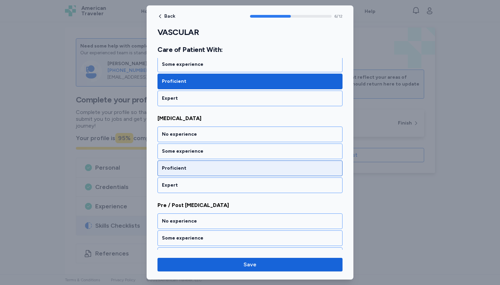
click at [177, 169] on div "Proficient" at bounding box center [250, 168] width 176 height 7
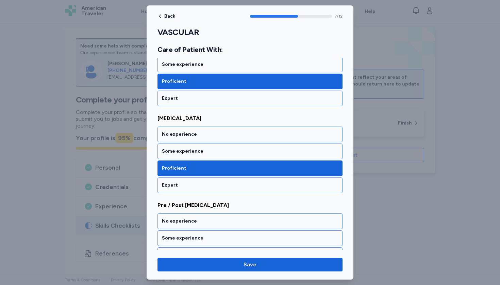
scroll to position [652, 0]
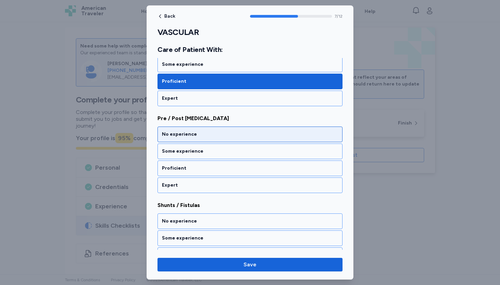
click at [180, 134] on div "No experience" at bounding box center [250, 134] width 176 height 7
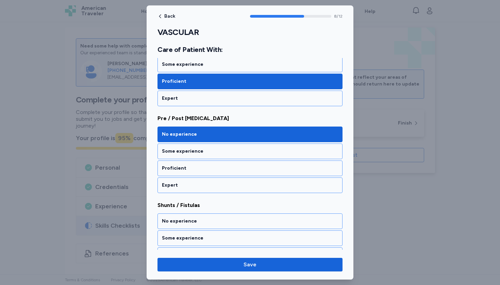
scroll to position [739, 0]
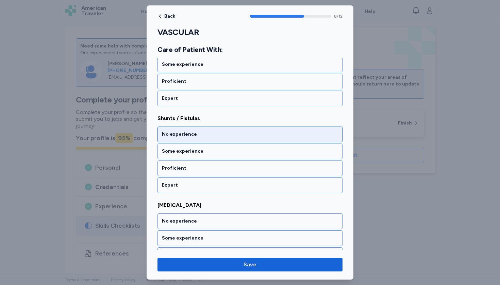
click at [178, 137] on div "No experience" at bounding box center [250, 134] width 176 height 7
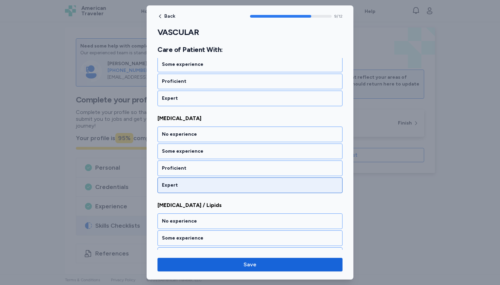
click at [174, 183] on div "Expert" at bounding box center [250, 185] width 176 height 7
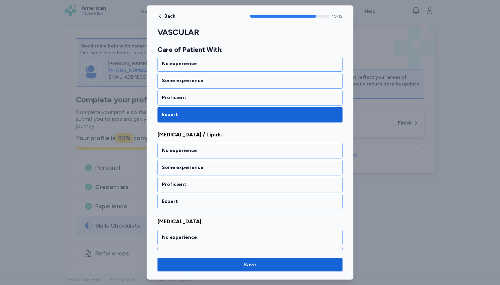
scroll to position [913, 0]
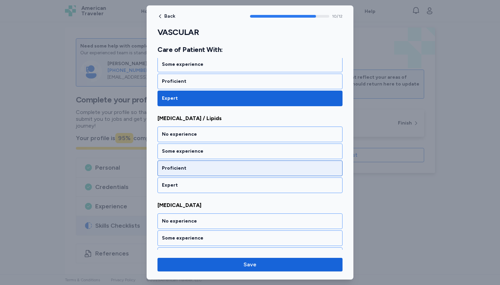
click at [174, 171] on div "Proficient" at bounding box center [250, 168] width 176 height 7
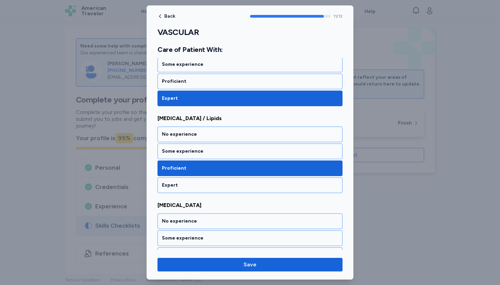
scroll to position [945, 0]
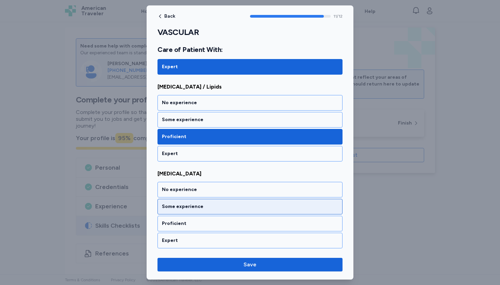
click at [177, 205] on div "Some experience" at bounding box center [250, 207] width 176 height 7
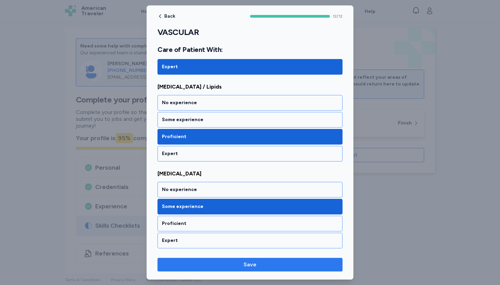
click at [176, 265] on span "Save" at bounding box center [250, 265] width 174 height 8
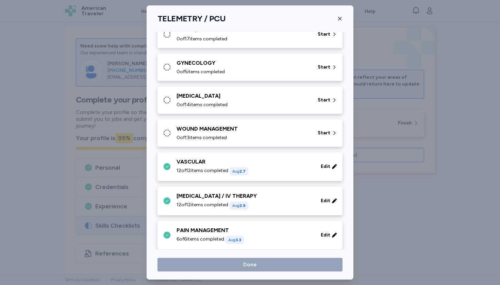
scroll to position [210, 0]
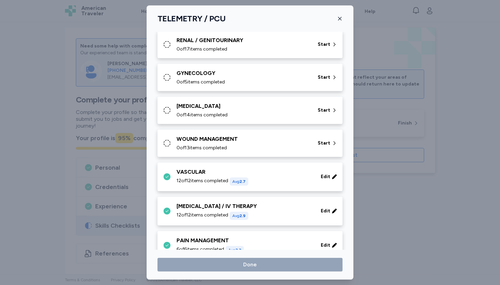
click at [186, 139] on div "WOUND MANAGEMENT" at bounding box center [242, 139] width 133 height 8
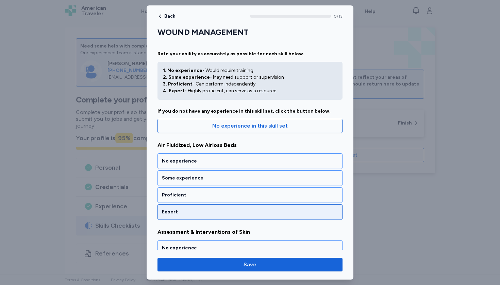
click at [175, 213] on div "Expert" at bounding box center [250, 212] width 176 height 7
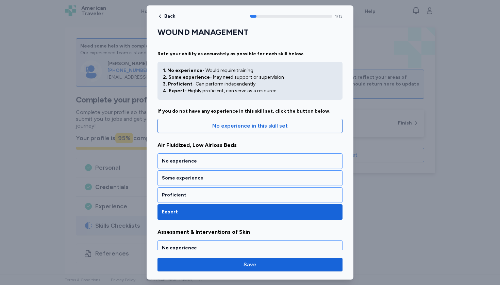
scroll to position [122, 0]
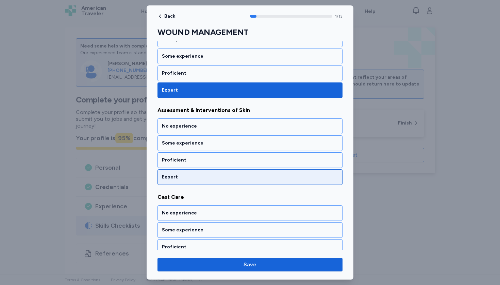
click at [171, 182] on div "Expert" at bounding box center [249, 178] width 185 height 16
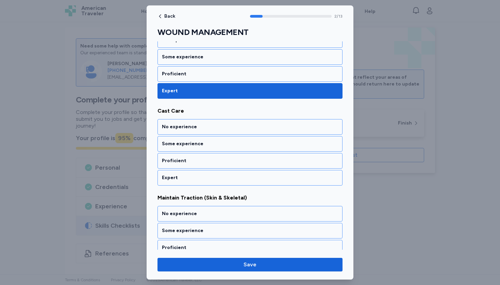
scroll to position [209, 0]
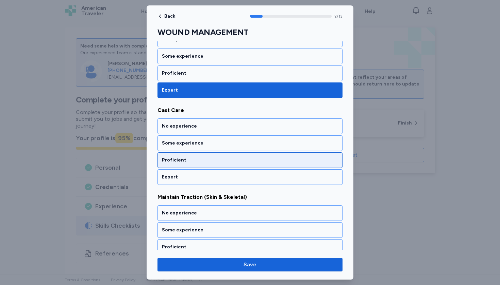
click at [177, 155] on div "Proficient" at bounding box center [249, 161] width 185 height 16
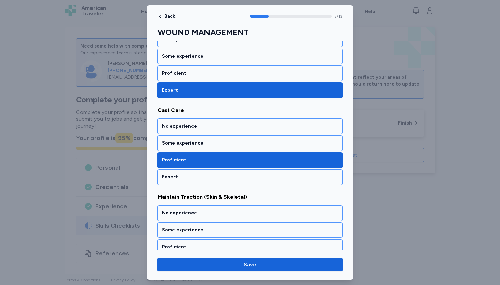
scroll to position [296, 0]
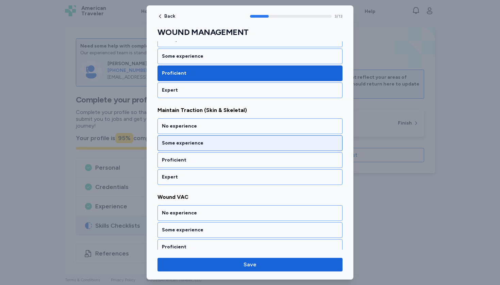
click at [177, 148] on div "Some experience" at bounding box center [249, 144] width 185 height 16
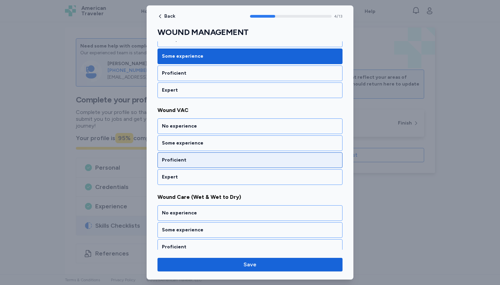
click at [178, 160] on div "Proficient" at bounding box center [250, 160] width 176 height 7
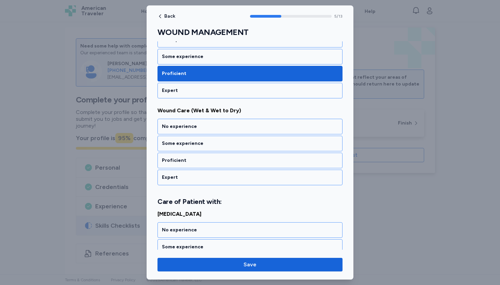
scroll to position [470, 0]
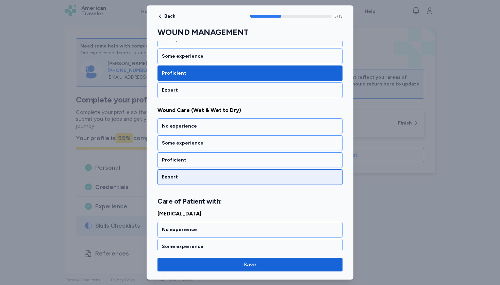
click at [175, 174] on div "Expert" at bounding box center [250, 177] width 176 height 7
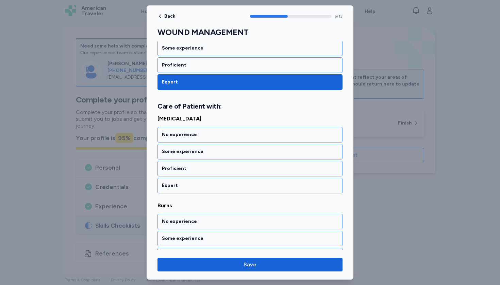
scroll to position [565, 0]
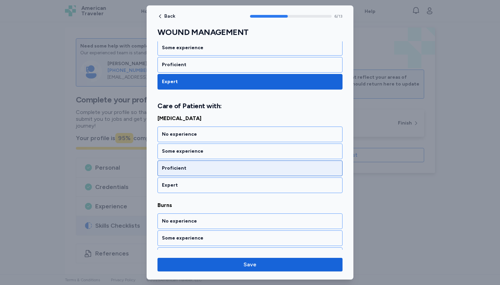
click at [176, 174] on div "Proficient" at bounding box center [249, 169] width 185 height 16
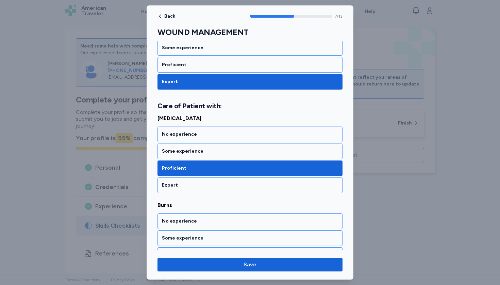
scroll to position [652, 0]
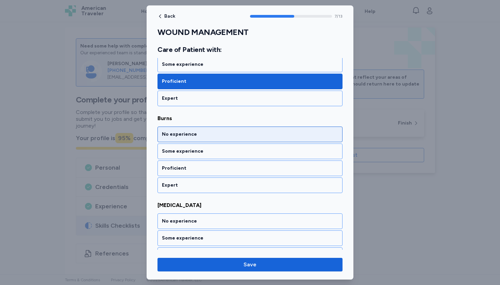
click at [175, 140] on div "No experience" at bounding box center [249, 135] width 185 height 16
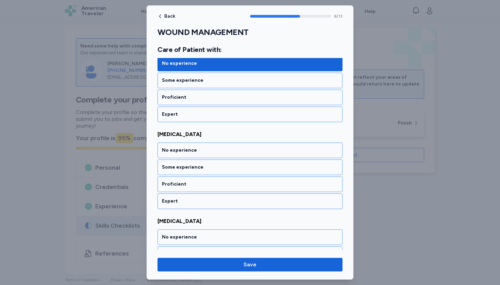
scroll to position [739, 0]
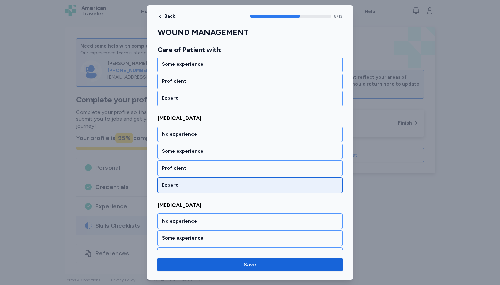
click at [174, 181] on div "Expert" at bounding box center [249, 186] width 185 height 16
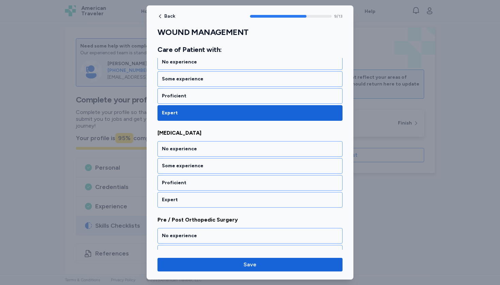
scroll to position [826, 0]
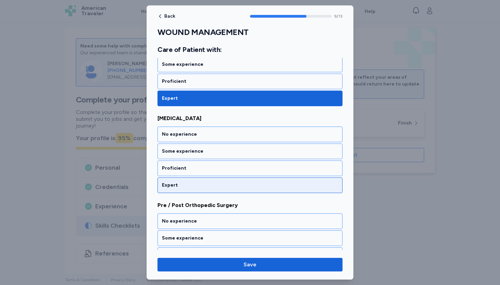
click at [174, 182] on div "Expert" at bounding box center [250, 185] width 176 height 7
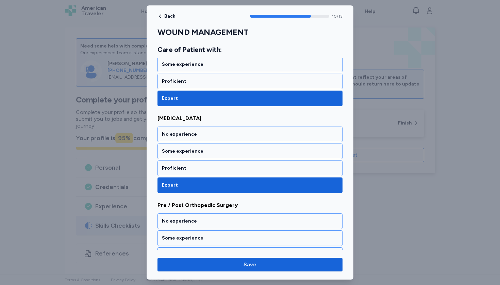
scroll to position [913, 0]
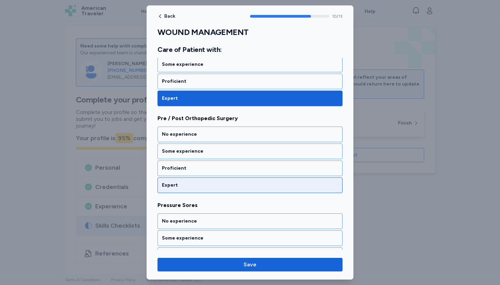
click at [174, 182] on div "Expert" at bounding box center [250, 185] width 176 height 7
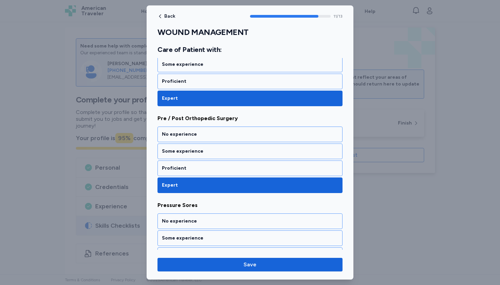
scroll to position [1000, 0]
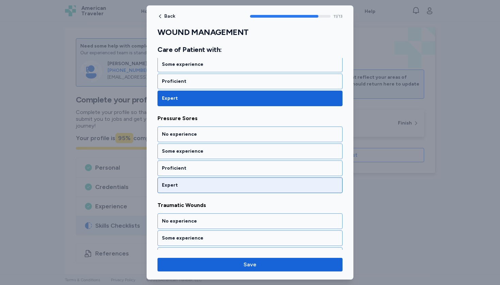
click at [174, 182] on div "Expert" at bounding box center [250, 185] width 176 height 7
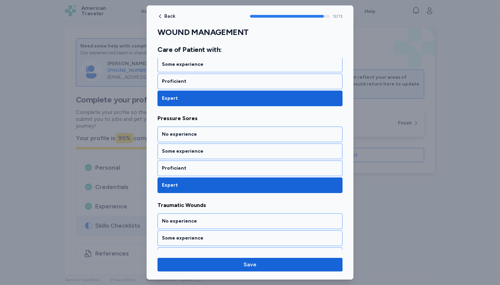
scroll to position [1032, 0]
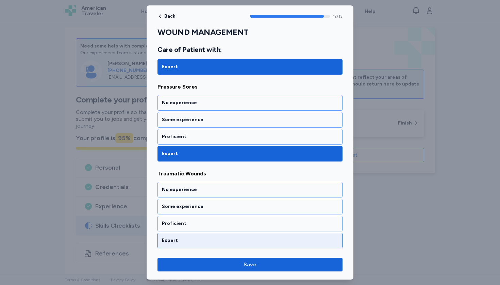
click at [168, 247] on div "Expert" at bounding box center [249, 241] width 185 height 16
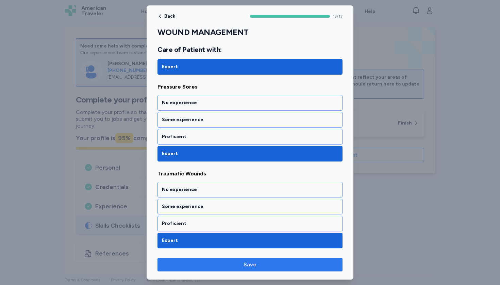
click at [170, 268] on span "Save" at bounding box center [250, 265] width 174 height 8
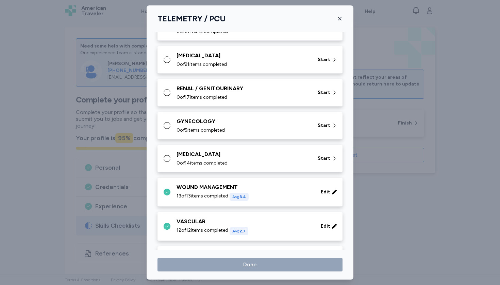
scroll to position [159, 0]
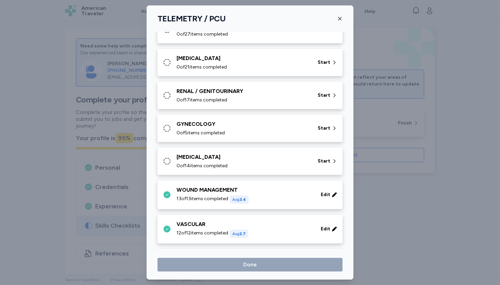
click at [178, 155] on div "ENDOCRINE" at bounding box center [242, 157] width 133 height 8
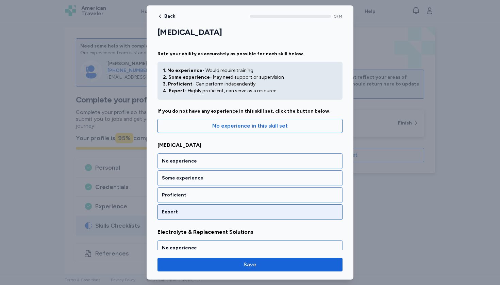
click at [178, 207] on div "Expert" at bounding box center [249, 213] width 185 height 16
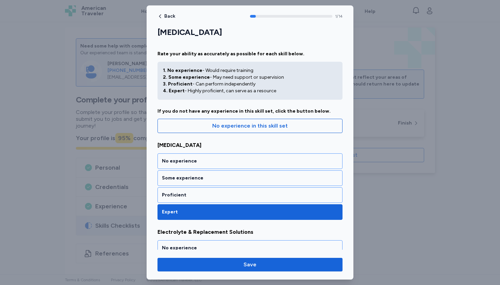
scroll to position [122, 0]
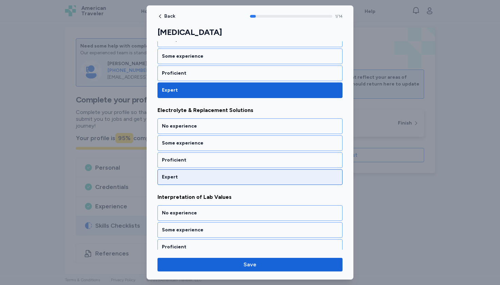
click at [176, 178] on div "Expert" at bounding box center [250, 177] width 176 height 7
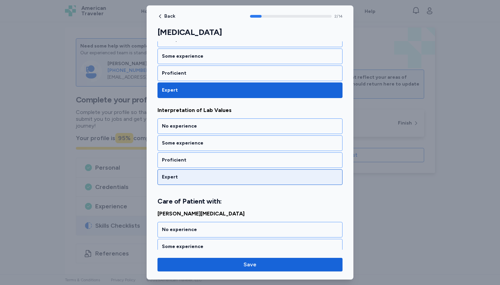
click at [175, 179] on div "Expert" at bounding box center [250, 177] width 176 height 7
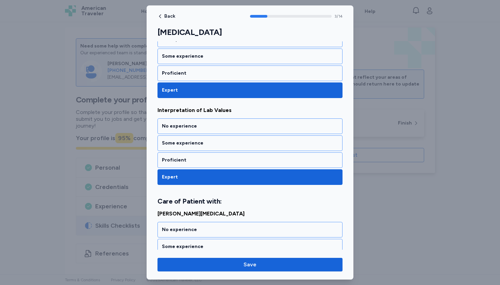
scroll to position [304, 0]
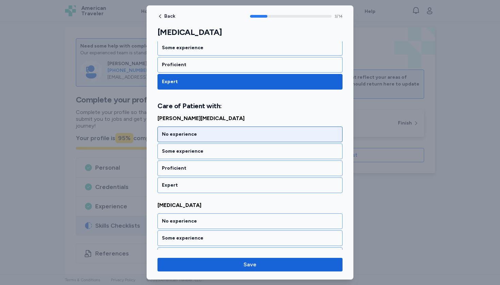
click at [175, 132] on div "No experience" at bounding box center [250, 134] width 176 height 7
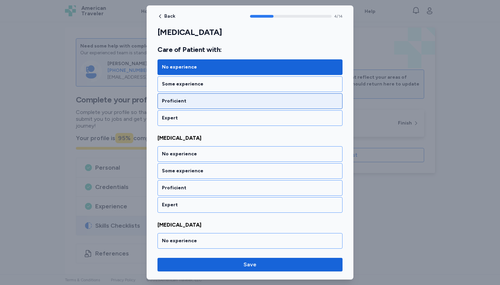
scroll to position [374, 0]
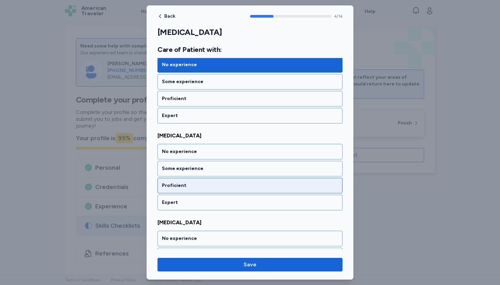
click at [175, 186] on div "Proficient" at bounding box center [250, 185] width 176 height 7
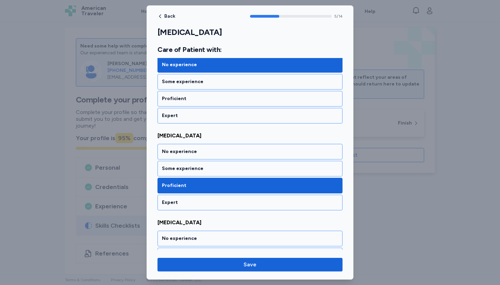
scroll to position [478, 0]
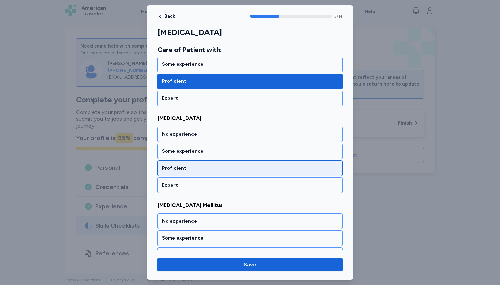
click at [173, 173] on div "Proficient" at bounding box center [249, 169] width 185 height 16
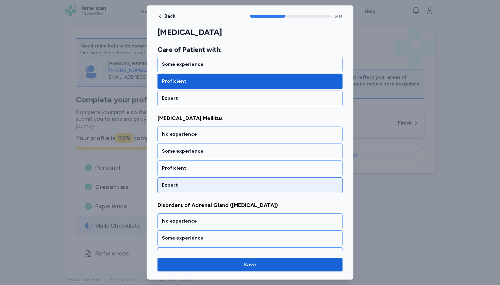
click at [174, 181] on div "Expert" at bounding box center [249, 186] width 185 height 16
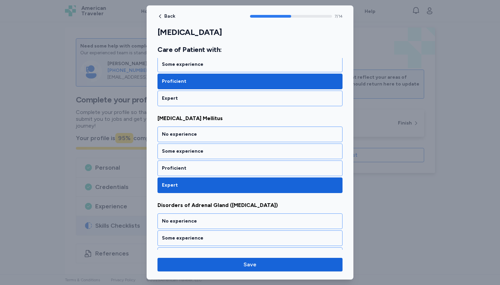
scroll to position [652, 0]
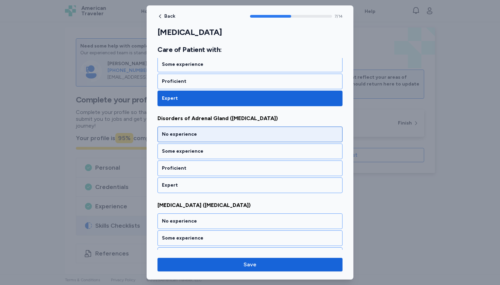
click at [170, 134] on div "No experience" at bounding box center [250, 134] width 176 height 7
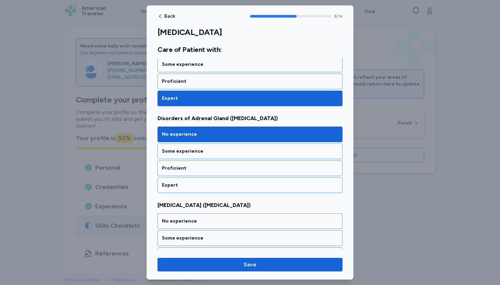
scroll to position [739, 0]
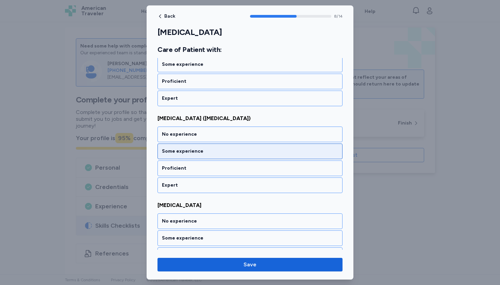
click at [171, 147] on div "Some experience" at bounding box center [249, 152] width 185 height 16
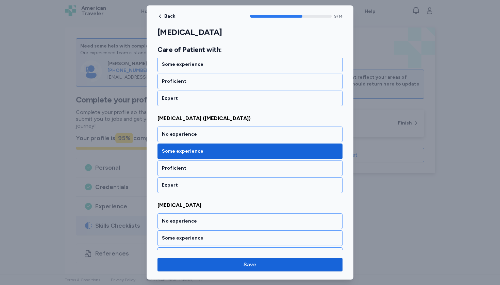
scroll to position [826, 0]
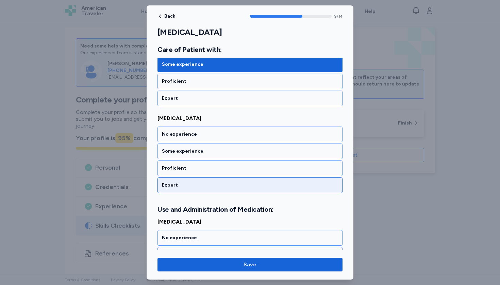
click at [173, 179] on div "Expert" at bounding box center [249, 186] width 185 height 16
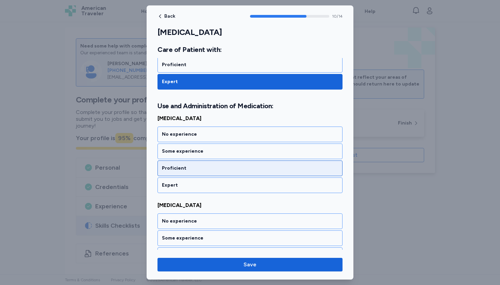
click at [173, 172] on div "Proficient" at bounding box center [250, 168] width 176 height 7
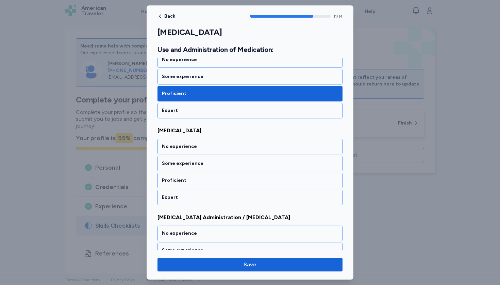
scroll to position [1017, 0]
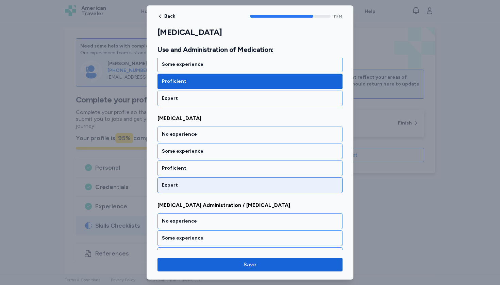
click at [172, 182] on div "Expert" at bounding box center [250, 185] width 176 height 7
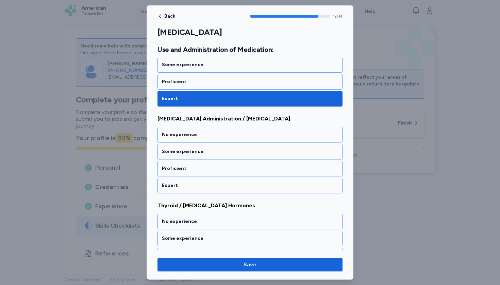
scroll to position [1104, 0]
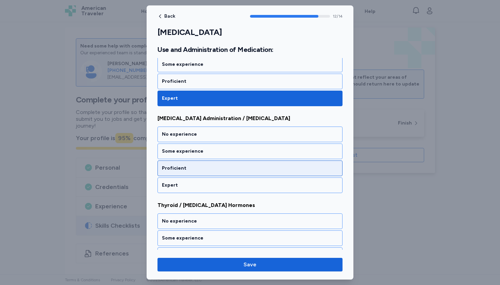
click at [171, 170] on div "Proficient" at bounding box center [250, 168] width 176 height 7
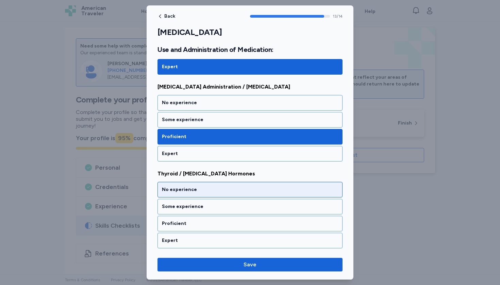
click at [170, 196] on div "No experience" at bounding box center [249, 190] width 185 height 16
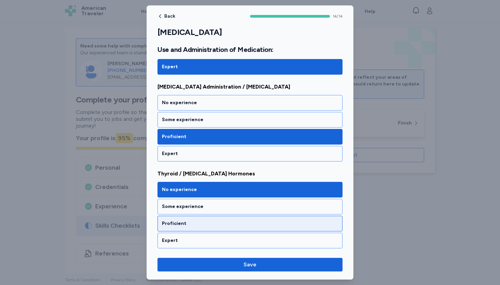
click at [170, 226] on div "Proficient" at bounding box center [250, 224] width 176 height 7
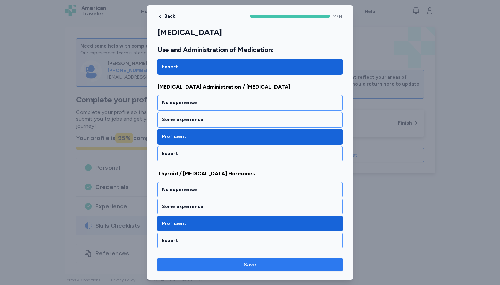
click at [174, 261] on span "Save" at bounding box center [250, 265] width 174 height 8
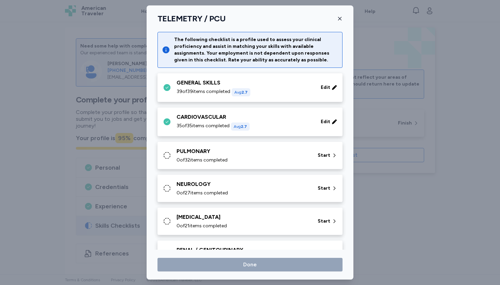
scroll to position [159, 0]
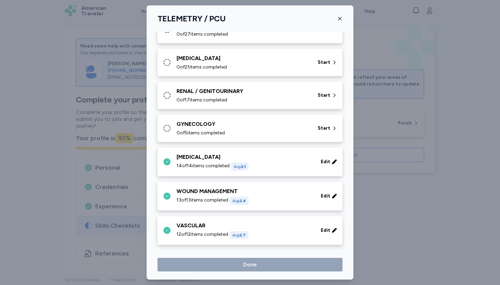
click at [190, 137] on div "GYNECOLOGY 0 of 5 items completed Start" at bounding box center [249, 129] width 185 height 28
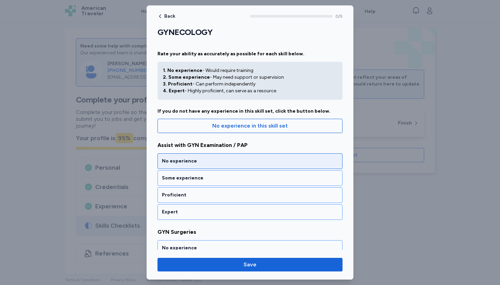
click at [186, 158] on div "No experience" at bounding box center [249, 162] width 185 height 16
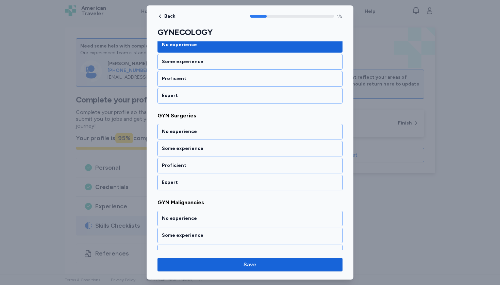
scroll to position [134, 0]
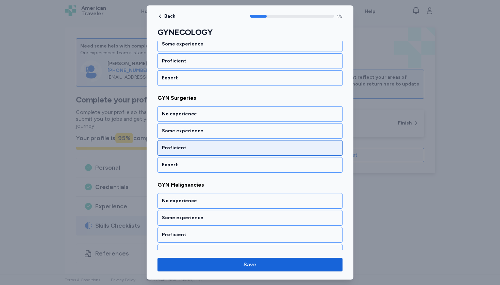
click at [182, 142] on div "Proficient" at bounding box center [249, 148] width 185 height 16
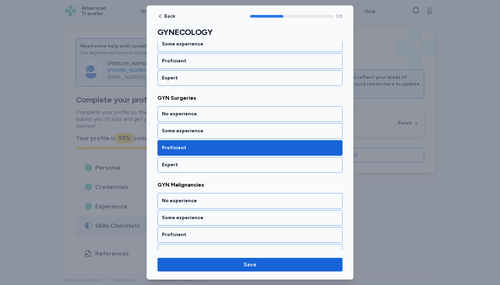
scroll to position [209, 0]
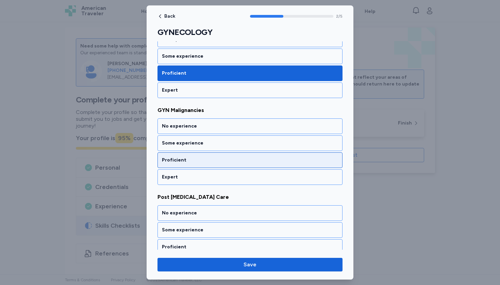
click at [180, 163] on div "Proficient" at bounding box center [250, 160] width 176 height 7
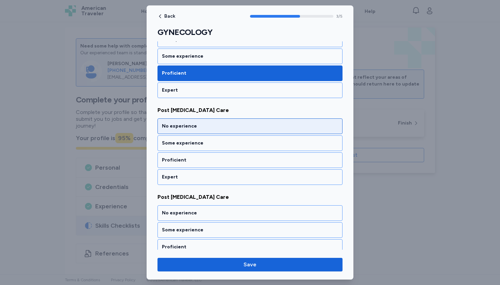
click at [178, 126] on div "No experience" at bounding box center [250, 126] width 176 height 7
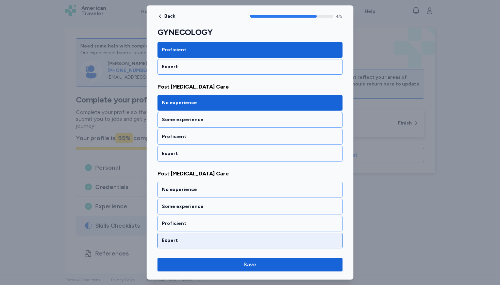
click at [176, 245] on div "Expert" at bounding box center [249, 241] width 185 height 16
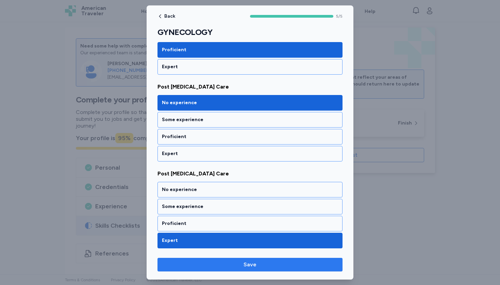
click at [179, 265] on span "Save" at bounding box center [250, 265] width 174 height 8
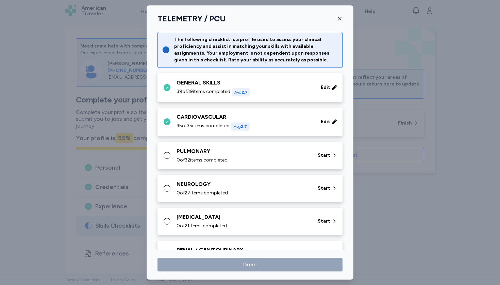
scroll to position [159, 0]
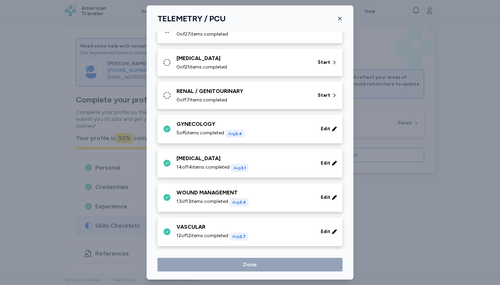
click at [198, 102] on span "0 of 17 items completed" at bounding box center [201, 100] width 51 height 7
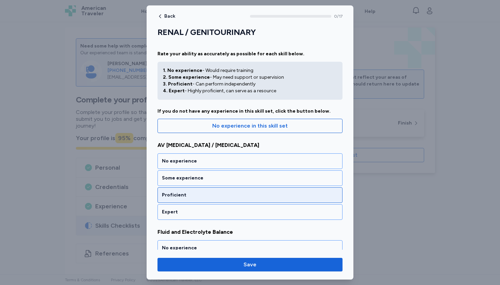
click at [182, 201] on div "Proficient" at bounding box center [249, 196] width 185 height 16
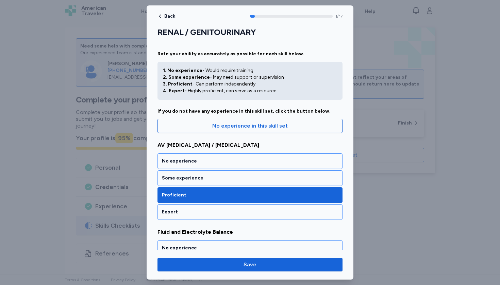
scroll to position [122, 0]
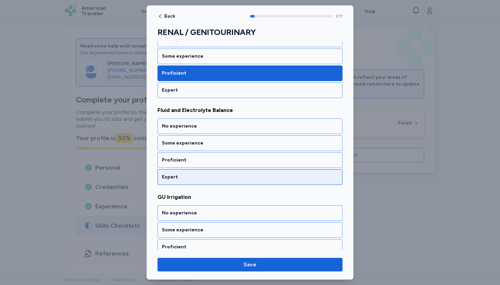
click at [182, 175] on div "Expert" at bounding box center [250, 177] width 176 height 7
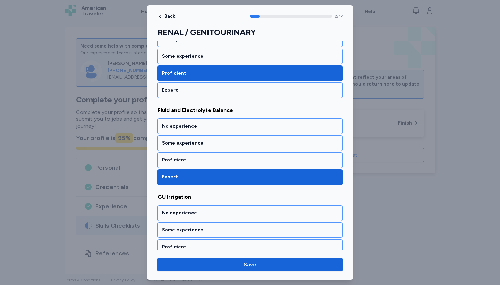
scroll to position [209, 0]
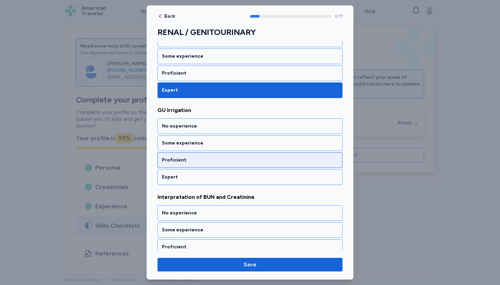
click at [182, 160] on div "Proficient" at bounding box center [250, 160] width 176 height 7
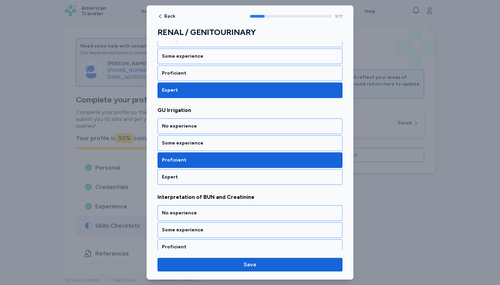
scroll to position [296, 0]
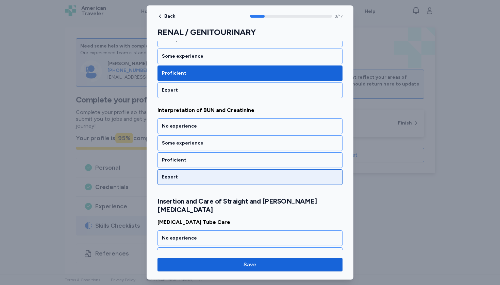
click at [182, 173] on div "Expert" at bounding box center [249, 178] width 185 height 16
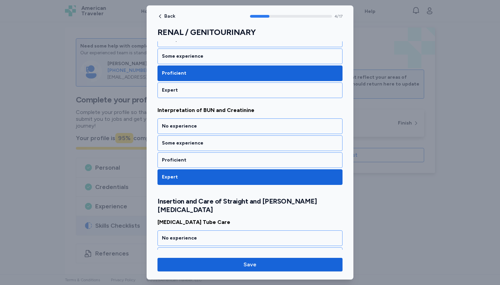
scroll to position [391, 0]
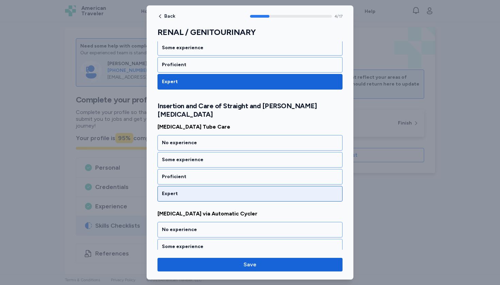
click at [182, 191] on div "Expert" at bounding box center [250, 194] width 176 height 7
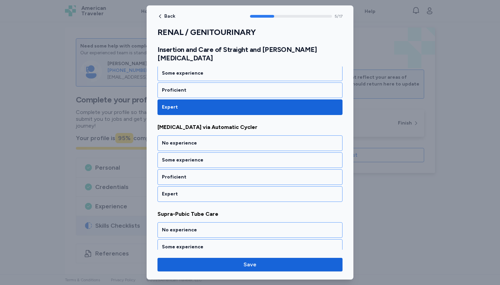
scroll to position [478, 0]
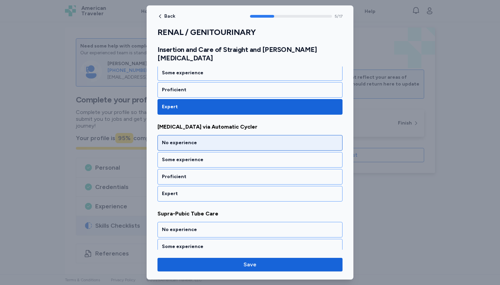
click at [181, 140] on div "No experience" at bounding box center [250, 143] width 176 height 7
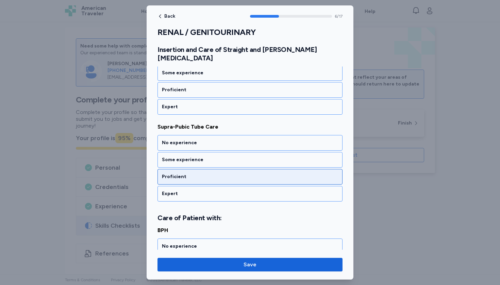
click at [181, 174] on div "Proficient" at bounding box center [250, 177] width 176 height 7
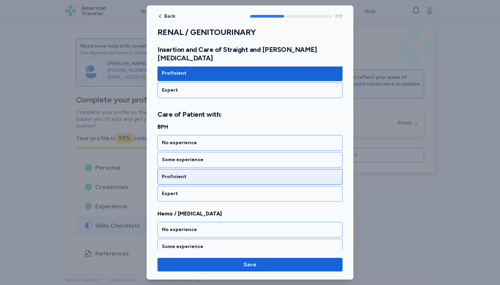
click at [179, 174] on div "Proficient" at bounding box center [250, 177] width 176 height 7
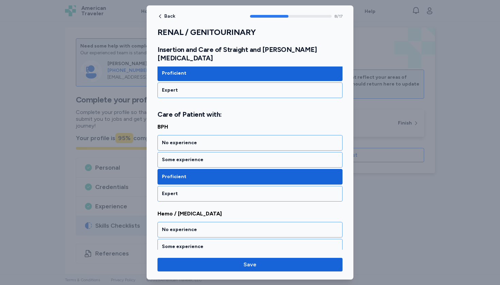
scroll to position [756, 0]
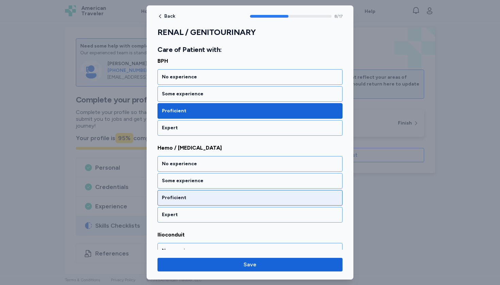
click at [177, 195] on div "Proficient" at bounding box center [250, 198] width 176 height 7
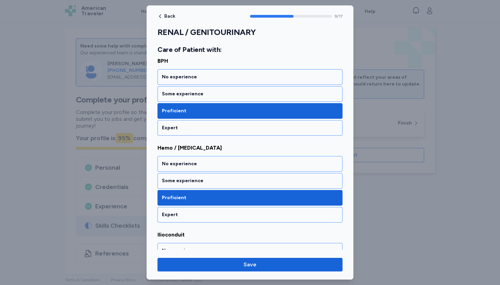
scroll to position [843, 0]
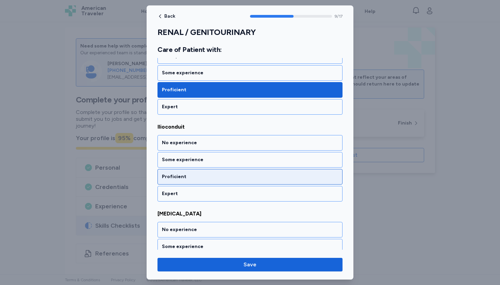
click at [177, 174] on div "Proficient" at bounding box center [250, 177] width 176 height 7
click at [177, 174] on div "Proficient" at bounding box center [249, 177] width 185 height 16
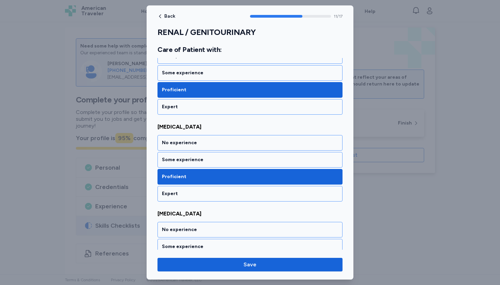
scroll to position [1017, 0]
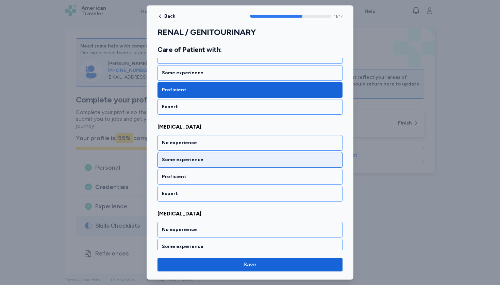
click at [176, 157] on div "Some experience" at bounding box center [250, 160] width 176 height 7
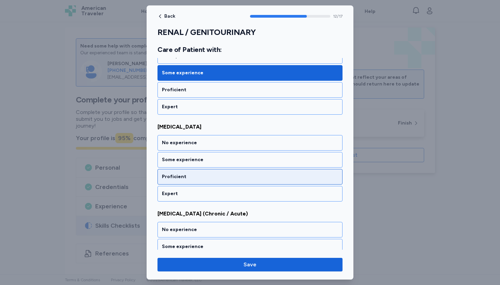
click at [176, 174] on div "Proficient" at bounding box center [250, 177] width 176 height 7
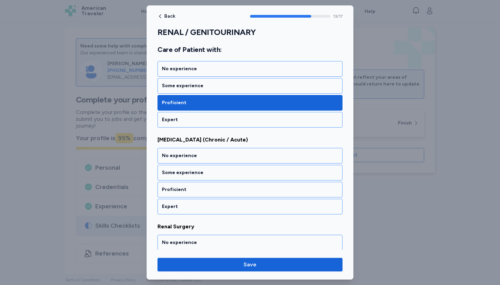
scroll to position [1191, 0]
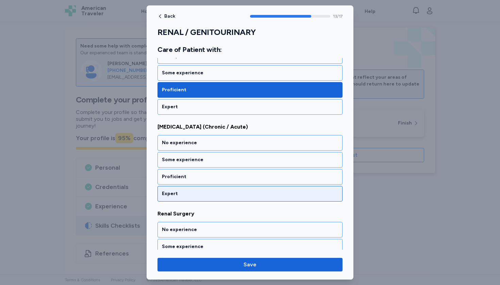
click at [176, 191] on div "Expert" at bounding box center [250, 194] width 176 height 7
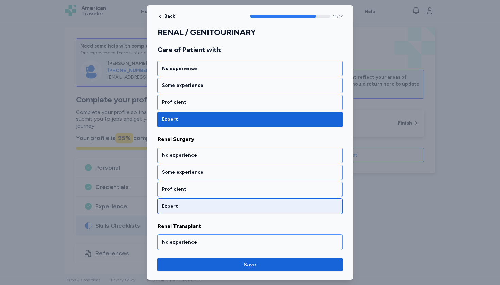
scroll to position [1278, 0]
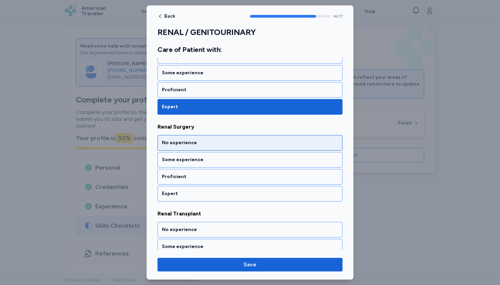
click at [177, 139] on div "No experience" at bounding box center [249, 143] width 185 height 16
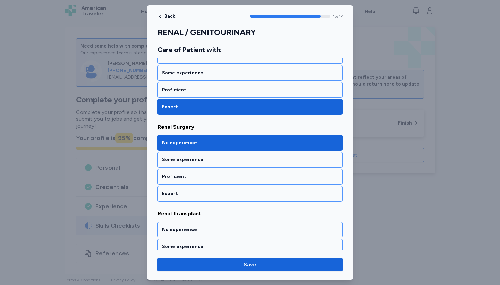
scroll to position [1365, 0]
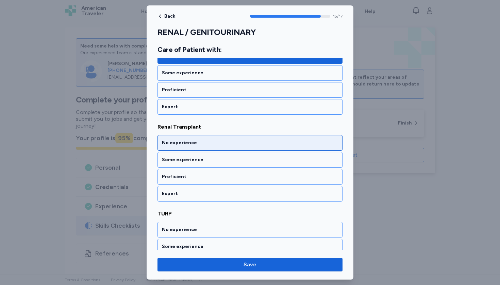
click at [174, 135] on div "No experience" at bounding box center [249, 143] width 185 height 16
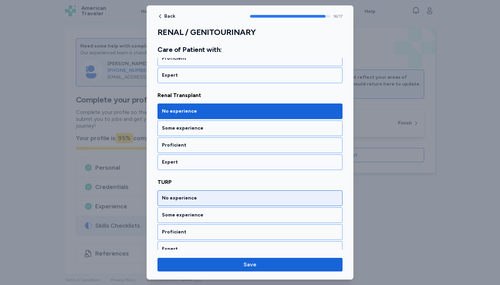
click at [172, 195] on div "No experience" at bounding box center [250, 198] width 176 height 7
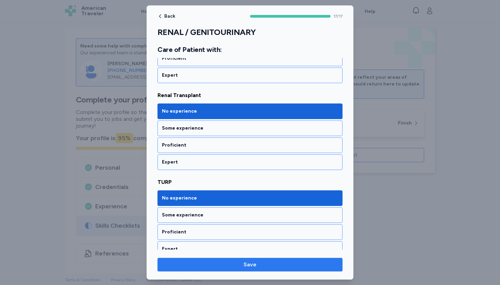
click at [186, 265] on span "Save" at bounding box center [250, 265] width 174 height 8
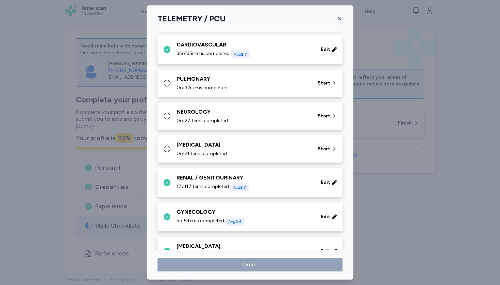
scroll to position [45, 0]
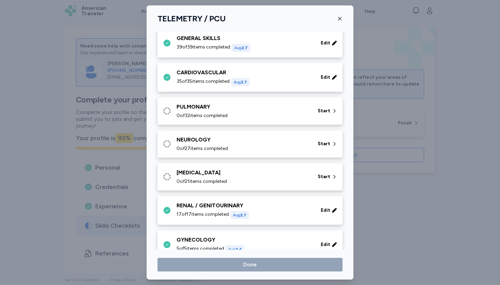
click at [199, 174] on div "GASTROINTESTINAL" at bounding box center [242, 173] width 133 height 8
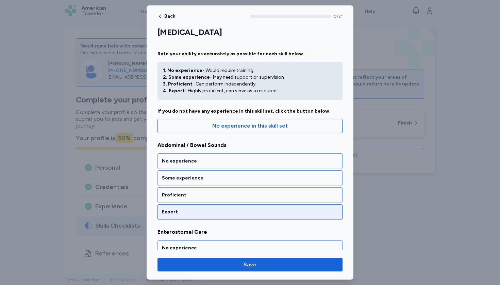
click at [190, 211] on div "Expert" at bounding box center [250, 212] width 176 height 7
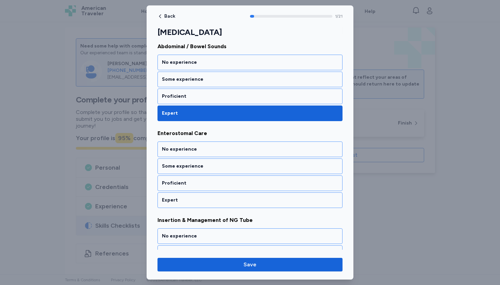
scroll to position [122, 0]
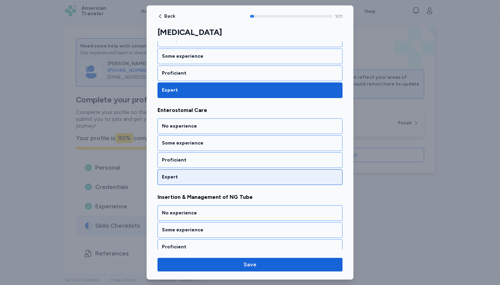
click at [190, 176] on div "Expert" at bounding box center [250, 177] width 176 height 7
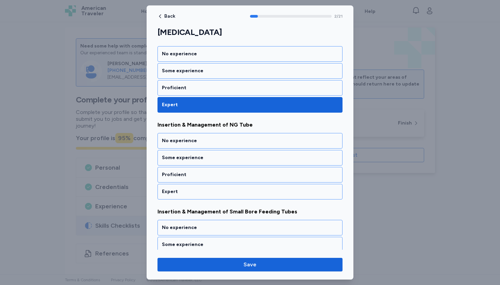
scroll to position [209, 0]
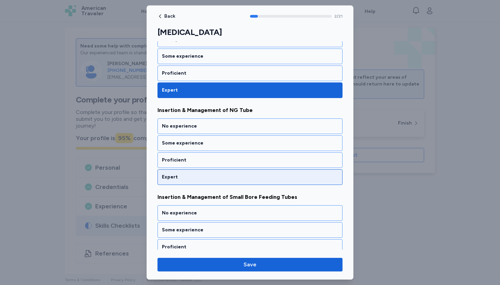
click at [189, 175] on div "Expert" at bounding box center [250, 177] width 176 height 7
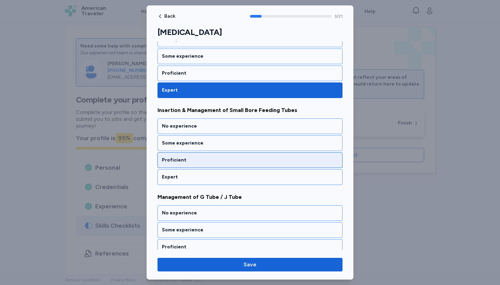
click at [180, 160] on div "Proficient" at bounding box center [250, 160] width 176 height 7
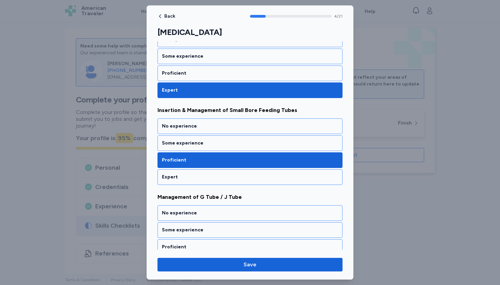
scroll to position [383, 0]
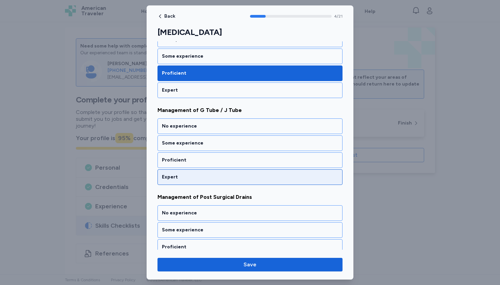
click at [177, 177] on div "Expert" at bounding box center [250, 177] width 176 height 7
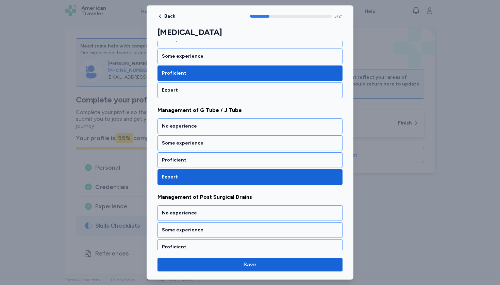
scroll to position [470, 0]
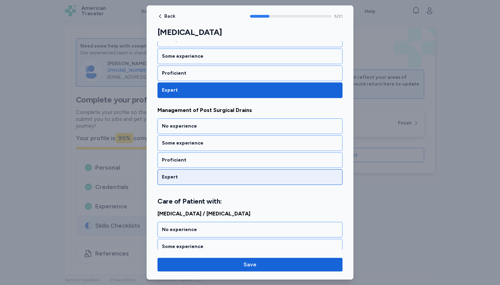
click at [177, 177] on div "Expert" at bounding box center [250, 177] width 176 height 7
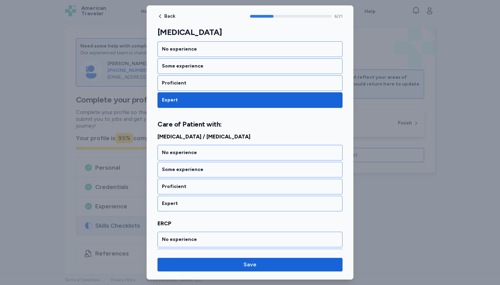
scroll to position [565, 0]
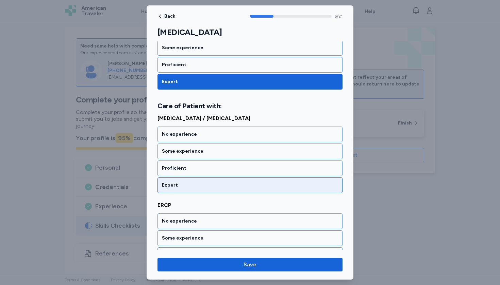
click at [177, 183] on div "Expert" at bounding box center [250, 185] width 176 height 7
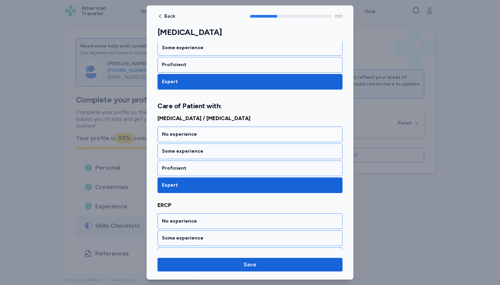
scroll to position [652, 0]
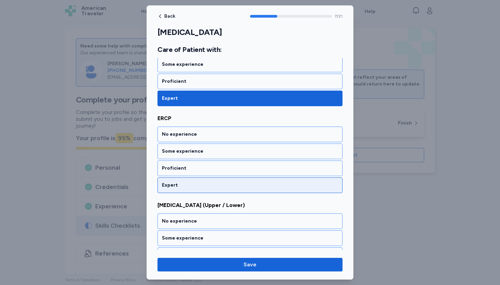
click at [177, 183] on div "Expert" at bounding box center [250, 185] width 176 height 7
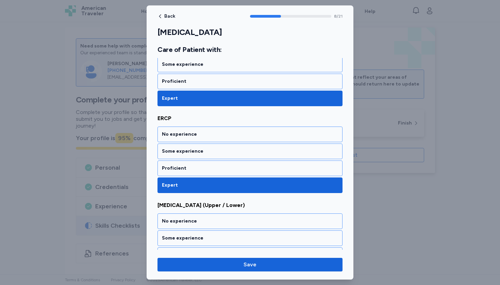
scroll to position [739, 0]
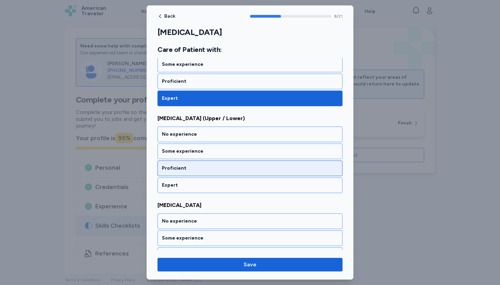
click at [177, 169] on div "Proficient" at bounding box center [250, 168] width 176 height 7
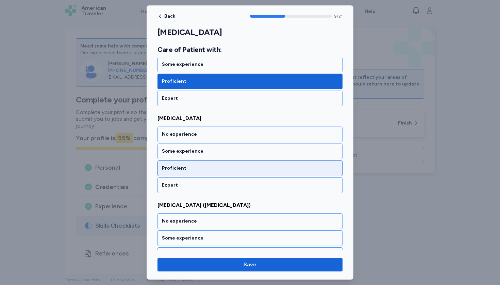
click at [177, 169] on div "Proficient" at bounding box center [250, 168] width 176 height 7
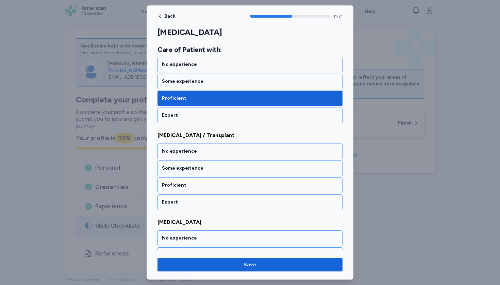
scroll to position [1000, 0]
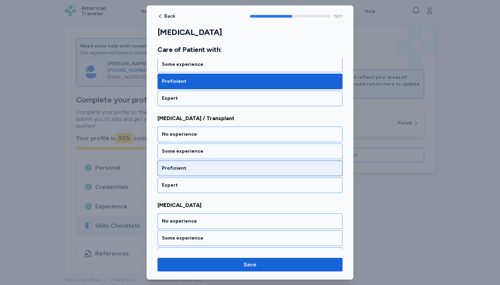
click at [177, 168] on div "Proficient" at bounding box center [250, 168] width 176 height 7
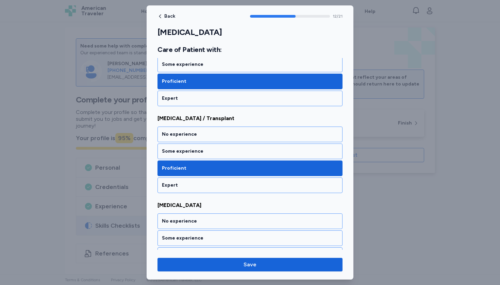
scroll to position [1087, 0]
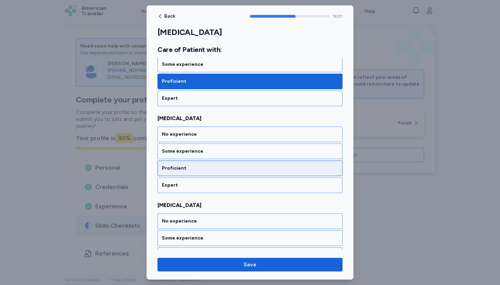
click at [177, 171] on div "Proficient" at bounding box center [250, 168] width 176 height 7
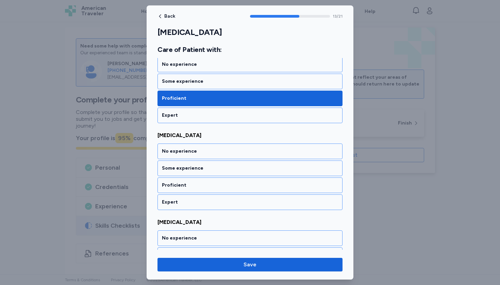
scroll to position [1174, 0]
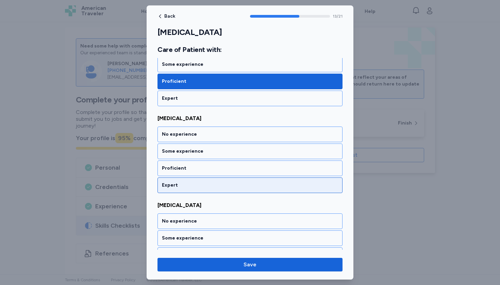
click at [178, 181] on div "Expert" at bounding box center [249, 186] width 185 height 16
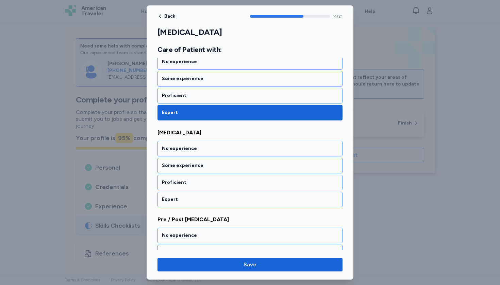
scroll to position [1261, 0]
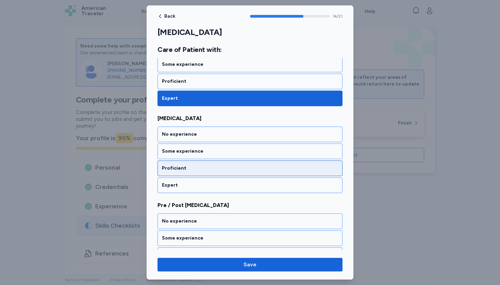
click at [178, 165] on div "Proficient" at bounding box center [249, 169] width 185 height 16
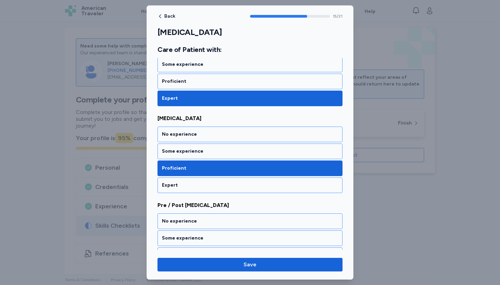
scroll to position [1348, 0]
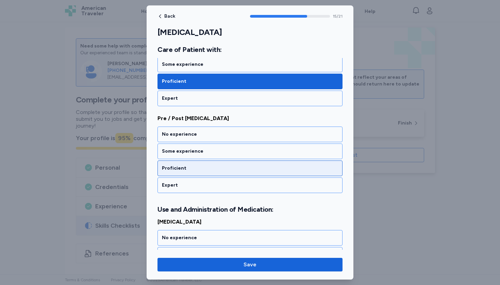
click at [177, 166] on div "Proficient" at bounding box center [250, 168] width 176 height 7
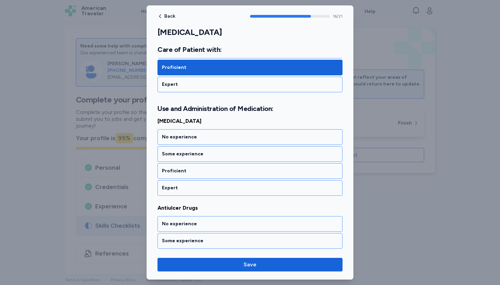
scroll to position [1452, 0]
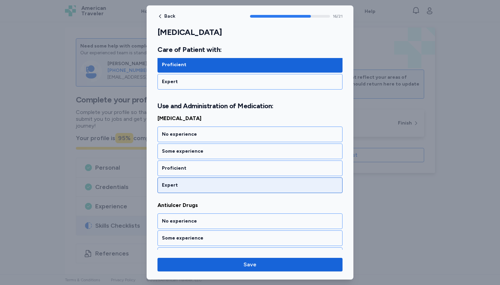
click at [176, 182] on div "Expert" at bounding box center [250, 185] width 176 height 7
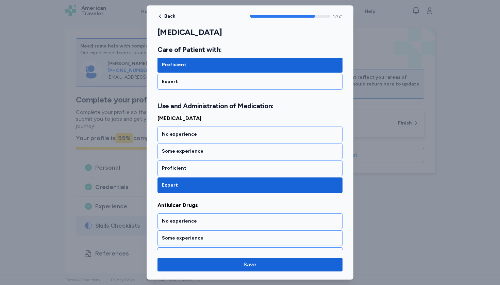
scroll to position [1539, 0]
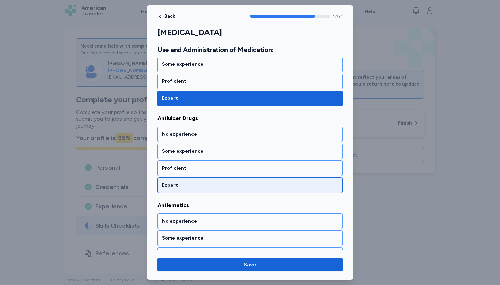
click at [176, 182] on div "Expert" at bounding box center [250, 185] width 176 height 7
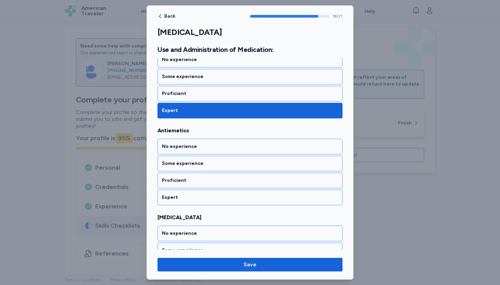
scroll to position [1626, 0]
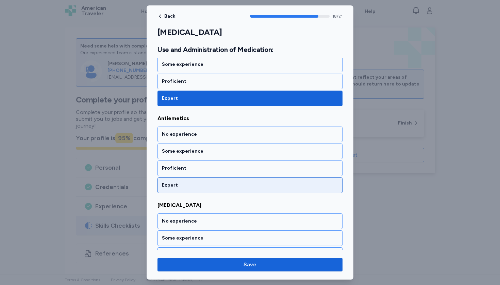
click at [175, 185] on div "Expert" at bounding box center [250, 185] width 176 height 7
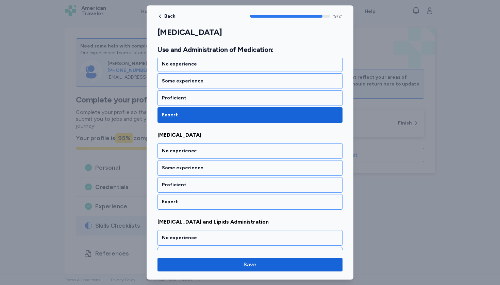
scroll to position [1713, 0]
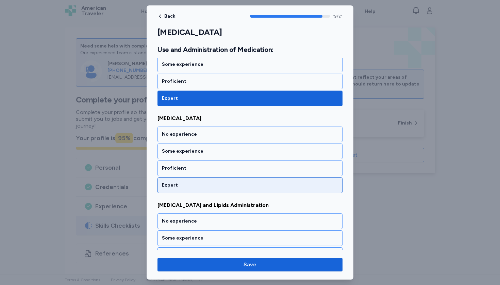
click at [175, 185] on div "Expert" at bounding box center [250, 185] width 176 height 7
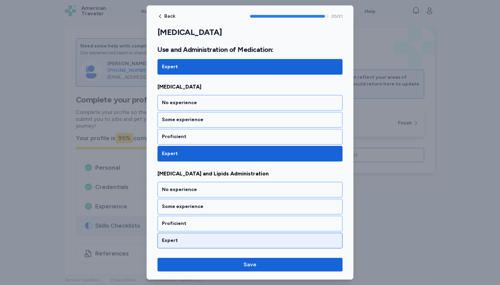
click at [176, 233] on div "Expert" at bounding box center [249, 241] width 185 height 16
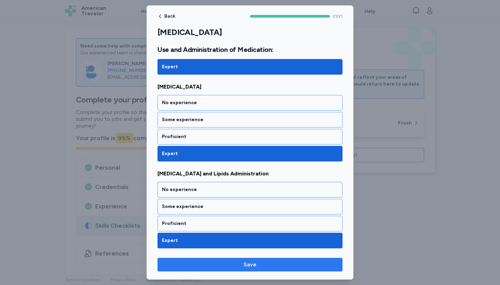
click at [187, 271] on button "Save" at bounding box center [249, 265] width 185 height 14
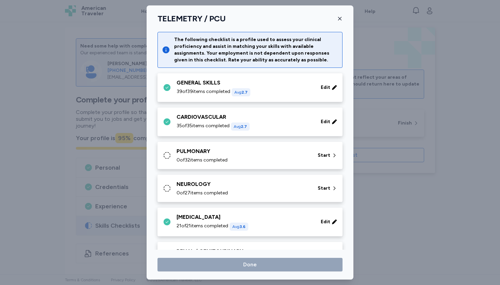
scroll to position [45, 0]
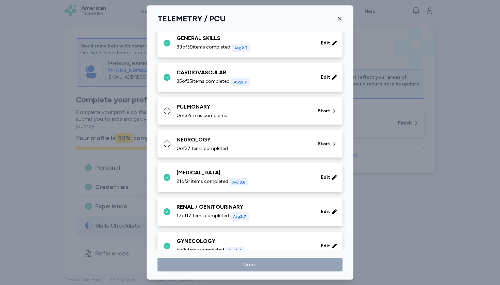
click at [196, 142] on div "NEUROLOGY" at bounding box center [242, 140] width 133 height 8
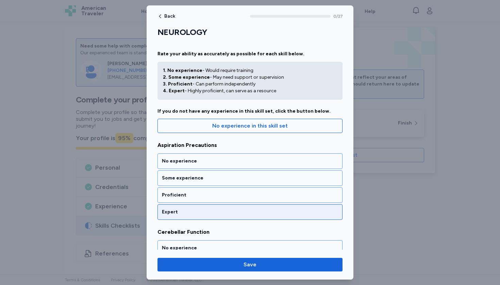
click at [190, 209] on div "Expert" at bounding box center [250, 212] width 176 height 7
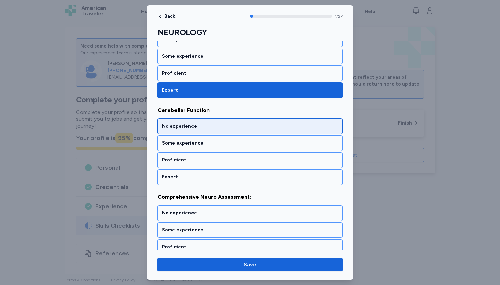
click at [199, 126] on div "No experience" at bounding box center [250, 126] width 176 height 7
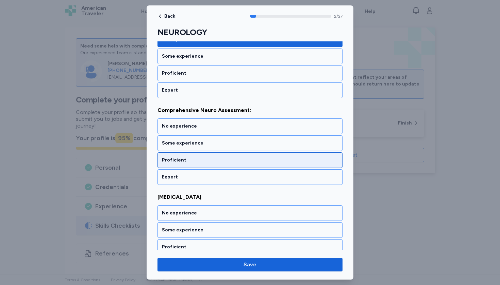
click at [193, 161] on div "Proficient" at bounding box center [250, 160] width 176 height 7
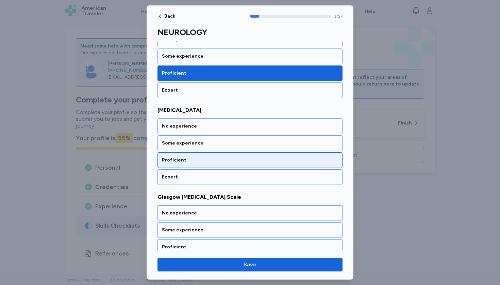
click at [193, 161] on div "Proficient" at bounding box center [250, 160] width 176 height 7
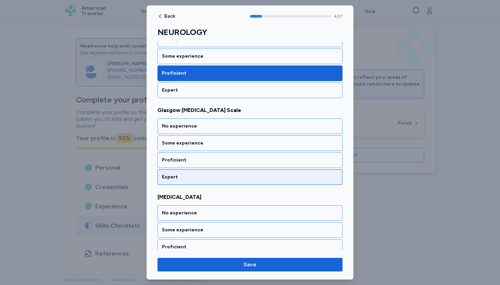
click at [193, 174] on div "Expert" at bounding box center [250, 177] width 176 height 7
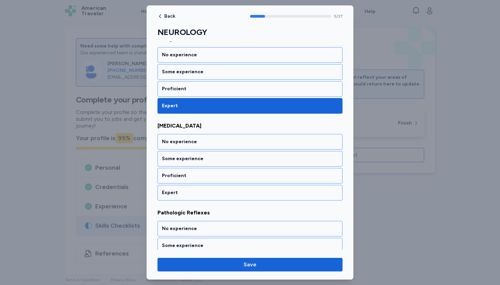
scroll to position [470, 0]
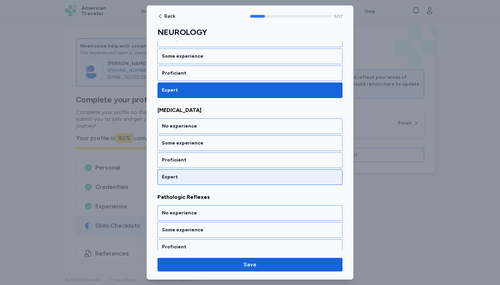
click at [189, 173] on div "Expert" at bounding box center [249, 178] width 185 height 16
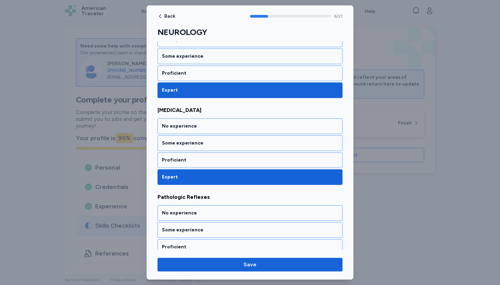
scroll to position [557, 0]
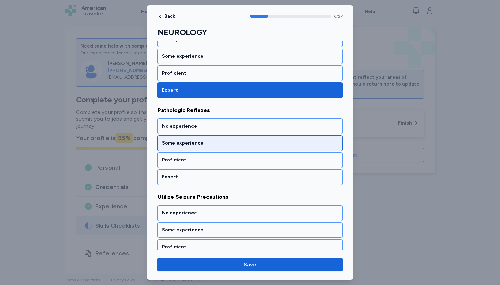
click at [190, 145] on div "Some experience" at bounding box center [250, 143] width 176 height 7
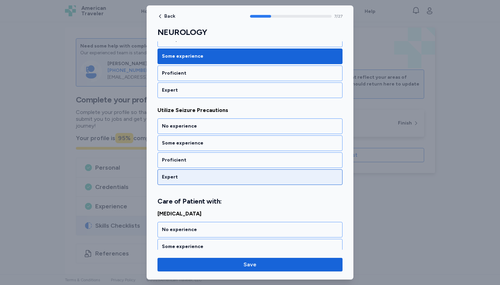
click at [188, 173] on div "Expert" at bounding box center [249, 178] width 185 height 16
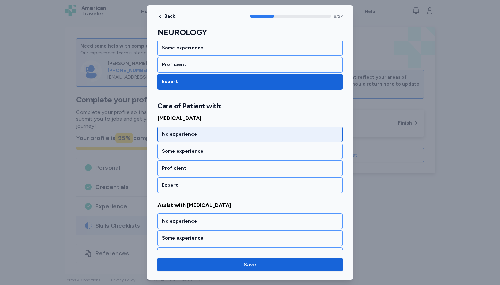
click at [186, 135] on div "No experience" at bounding box center [250, 134] width 176 height 7
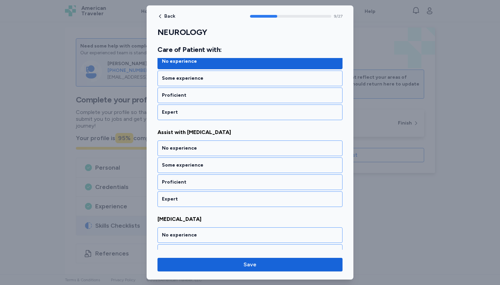
scroll to position [826, 0]
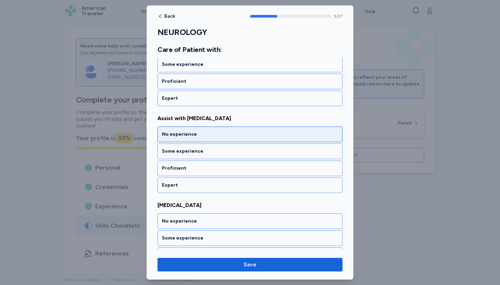
click at [186, 135] on div "No experience" at bounding box center [250, 134] width 176 height 7
click at [185, 134] on div "No experience" at bounding box center [250, 134] width 176 height 7
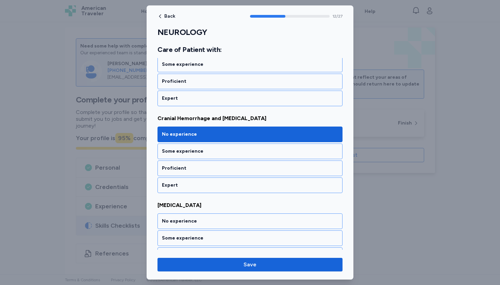
scroll to position [1087, 0]
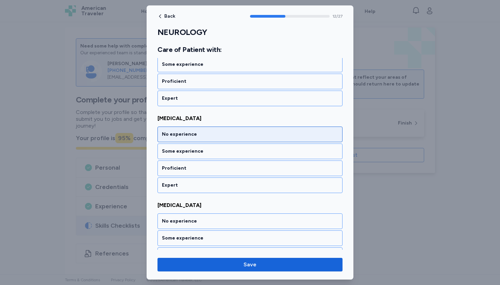
click at [185, 134] on div "No experience" at bounding box center [250, 134] width 176 height 7
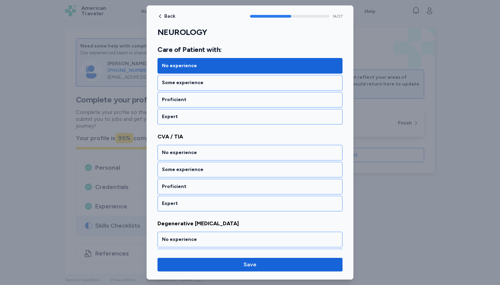
scroll to position [1261, 0]
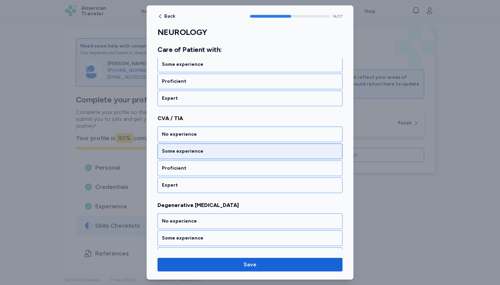
click at [185, 152] on div "Some experience" at bounding box center [250, 151] width 176 height 7
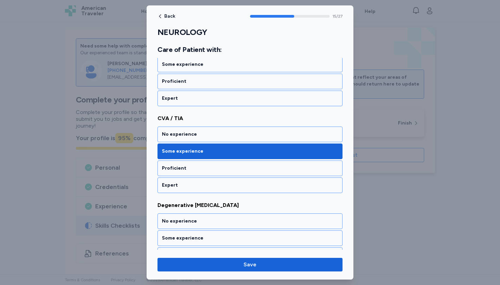
scroll to position [1348, 0]
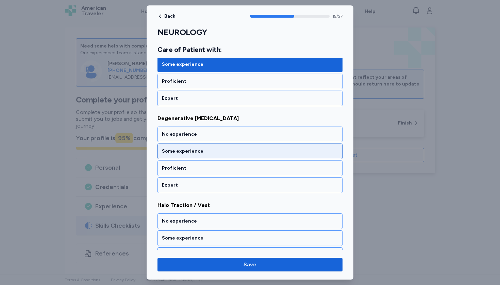
click at [183, 152] on div "Some experience" at bounding box center [250, 151] width 176 height 7
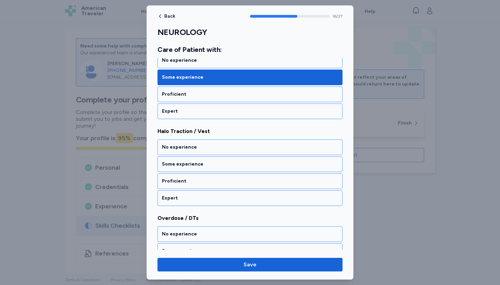
scroll to position [1435, 0]
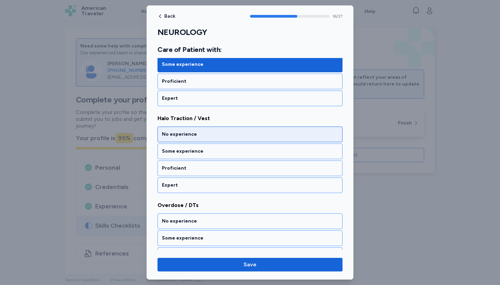
click at [178, 138] on div "No experience" at bounding box center [249, 135] width 185 height 16
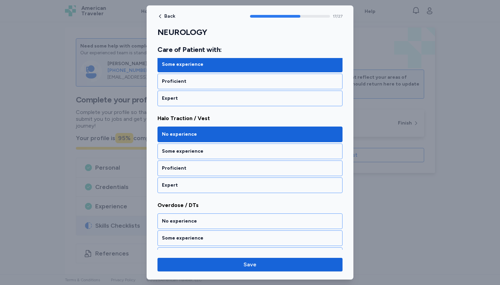
scroll to position [1522, 0]
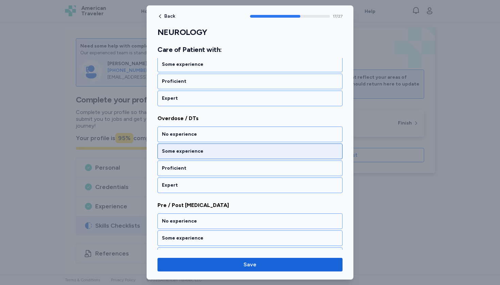
click at [183, 153] on div "Some experience" at bounding box center [250, 151] width 176 height 7
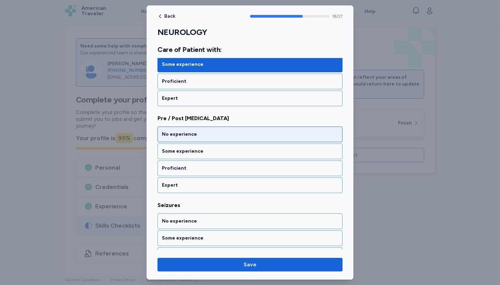
click at [178, 138] on div "No experience" at bounding box center [250, 134] width 176 height 7
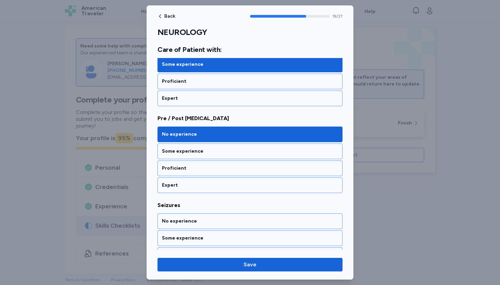
scroll to position [1696, 0]
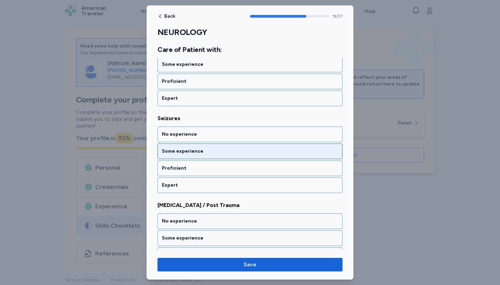
click at [181, 147] on div "Some experience" at bounding box center [249, 152] width 185 height 16
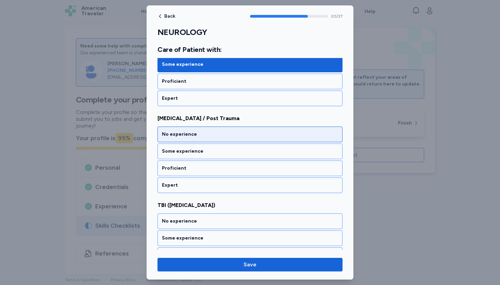
click at [178, 139] on div "No experience" at bounding box center [249, 135] width 185 height 16
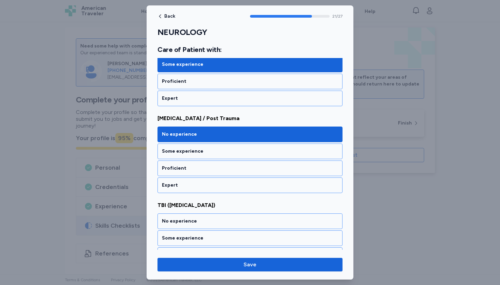
scroll to position [1870, 0]
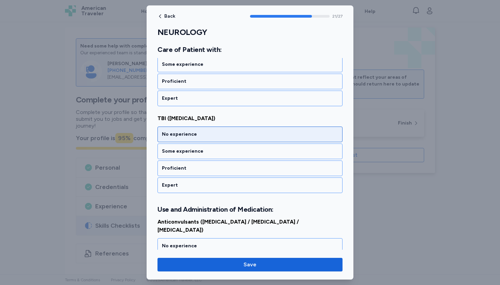
click at [178, 139] on div "No experience" at bounding box center [249, 135] width 185 height 16
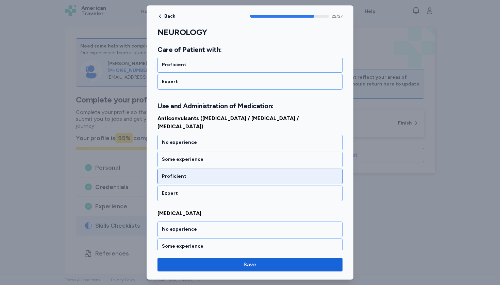
click at [180, 169] on div "Proficient" at bounding box center [249, 177] width 185 height 16
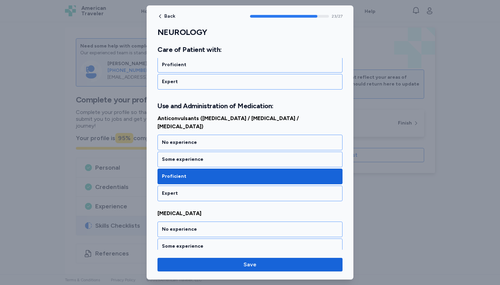
scroll to position [2061, 0]
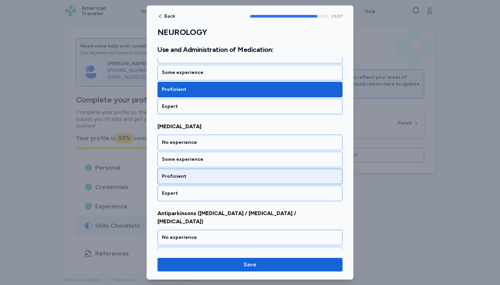
click at [182, 173] on div "Proficient" at bounding box center [250, 176] width 176 height 7
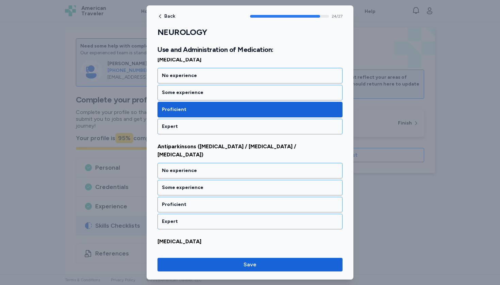
scroll to position [2148, 0]
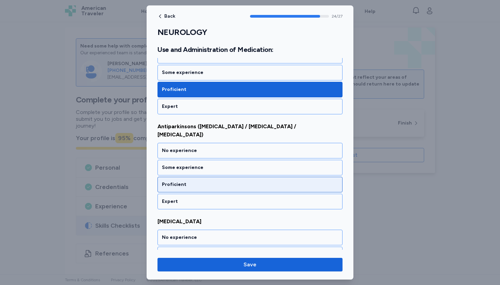
click at [182, 181] on div "Proficient" at bounding box center [250, 184] width 176 height 7
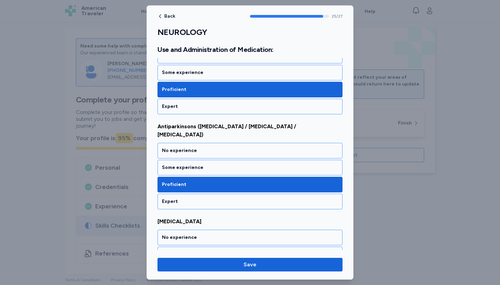
scroll to position [2235, 0]
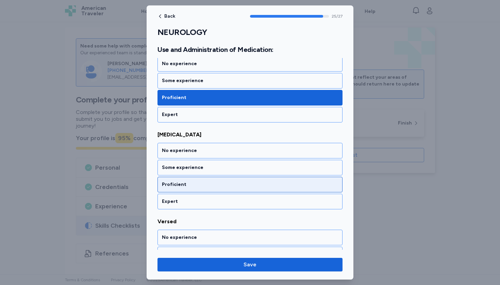
click at [182, 181] on div "Proficient" at bounding box center [250, 184] width 176 height 7
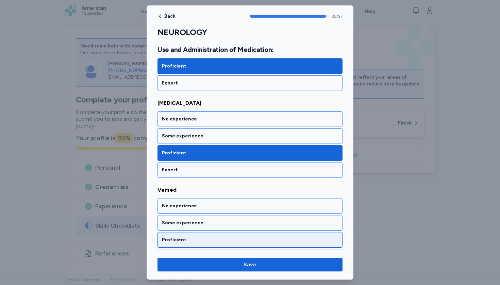
click at [180, 232] on div "Proficient" at bounding box center [249, 240] width 185 height 16
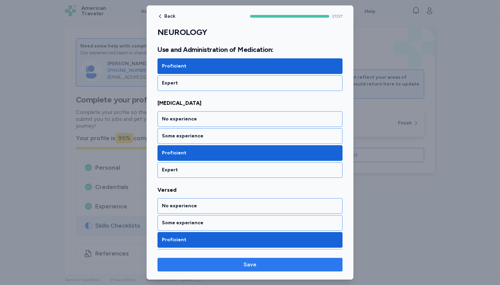
click at [186, 262] on span "Save" at bounding box center [250, 265] width 174 height 8
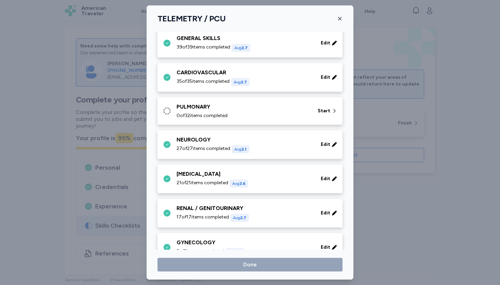
scroll to position [0, 0]
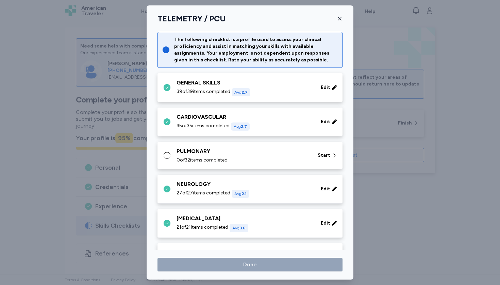
click at [202, 161] on span "0 of 32 items completed" at bounding box center [201, 160] width 51 height 7
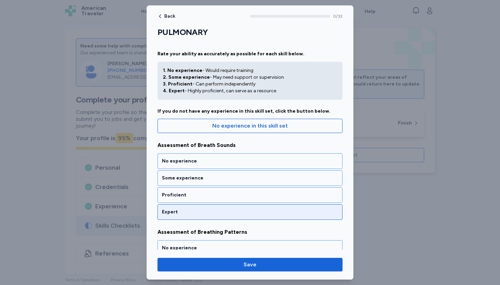
click at [193, 207] on div "Expert" at bounding box center [249, 213] width 185 height 16
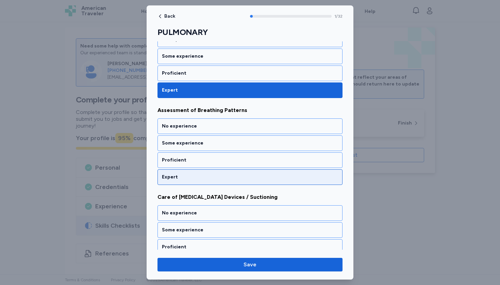
click at [193, 175] on div "Expert" at bounding box center [250, 177] width 176 height 7
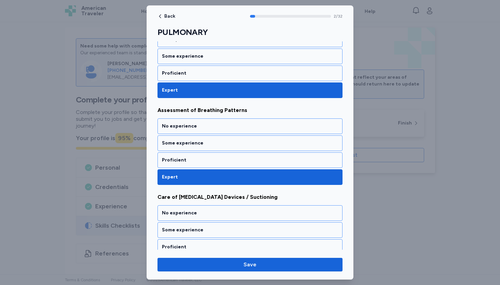
scroll to position [209, 0]
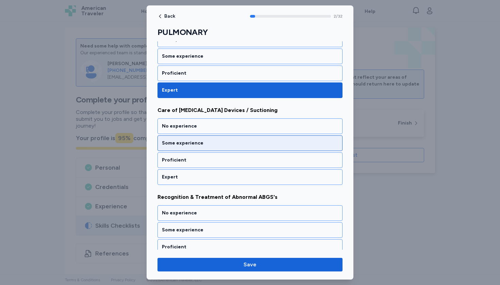
click at [195, 141] on div "Some experience" at bounding box center [250, 143] width 176 height 7
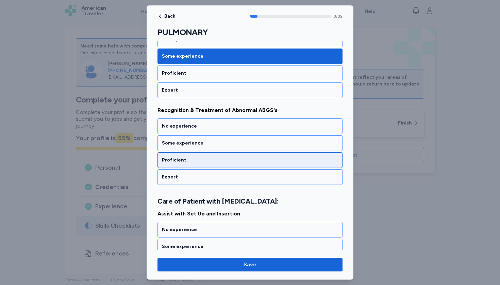
click at [193, 157] on div "Proficient" at bounding box center [250, 160] width 176 height 7
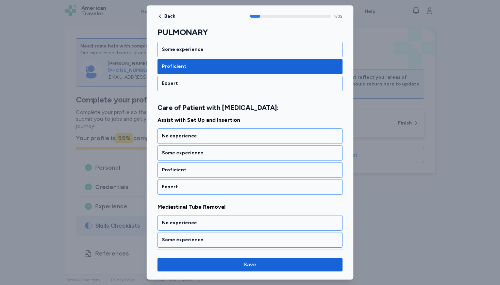
scroll to position [391, 0]
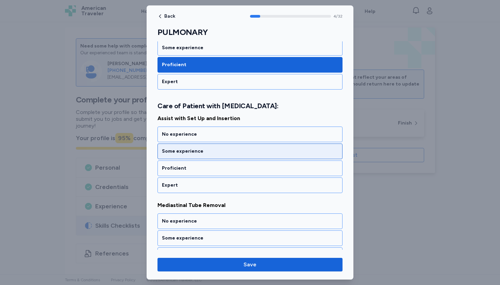
click at [193, 157] on div "Some experience" at bounding box center [249, 152] width 185 height 16
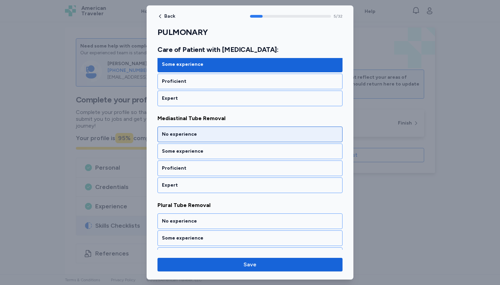
click at [190, 138] on div "No experience" at bounding box center [249, 135] width 185 height 16
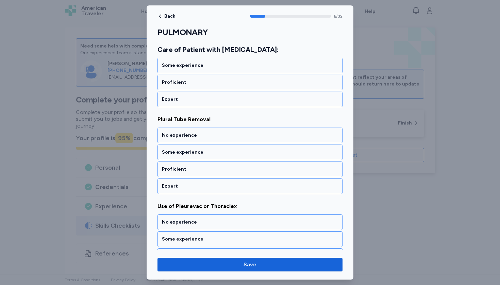
scroll to position [565, 0]
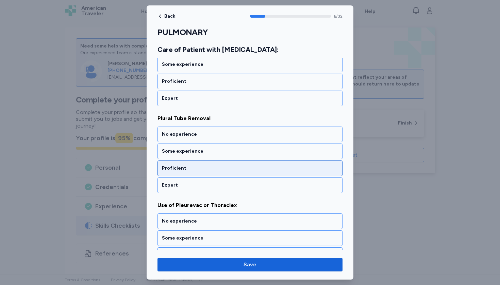
click at [188, 162] on div "Proficient" at bounding box center [249, 169] width 185 height 16
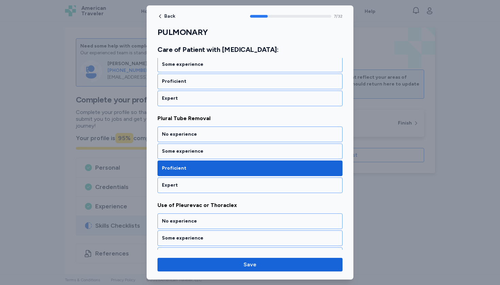
scroll to position [652, 0]
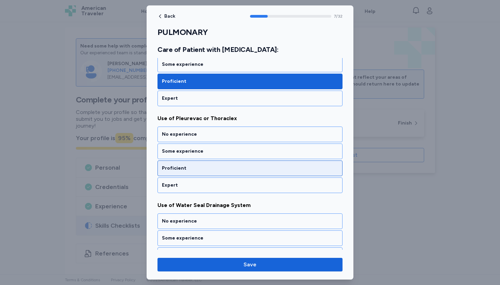
click at [188, 162] on div "Proficient" at bounding box center [249, 169] width 185 height 16
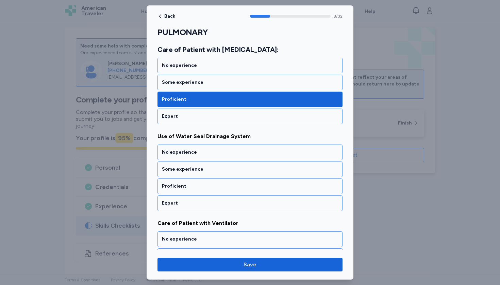
scroll to position [739, 0]
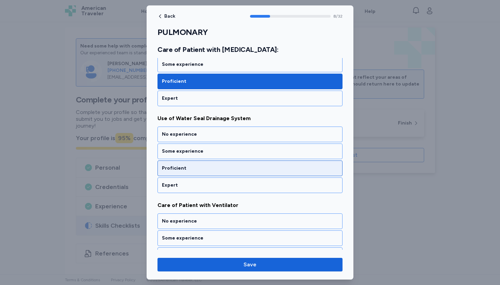
click at [188, 172] on div "Proficient" at bounding box center [250, 168] width 176 height 7
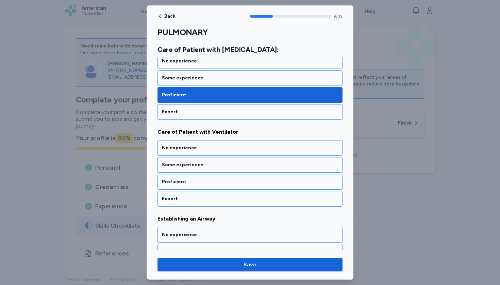
scroll to position [826, 0]
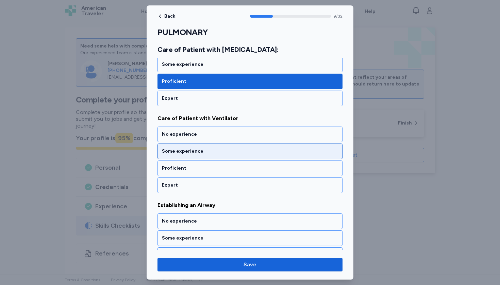
click at [189, 147] on div "Some experience" at bounding box center [249, 152] width 185 height 16
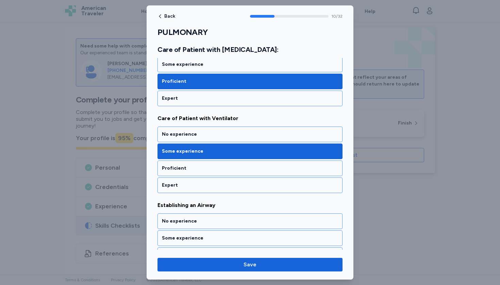
scroll to position [913, 0]
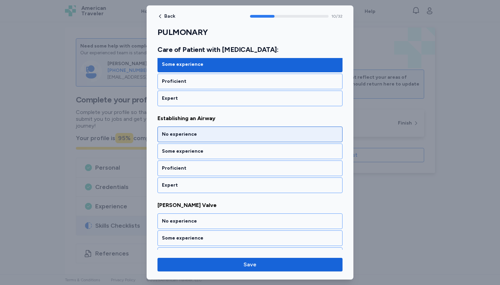
click at [186, 133] on div "No experience" at bounding box center [250, 134] width 176 height 7
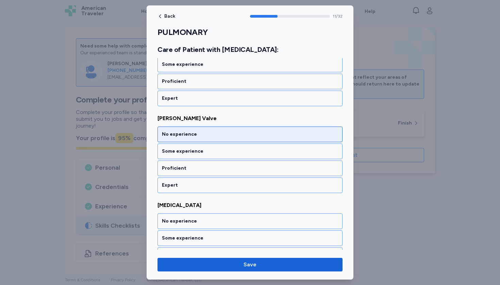
click at [186, 133] on div "No experience" at bounding box center [250, 134] width 176 height 7
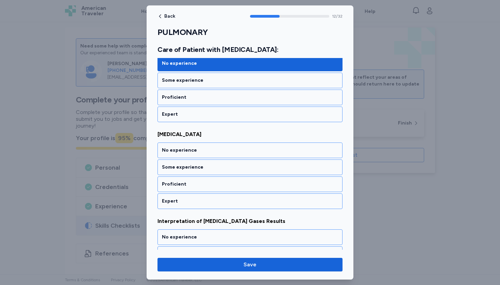
scroll to position [1087, 0]
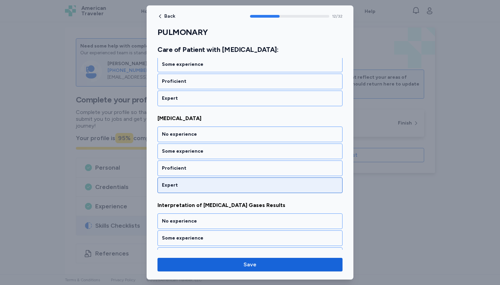
click at [182, 181] on div "Expert" at bounding box center [249, 186] width 185 height 16
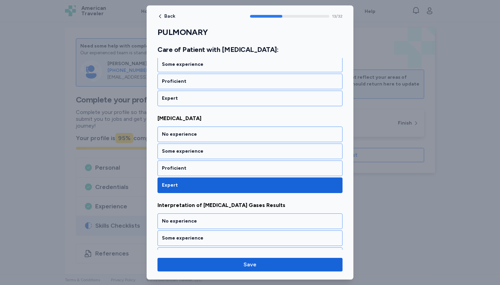
scroll to position [1174, 0]
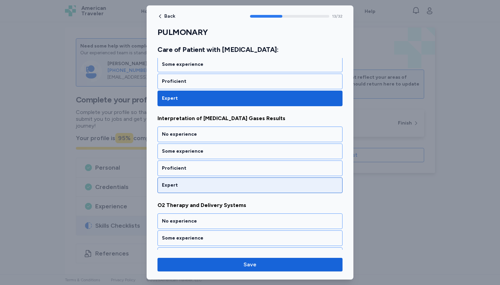
click at [180, 184] on div "Expert" at bounding box center [250, 185] width 176 height 7
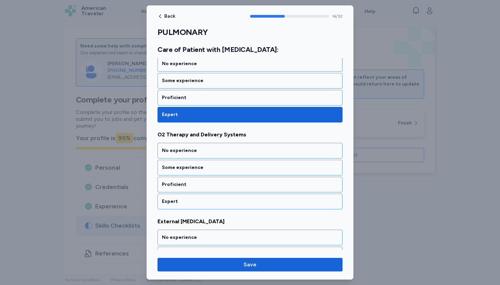
scroll to position [1261, 0]
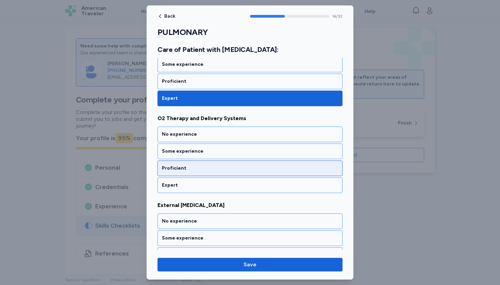
click at [180, 169] on div "Proficient" at bounding box center [250, 168] width 176 height 7
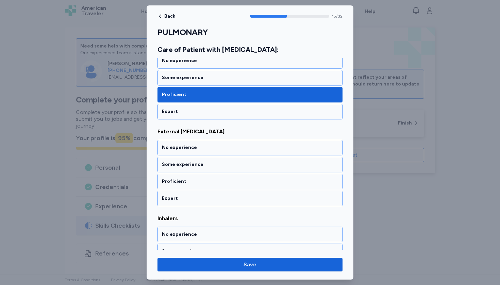
scroll to position [1348, 0]
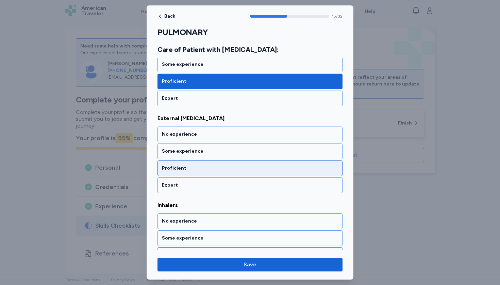
click at [182, 162] on div "Proficient" at bounding box center [249, 169] width 185 height 16
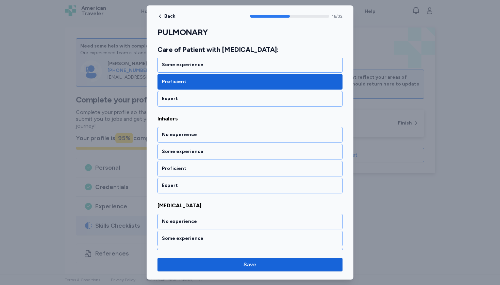
scroll to position [1435, 0]
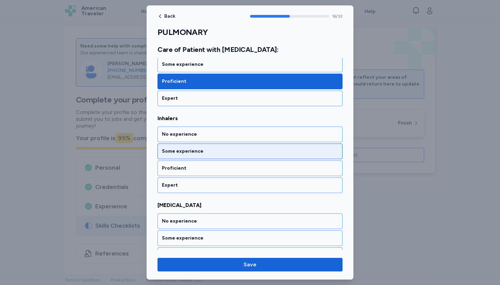
click at [183, 150] on div "Some experience" at bounding box center [250, 151] width 176 height 7
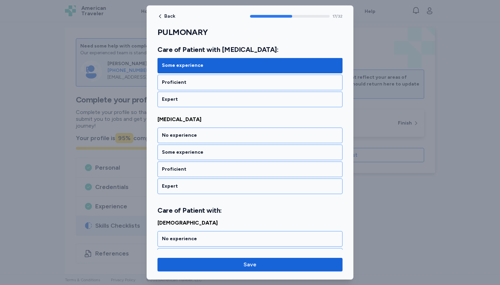
scroll to position [1522, 0]
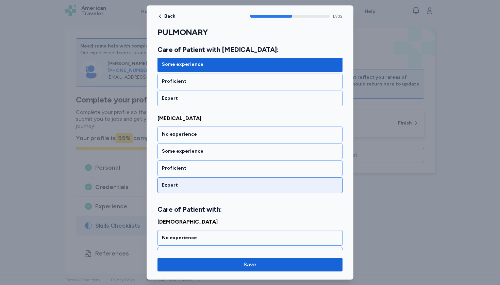
click at [179, 184] on div "Expert" at bounding box center [250, 185] width 176 height 7
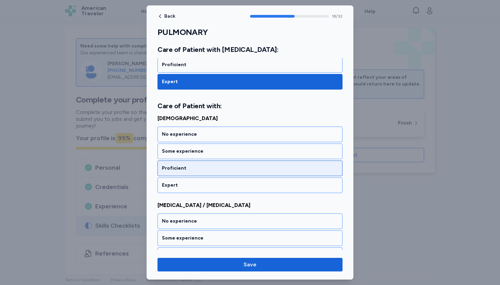
click at [179, 166] on div "Proficient" at bounding box center [250, 168] width 176 height 7
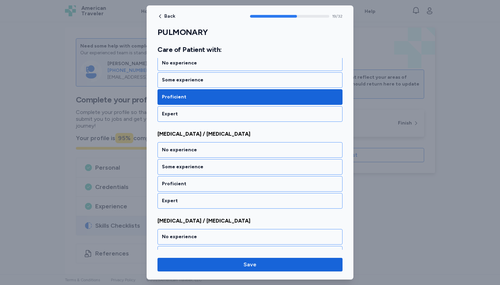
scroll to position [1713, 0]
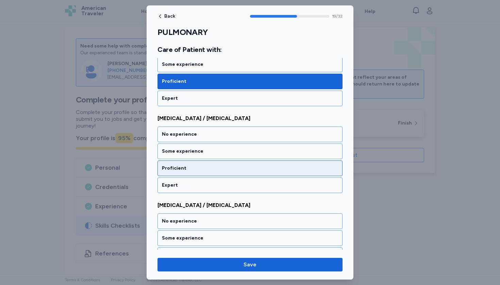
click at [179, 164] on div "Proficient" at bounding box center [249, 169] width 185 height 16
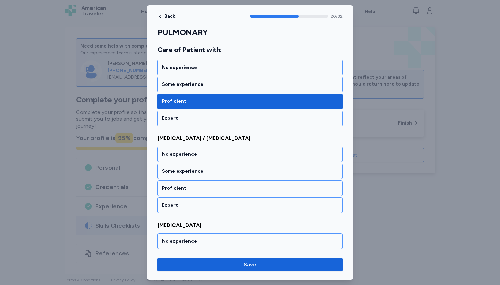
scroll to position [1800, 0]
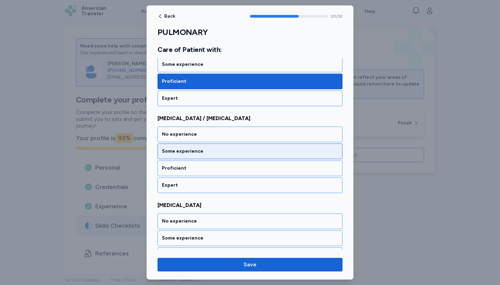
click at [179, 155] on div "Some experience" at bounding box center [250, 151] width 176 height 7
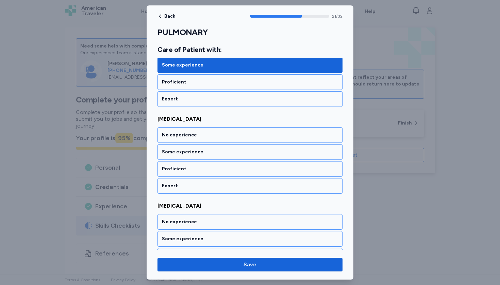
scroll to position [1887, 0]
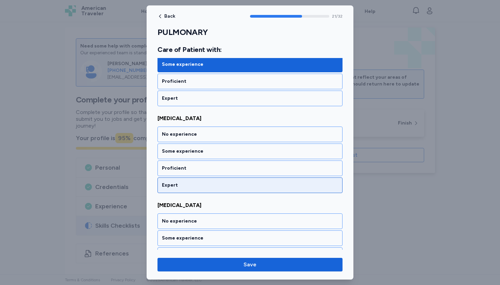
click at [179, 182] on div "Expert" at bounding box center [250, 185] width 176 height 7
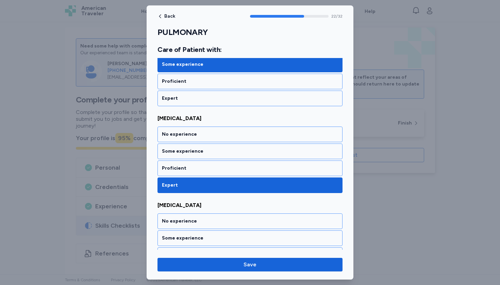
scroll to position [1974, 0]
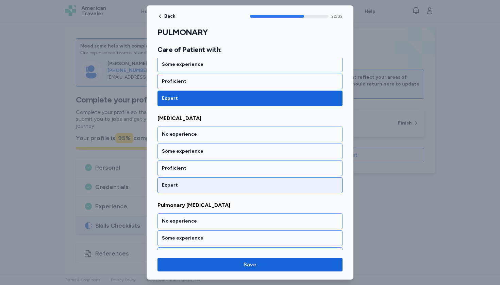
click at [178, 180] on div "Expert" at bounding box center [249, 186] width 185 height 16
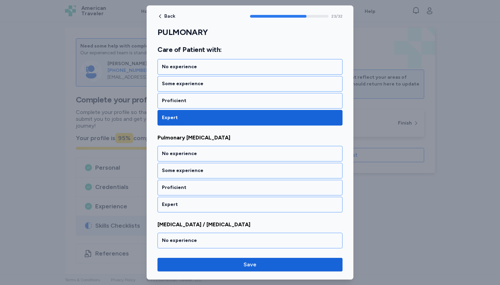
scroll to position [2061, 0]
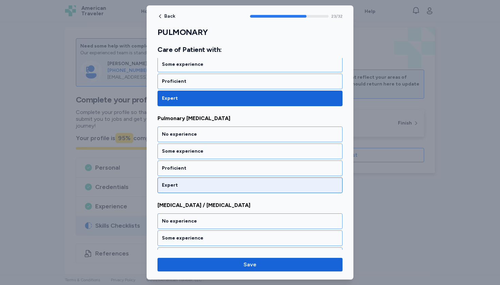
click at [178, 180] on div "Expert" at bounding box center [249, 186] width 185 height 16
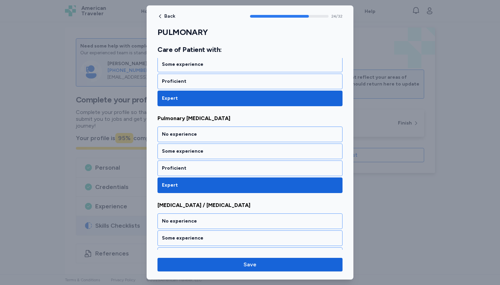
scroll to position [2148, 0]
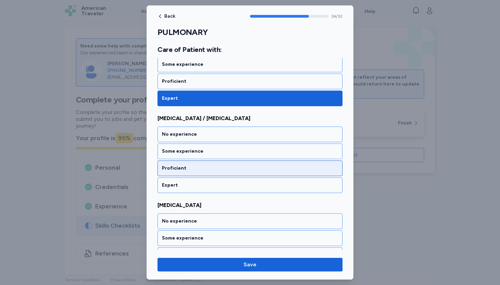
click at [181, 164] on div "Proficient" at bounding box center [249, 169] width 185 height 16
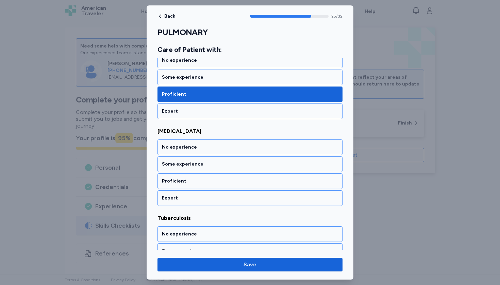
scroll to position [2235, 0]
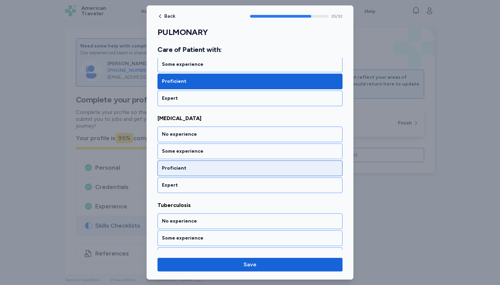
click at [181, 163] on div "Proficient" at bounding box center [249, 169] width 185 height 16
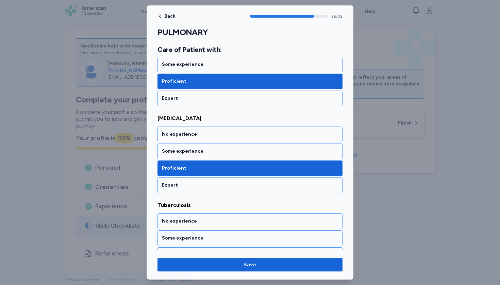
scroll to position [2322, 0]
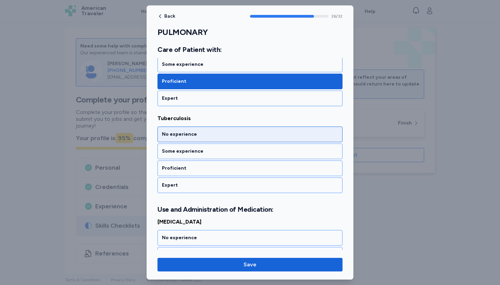
click at [179, 136] on div "No experience" at bounding box center [250, 134] width 176 height 7
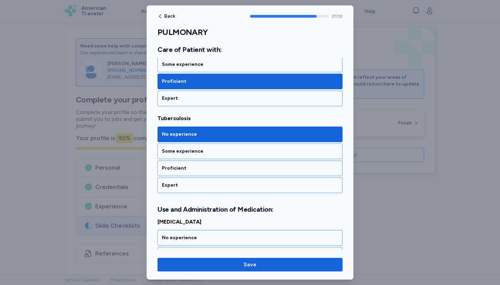
scroll to position [2426, 0]
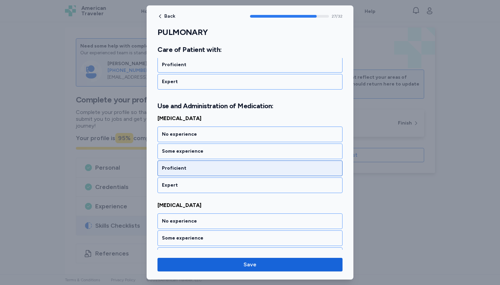
click at [177, 169] on div "Proficient" at bounding box center [250, 168] width 176 height 7
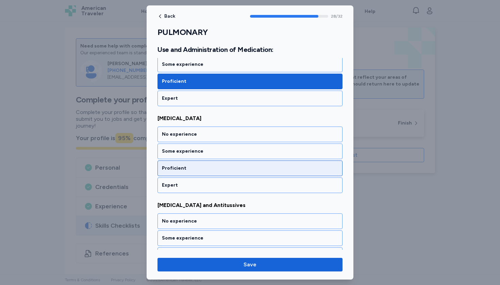
click at [177, 169] on div "Proficient" at bounding box center [250, 168] width 176 height 7
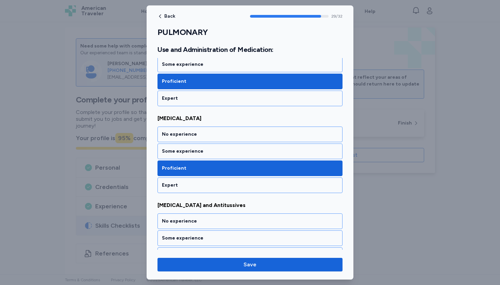
scroll to position [2600, 0]
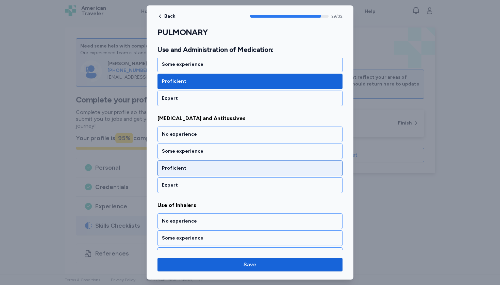
click at [177, 169] on div "Proficient" at bounding box center [250, 168] width 176 height 7
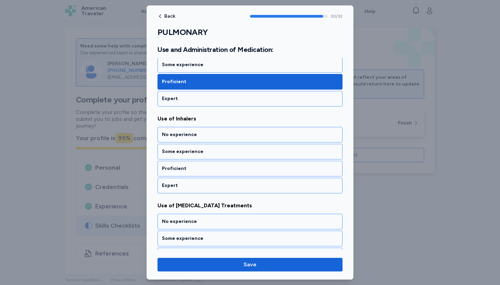
scroll to position [2687, 0]
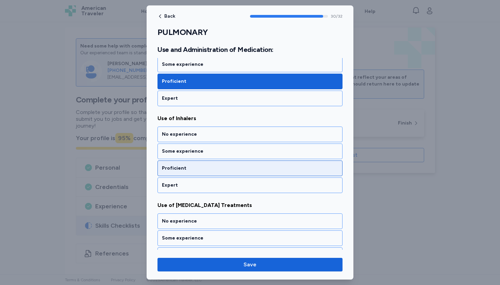
click at [177, 169] on div "Proficient" at bounding box center [250, 168] width 176 height 7
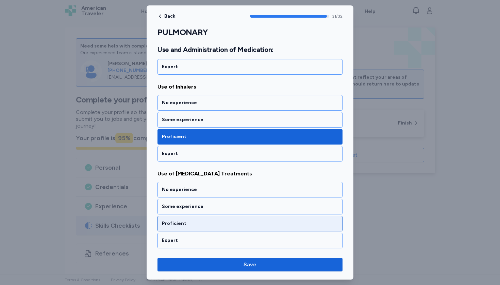
click at [173, 228] on div "Proficient" at bounding box center [249, 224] width 185 height 16
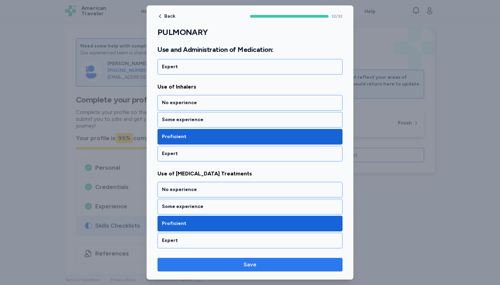
click at [174, 259] on button "Save" at bounding box center [249, 265] width 185 height 14
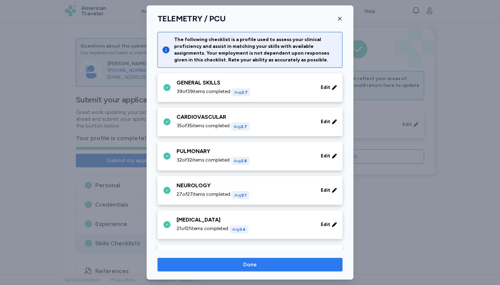
click at [175, 263] on span "Done" at bounding box center [250, 265] width 174 height 8
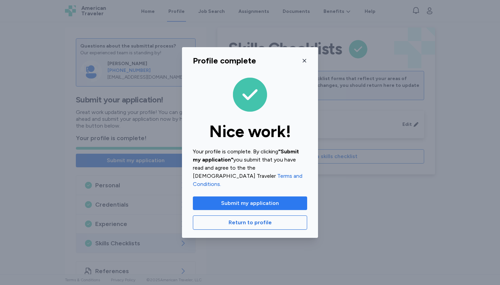
click at [218, 199] on span "Submit my application" at bounding box center [249, 203] width 103 height 8
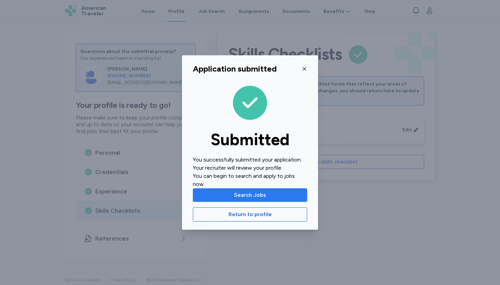
click at [222, 191] on span "Search Jobs" at bounding box center [249, 195] width 103 height 8
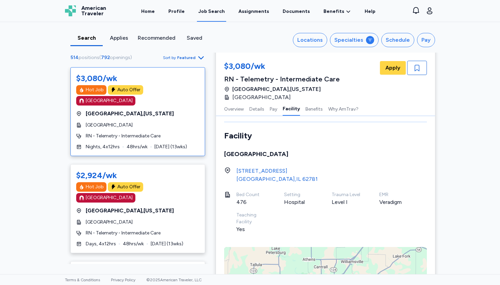
scroll to position [771, 0]
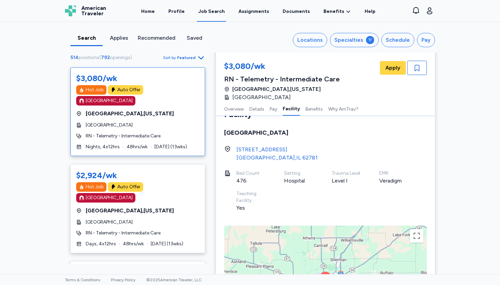
click at [199, 55] on icon "button" at bounding box center [201, 58] width 8 height 8
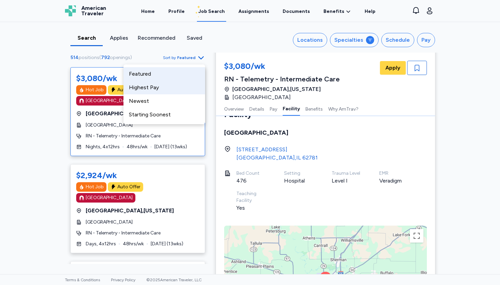
click at [178, 88] on div "Highest Pay" at bounding box center [164, 88] width 82 height 14
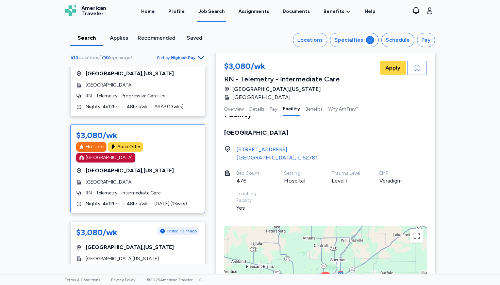
scroll to position [136, 0]
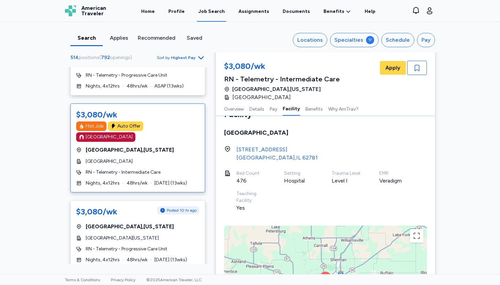
click at [167, 146] on div "[GEOGRAPHIC_DATA] , [US_STATE]" at bounding box center [137, 150] width 123 height 8
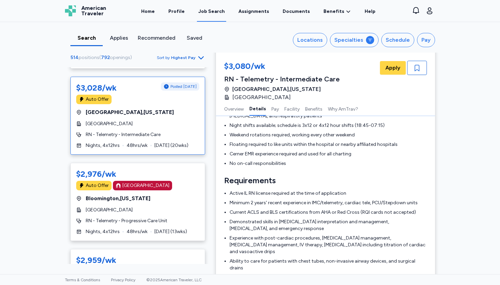
scroll to position [512, 0]
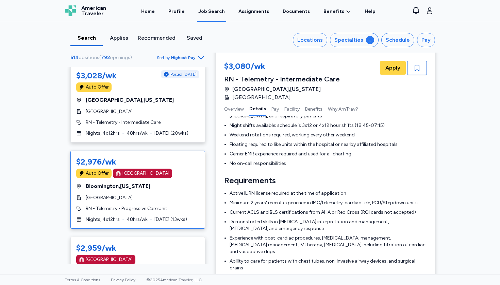
click at [176, 190] on div "$2,976/wk Auto Offer Magnet Hospital Bloomington , Indiana IU Health Bloomingto…" at bounding box center [137, 190] width 135 height 78
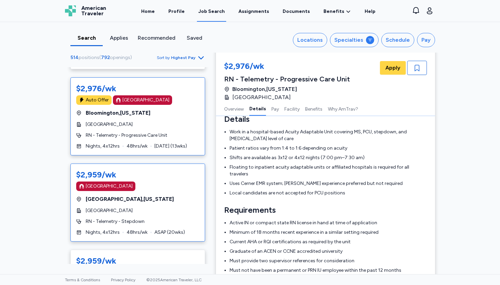
scroll to position [594, 0]
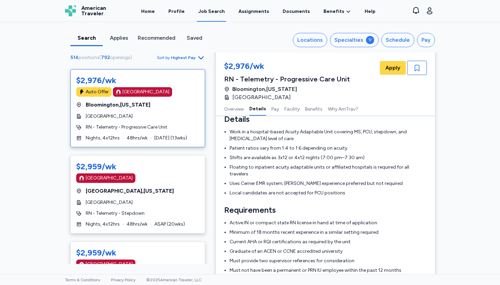
click at [125, 37] on div "Applies" at bounding box center [118, 38] width 27 height 8
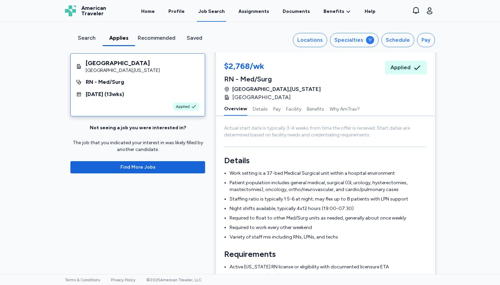
click at [90, 41] on div "Search" at bounding box center [86, 38] width 27 height 8
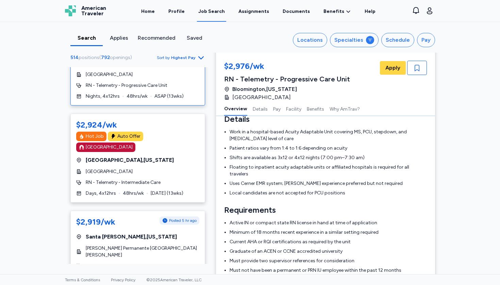
scroll to position [915, 0]
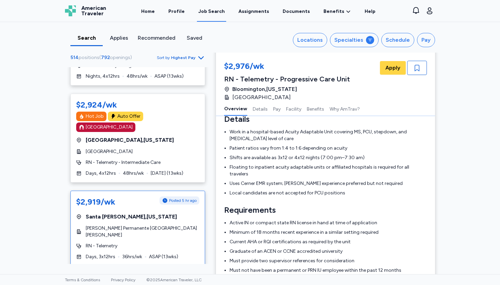
click at [141, 210] on div "$2,919/wk Posted 5 hr ago Santa Clara , California Kaiser Permanente Santa Clar…" at bounding box center [137, 228] width 135 height 75
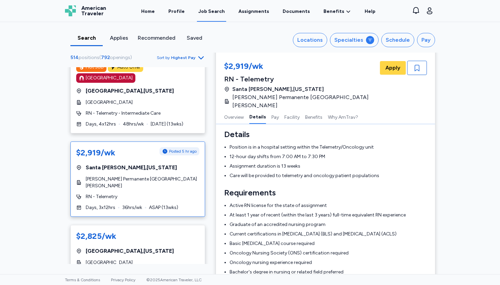
scroll to position [995, 0]
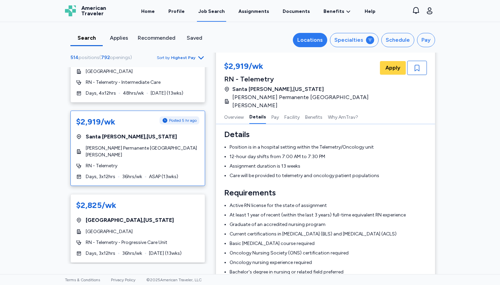
click at [301, 45] on button "Locations" at bounding box center [310, 40] width 34 height 14
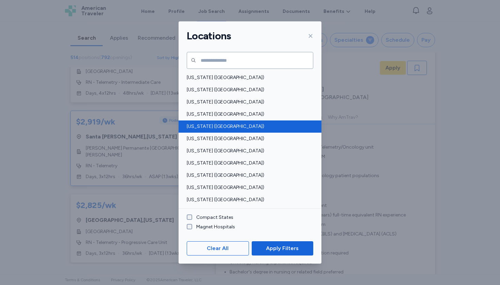
click at [189, 122] on div "[US_STATE] ([GEOGRAPHIC_DATA])" at bounding box center [249, 127] width 143 height 12
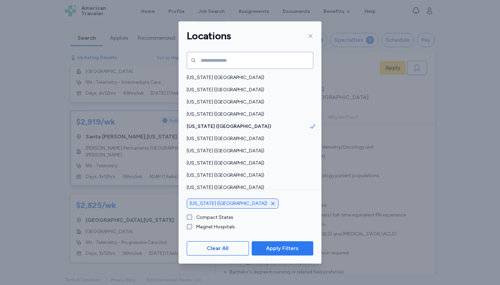
click at [266, 248] on span "Apply Filters" at bounding box center [282, 249] width 51 height 8
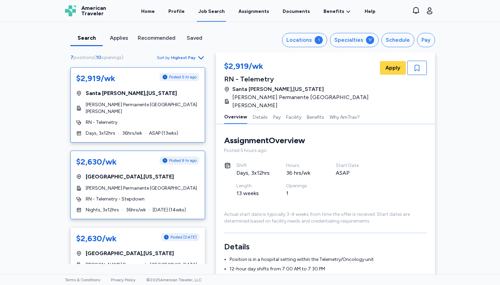
click at [153, 194] on div "$2,630/wk Posted 9 hr ago Panorama City , California Kaiser Permanente Panorama…" at bounding box center [137, 185] width 135 height 69
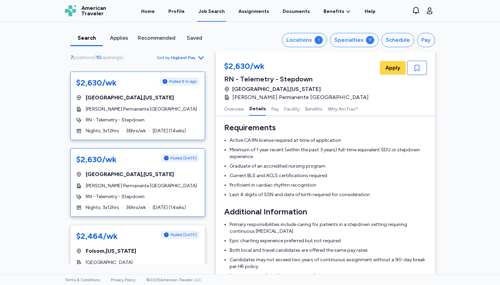
scroll to position [100, 0]
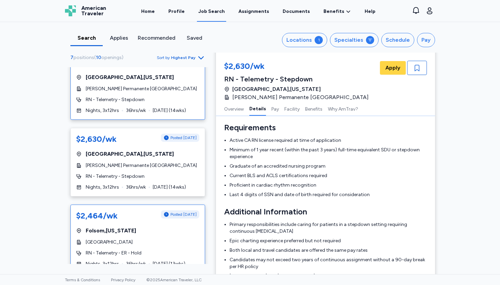
click at [170, 239] on div "Mercy Hospital of Folsom" at bounding box center [137, 242] width 123 height 7
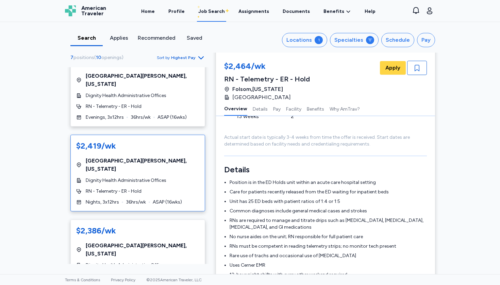
scroll to position [331, 0]
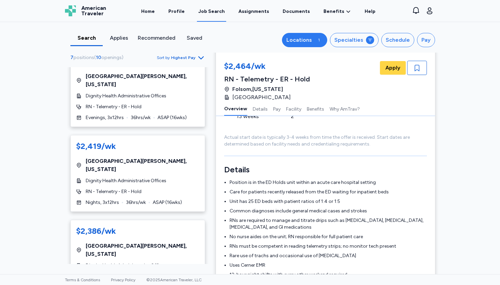
click at [298, 38] on div "Locations" at bounding box center [298, 40] width 25 height 8
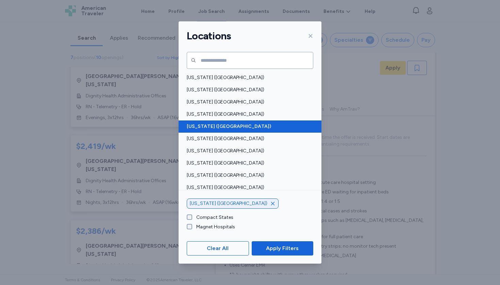
click at [204, 125] on span "[US_STATE] ([GEOGRAPHIC_DATA])" at bounding box center [248, 126] width 122 height 7
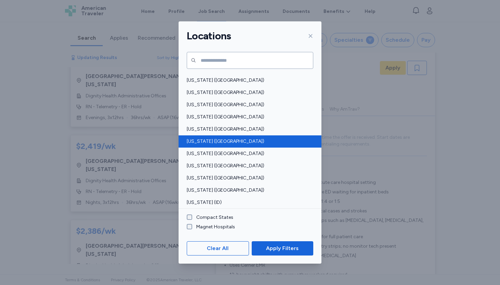
scroll to position [70, 0]
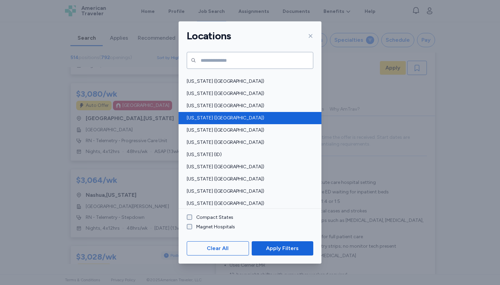
click at [194, 118] on span "[US_STATE] ([GEOGRAPHIC_DATA])" at bounding box center [248, 118] width 122 height 7
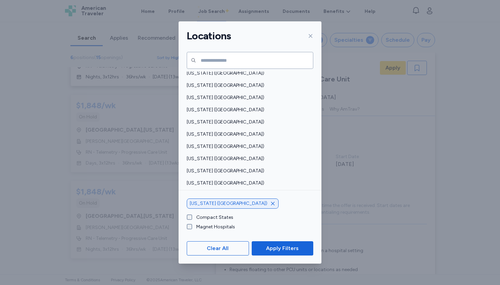
scroll to position [330, 0]
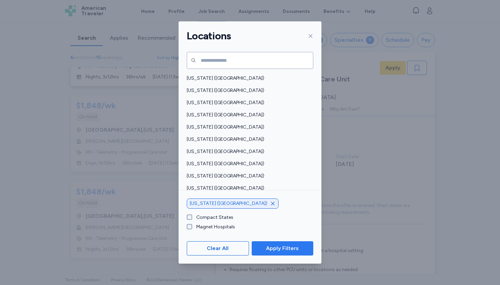
click at [270, 252] on span "Apply Filters" at bounding box center [282, 249] width 33 height 8
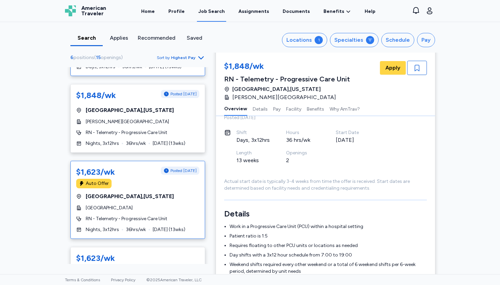
scroll to position [70, 0]
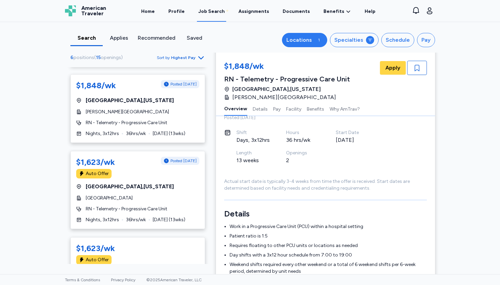
click at [319, 35] on button "Locations 1" at bounding box center [304, 40] width 45 height 14
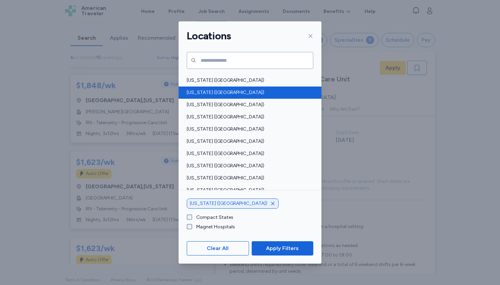
scroll to position [316, 0]
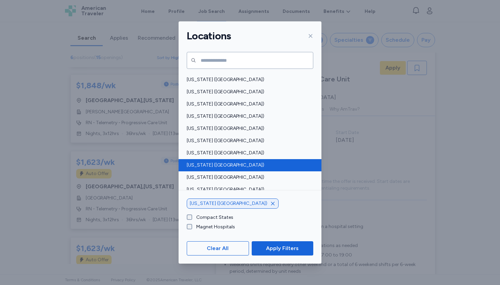
click at [262, 171] on div "[US_STATE] ([GEOGRAPHIC_DATA])" at bounding box center [249, 165] width 143 height 12
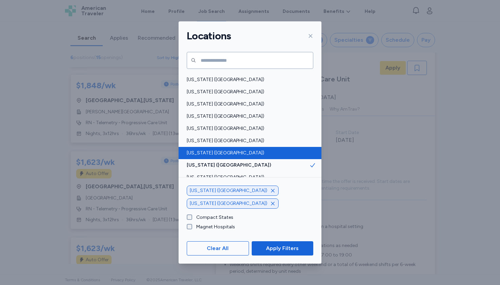
scroll to position [305, 0]
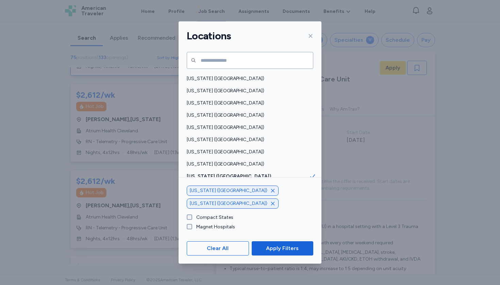
click at [270, 194] on icon "button" at bounding box center [272, 190] width 5 height 5
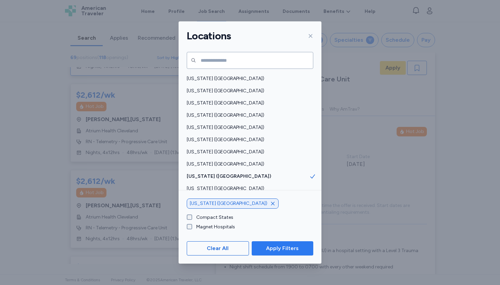
click at [264, 249] on span "Apply Filters" at bounding box center [282, 249] width 51 height 8
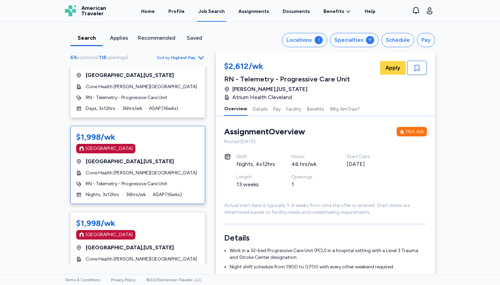
scroll to position [897, 0]
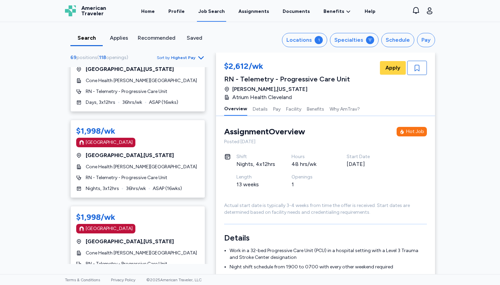
click at [174, 54] on span "Sort by Highest Pay" at bounding box center [181, 58] width 48 height 8
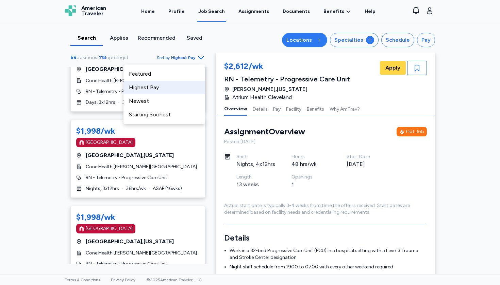
click at [308, 41] on div "Locations" at bounding box center [298, 40] width 25 height 8
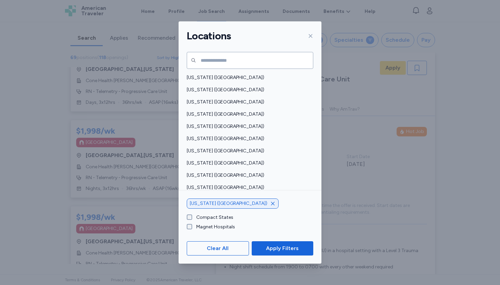
click at [270, 204] on icon "button" at bounding box center [272, 203] width 5 height 5
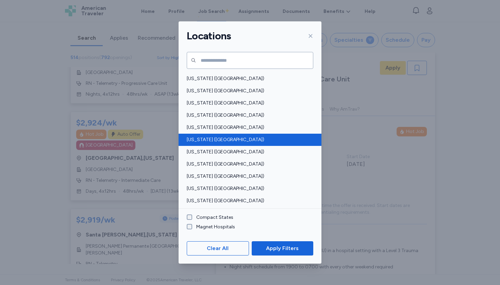
scroll to position [6, 0]
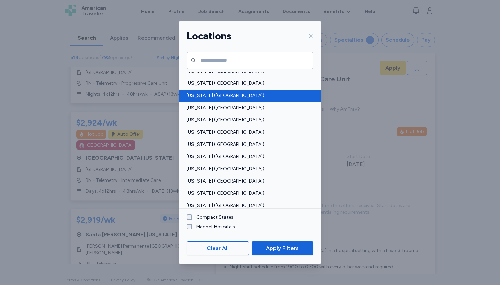
click at [204, 95] on span "[US_STATE] ([GEOGRAPHIC_DATA])" at bounding box center [248, 95] width 122 height 7
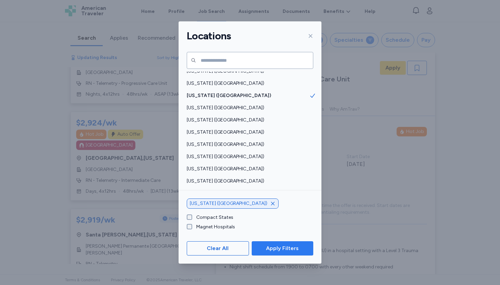
click at [267, 244] on button "Apply Filters" at bounding box center [282, 249] width 62 height 14
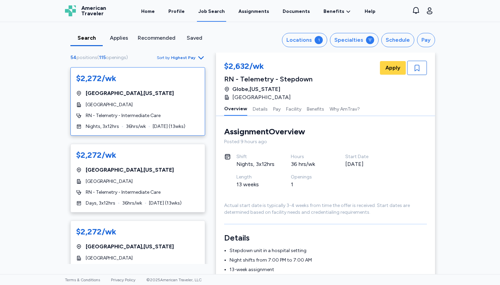
scroll to position [314, 0]
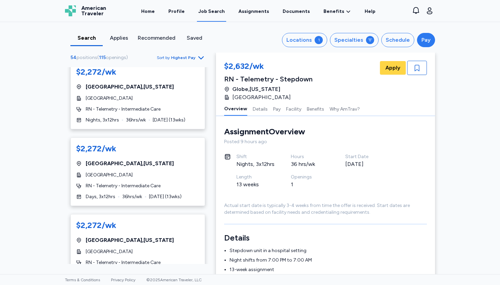
click at [419, 40] on button "Pay" at bounding box center [426, 40] width 18 height 14
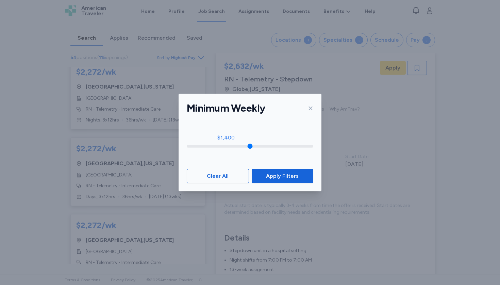
type input "****"
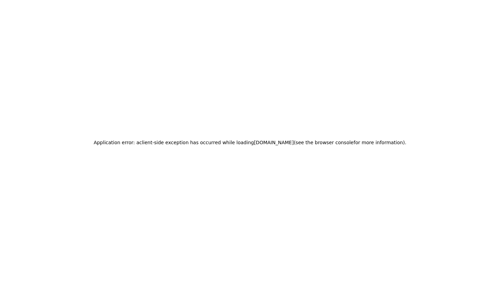
drag, startPoint x: 190, startPoint y: 150, endPoint x: 250, endPoint y: 148, distance: 60.8
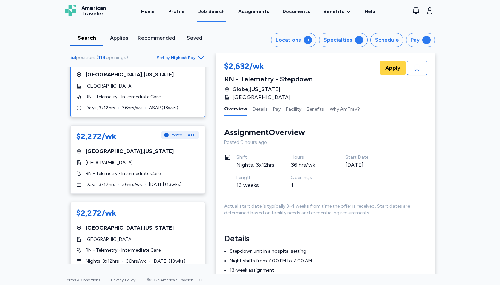
scroll to position [119, 0]
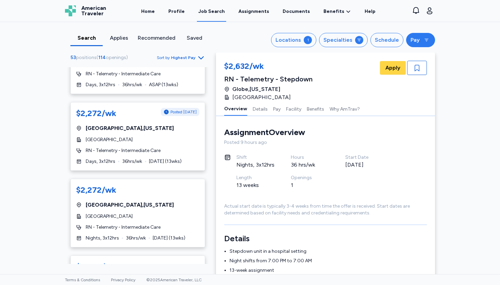
click at [416, 41] on div "Pay" at bounding box center [414, 40] width 9 height 8
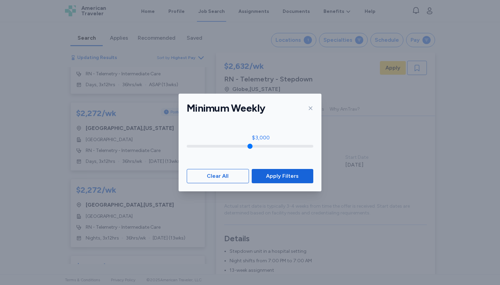
drag, startPoint x: 241, startPoint y: 146, endPoint x: 261, endPoint y: 146, distance: 20.4
click at [262, 146] on input "range" at bounding box center [250, 146] width 126 height 3
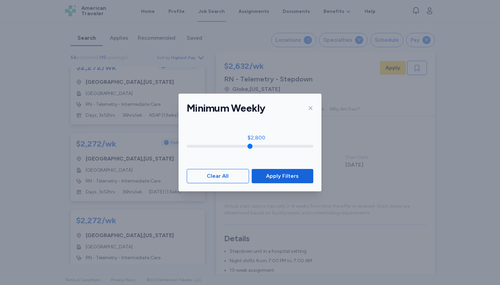
drag, startPoint x: 261, startPoint y: 146, endPoint x: 258, endPoint y: 146, distance: 3.8
type input "****"
click at [258, 146] on input "range" at bounding box center [250, 146] width 126 height 3
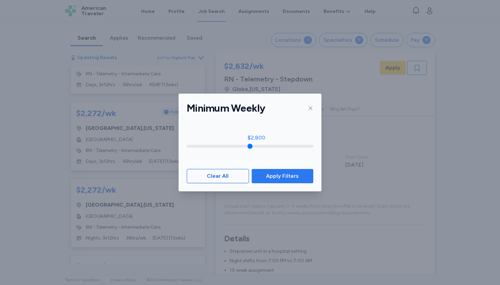
click at [266, 174] on span "Apply Filters" at bounding box center [282, 176] width 51 height 8
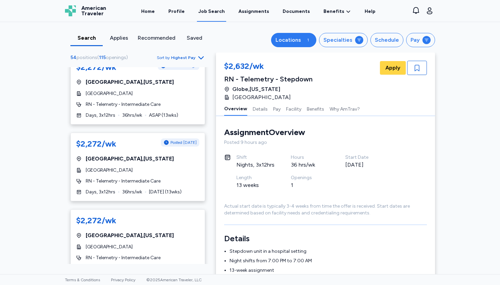
click at [307, 42] on button "Locations 1" at bounding box center [293, 40] width 45 height 14
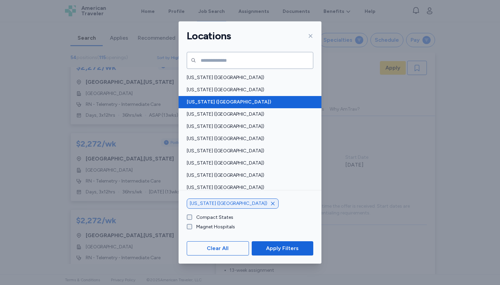
click at [274, 99] on span "[US_STATE] ([GEOGRAPHIC_DATA])" at bounding box center [248, 102] width 122 height 7
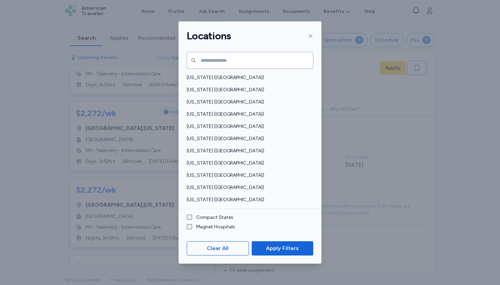
click at [273, 241] on div "Clear All Apply Filters" at bounding box center [249, 248] width 143 height 31
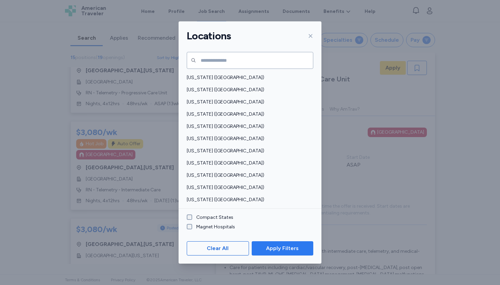
click at [273, 250] on span "Apply Filters" at bounding box center [282, 249] width 33 height 8
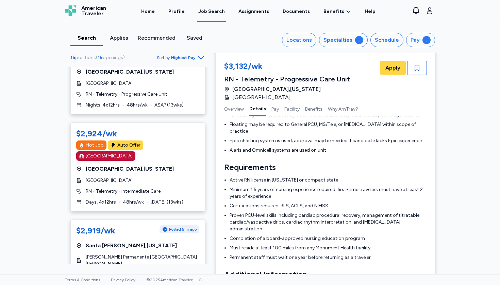
scroll to position [882, 0]
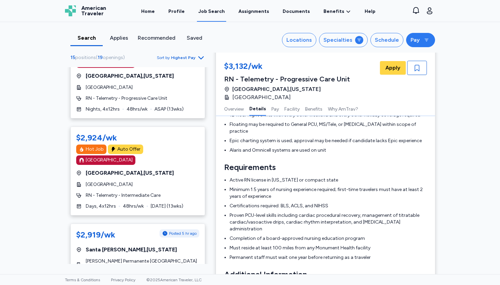
click at [413, 40] on div "Pay" at bounding box center [414, 40] width 9 height 8
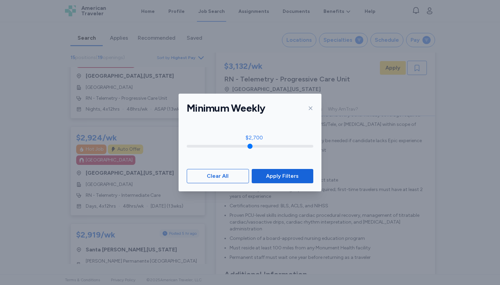
type input "****"
click at [255, 147] on input "range" at bounding box center [250, 146] width 126 height 3
click at [264, 177] on span "Apply Filters" at bounding box center [282, 176] width 51 height 8
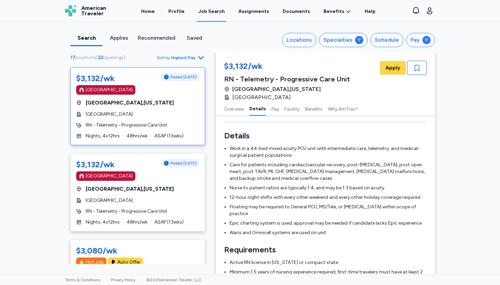
scroll to position [85, 0]
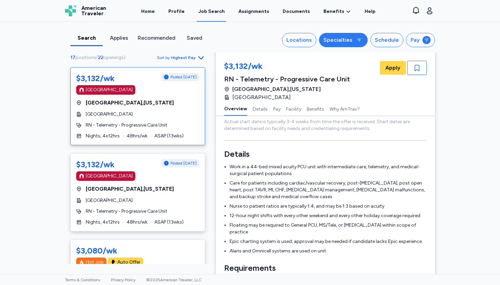
click at [341, 40] on div "Specialties" at bounding box center [337, 40] width 29 height 8
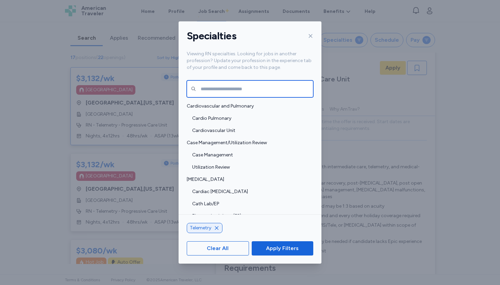
click at [248, 88] on input "text" at bounding box center [250, 89] width 126 height 17
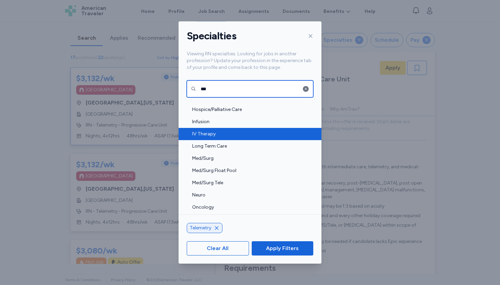
scroll to position [83, 0]
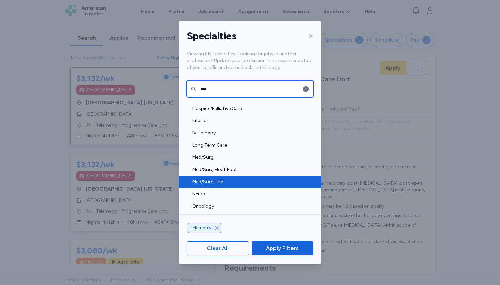
type input "***"
click at [203, 179] on span "Med/Surg Tele" at bounding box center [250, 182] width 117 height 7
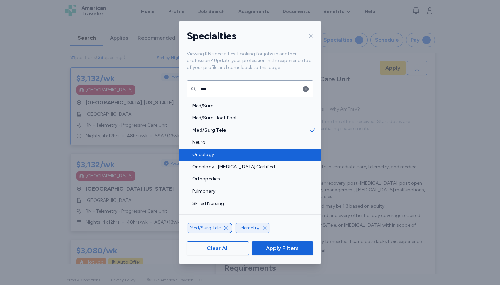
scroll to position [138, 0]
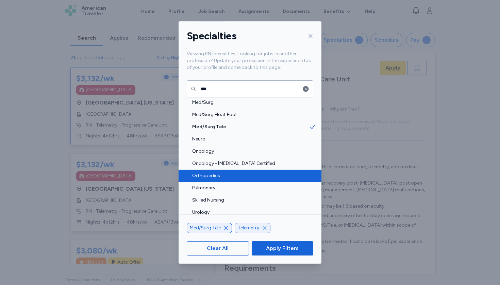
click at [204, 175] on span "Orthopedics" at bounding box center [250, 176] width 117 height 7
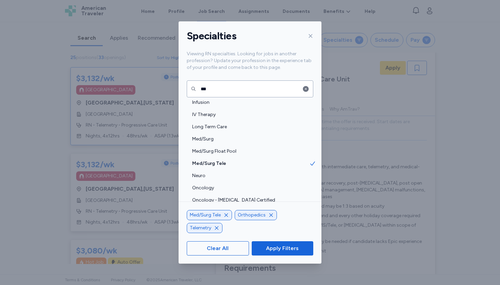
scroll to position [100, 0]
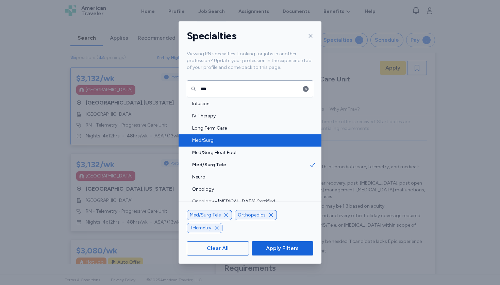
click at [204, 145] on div "Med/Surg" at bounding box center [249, 141] width 143 height 12
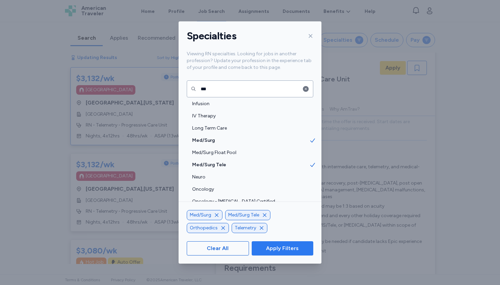
click at [276, 250] on span "Apply Filters" at bounding box center [282, 249] width 33 height 8
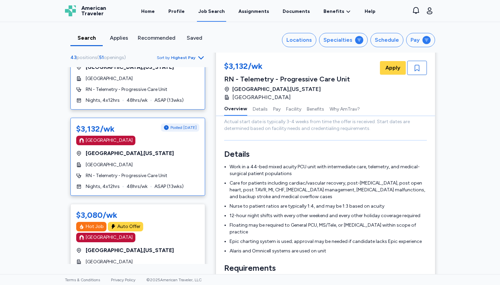
scroll to position [37, 0]
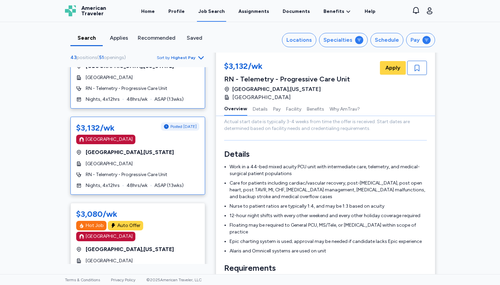
click at [166, 186] on span "ASAP ( 13 wks)" at bounding box center [168, 185] width 29 height 7
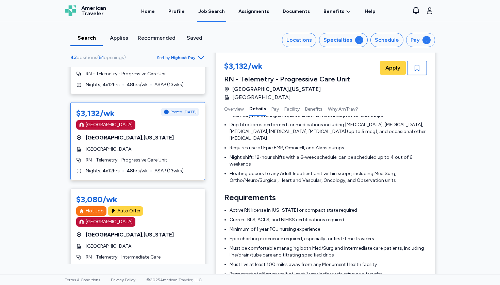
scroll to position [230, 0]
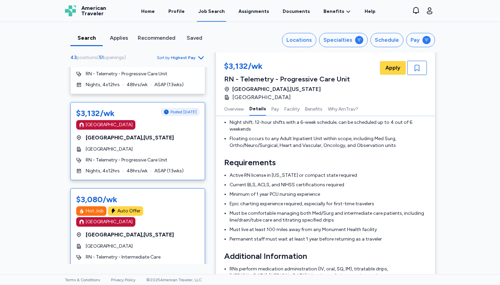
click at [161, 240] on div "$3,080/wk Hot Job Auto Offer [GEOGRAPHIC_DATA] [GEOGRAPHIC_DATA] , [US_STATE][G…" at bounding box center [137, 233] width 135 height 89
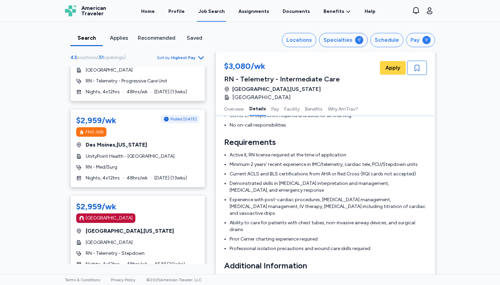
scroll to position [1608, 0]
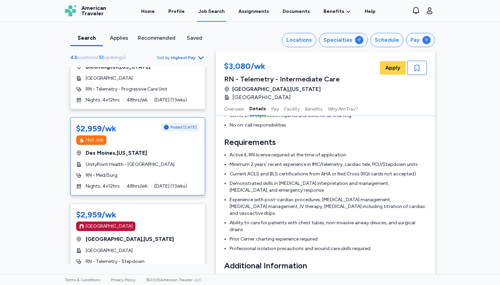
click at [167, 149] on div "[GEOGRAPHIC_DATA] , [US_STATE]" at bounding box center [137, 153] width 123 height 8
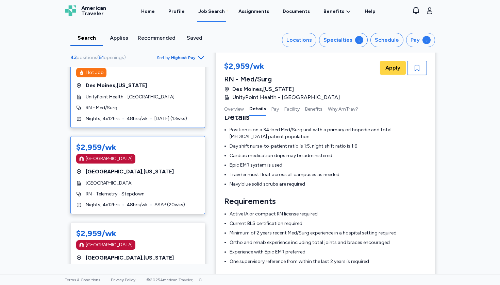
scroll to position [1731, 0]
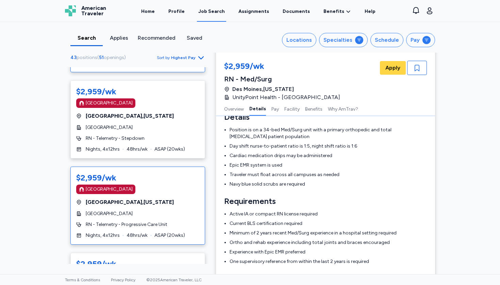
click at [125, 232] on div "Nights, 4x12hrs 48 hrs/wk ASAP ( 20 wks)" at bounding box center [137, 235] width 123 height 7
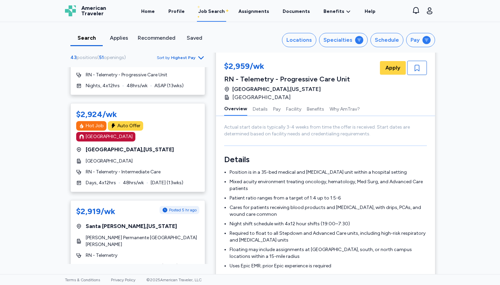
scroll to position [1967, 0]
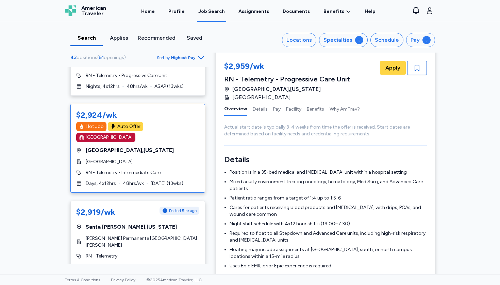
click at [164, 146] on div "[GEOGRAPHIC_DATA] , [US_STATE]" at bounding box center [137, 150] width 123 height 8
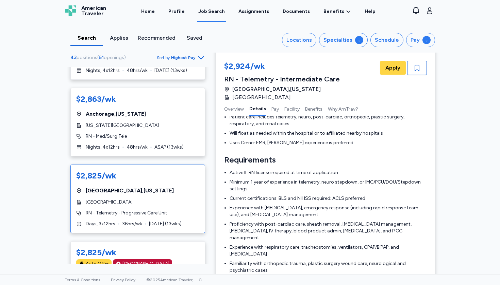
scroll to position [2258, 0]
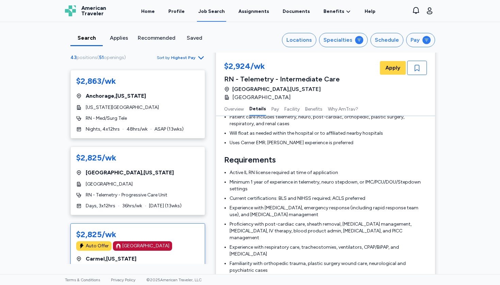
click at [139, 224] on div "$2,825/wk Auto Offer [GEOGRAPHIC_DATA] , [US_STATE] [GEOGRAPHIC_DATA] RN - Med/…" at bounding box center [137, 263] width 135 height 78
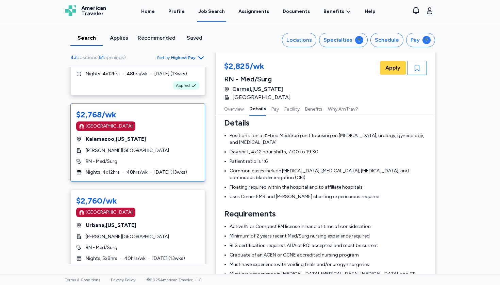
scroll to position [2740, 0]
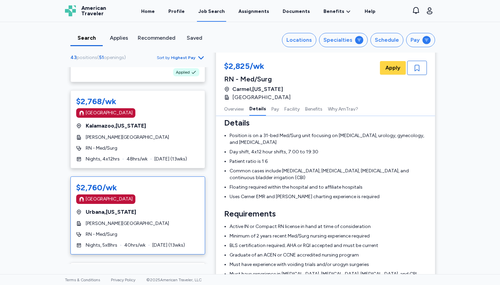
click at [159, 177] on div "$2,760/wk [GEOGRAPHIC_DATA] [GEOGRAPHIC_DATA] , [US_STATE] [PERSON_NAME] Founda…" at bounding box center [137, 216] width 135 height 78
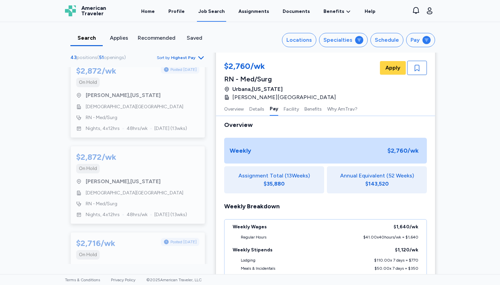
scroll to position [496, 0]
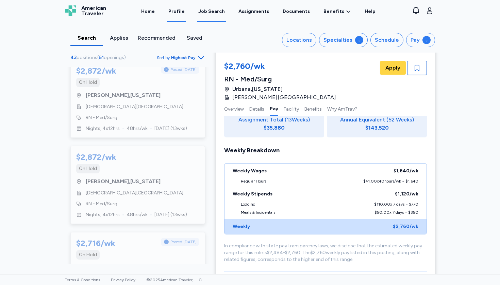
click at [173, 8] on link "Profile" at bounding box center [176, 11] width 19 height 21
